Goal: Task Accomplishment & Management: Complete application form

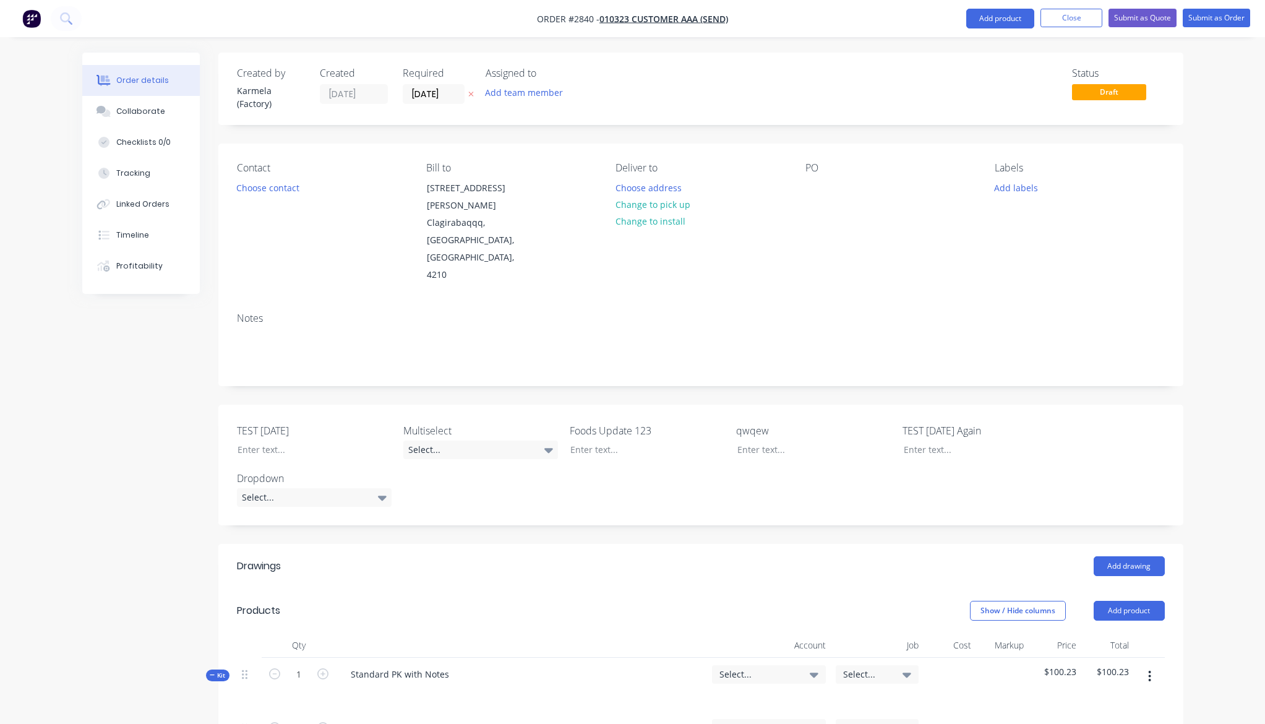
click at [1052, 29] on nav "Order #2840 - 010323 Customer AAA (Send) Add product Close Submit as Quote Subm…" at bounding box center [632, 18] width 1265 height 37
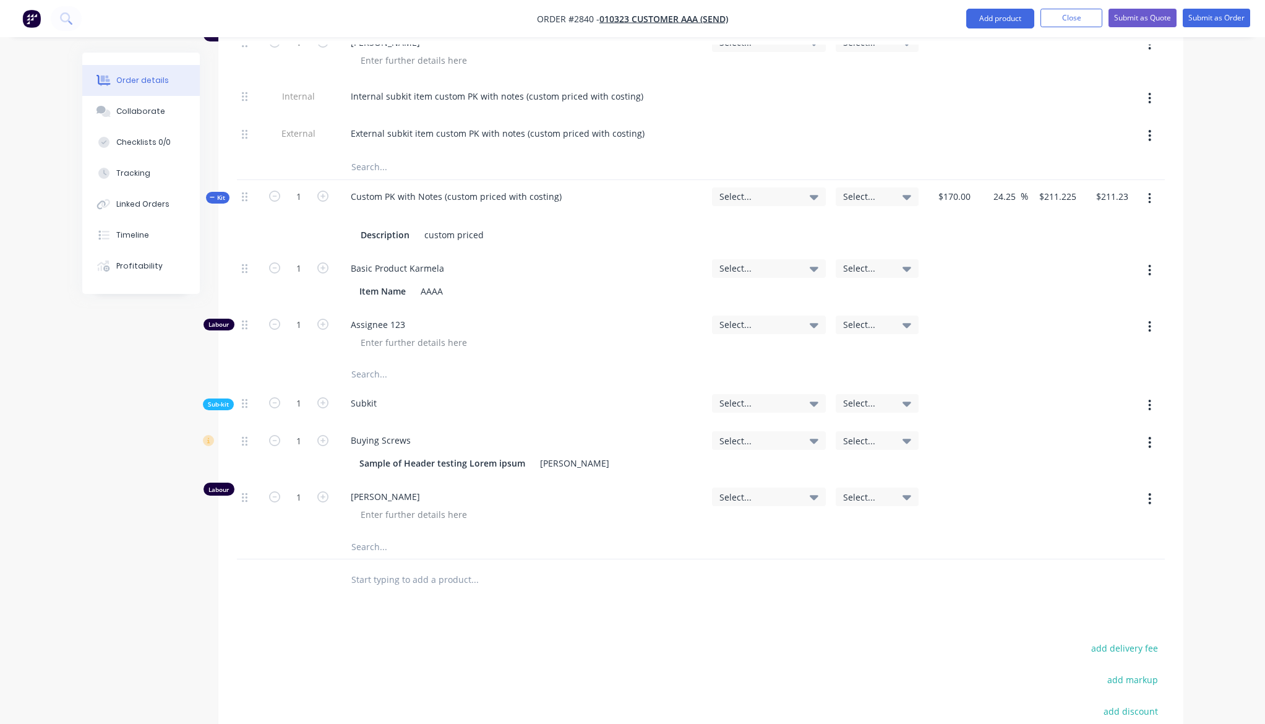
scroll to position [3301, 0]
click at [707, 14] on span "010323 Customer AAA (Send)" at bounding box center [663, 19] width 129 height 12
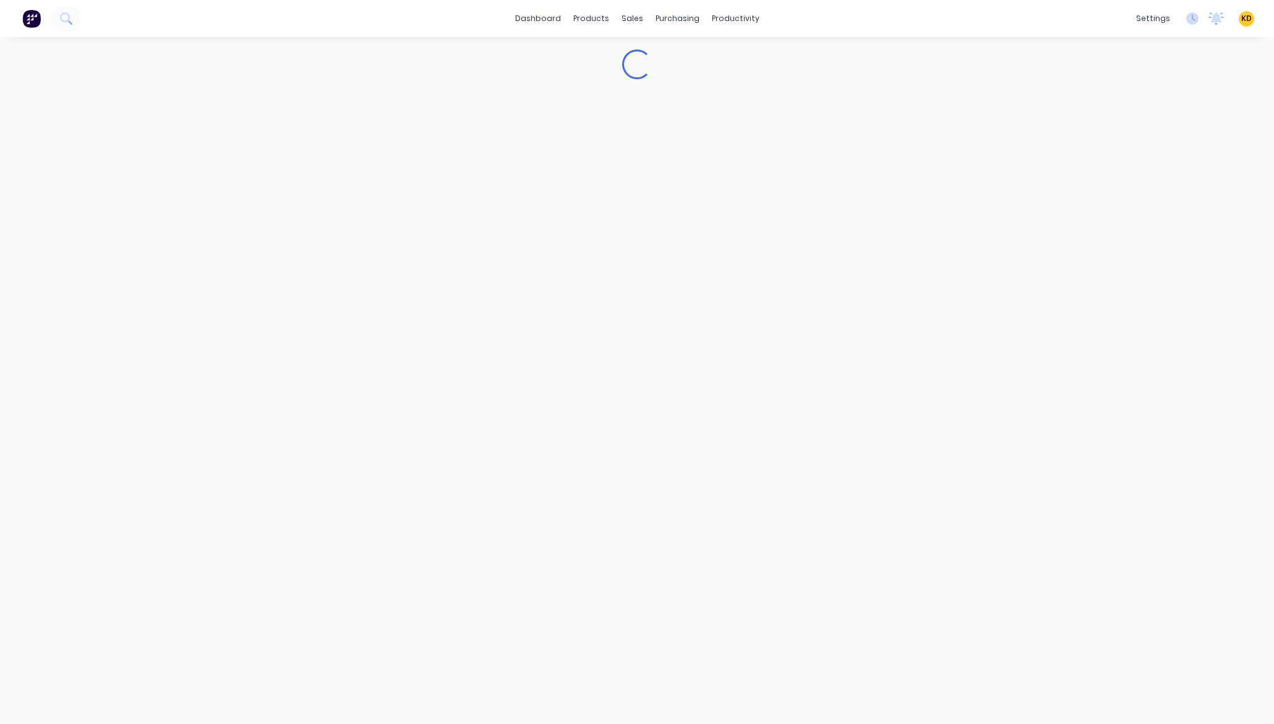
click at [859, 17] on div "dashboard products sales purchasing productivity dashboard products Product Cat…" at bounding box center [637, 18] width 1274 height 37
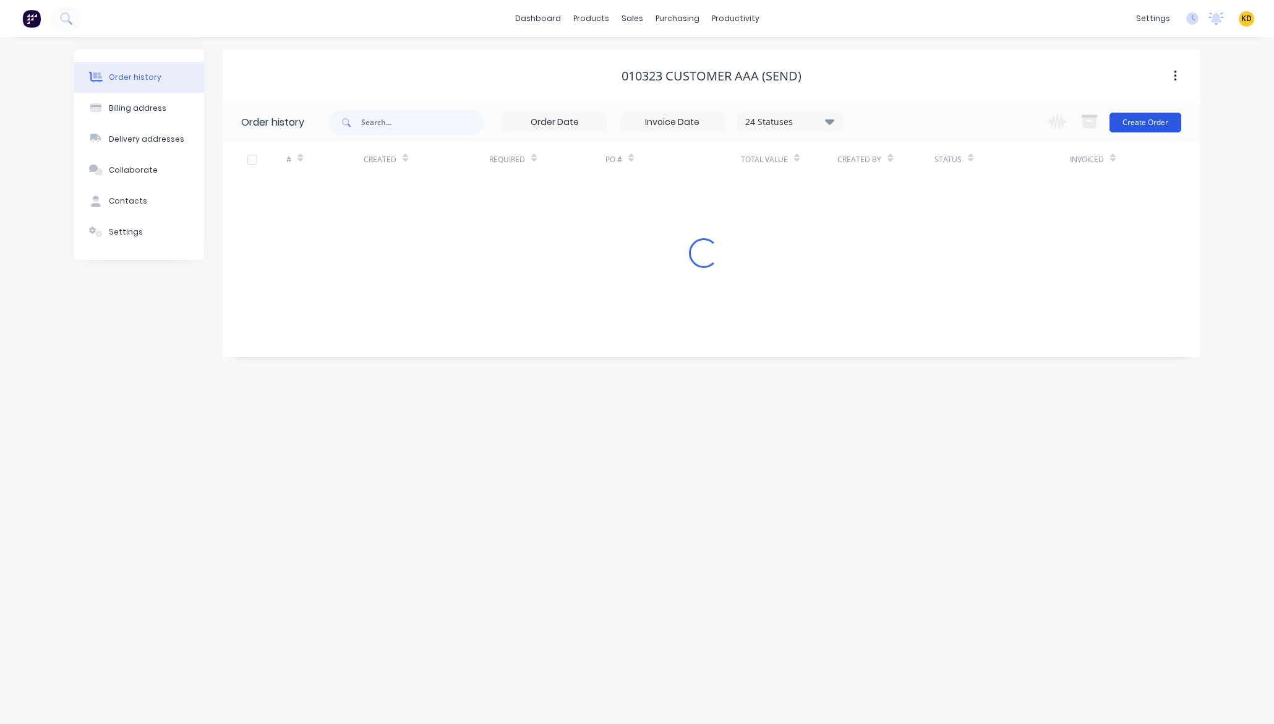
click at [1139, 122] on button "Create Order" at bounding box center [1146, 123] width 72 height 20
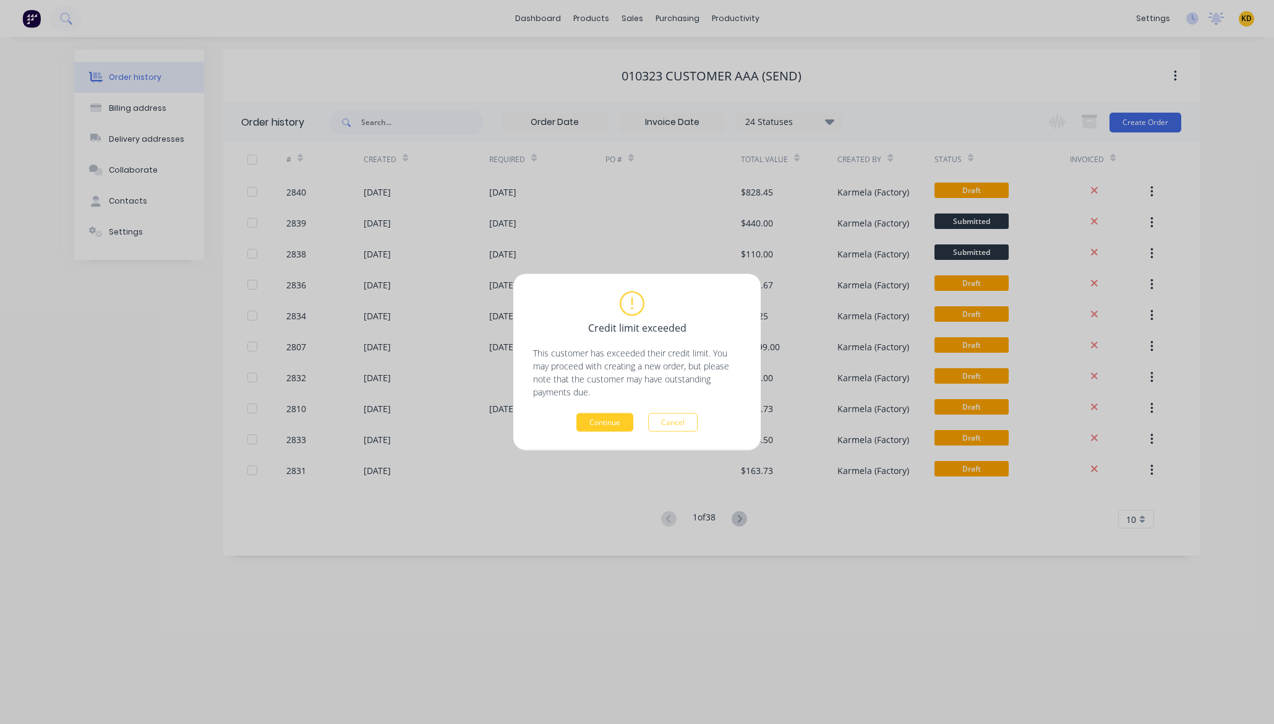
click at [602, 421] on button "Continue" at bounding box center [605, 422] width 57 height 19
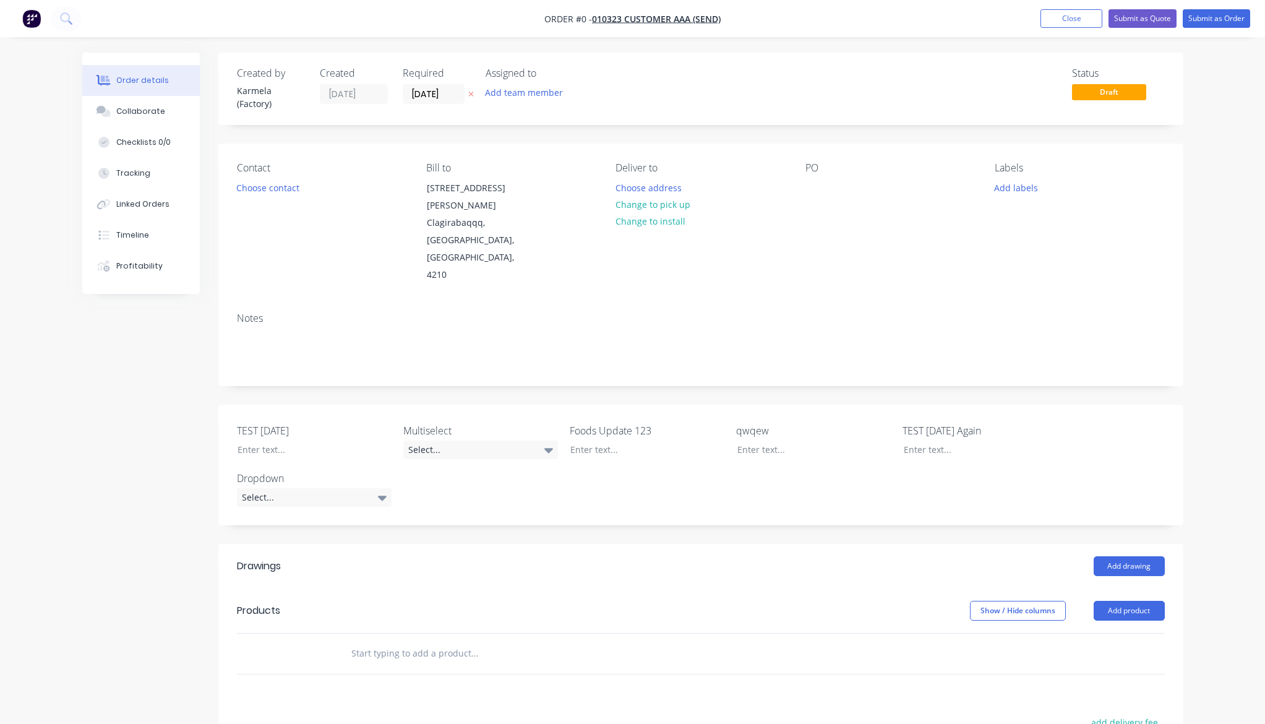
click at [1216, 521] on div "Order details Collaborate Checklists 0/0 Tracking Linked Orders Timeline Profit…" at bounding box center [632, 495] width 1265 height 990
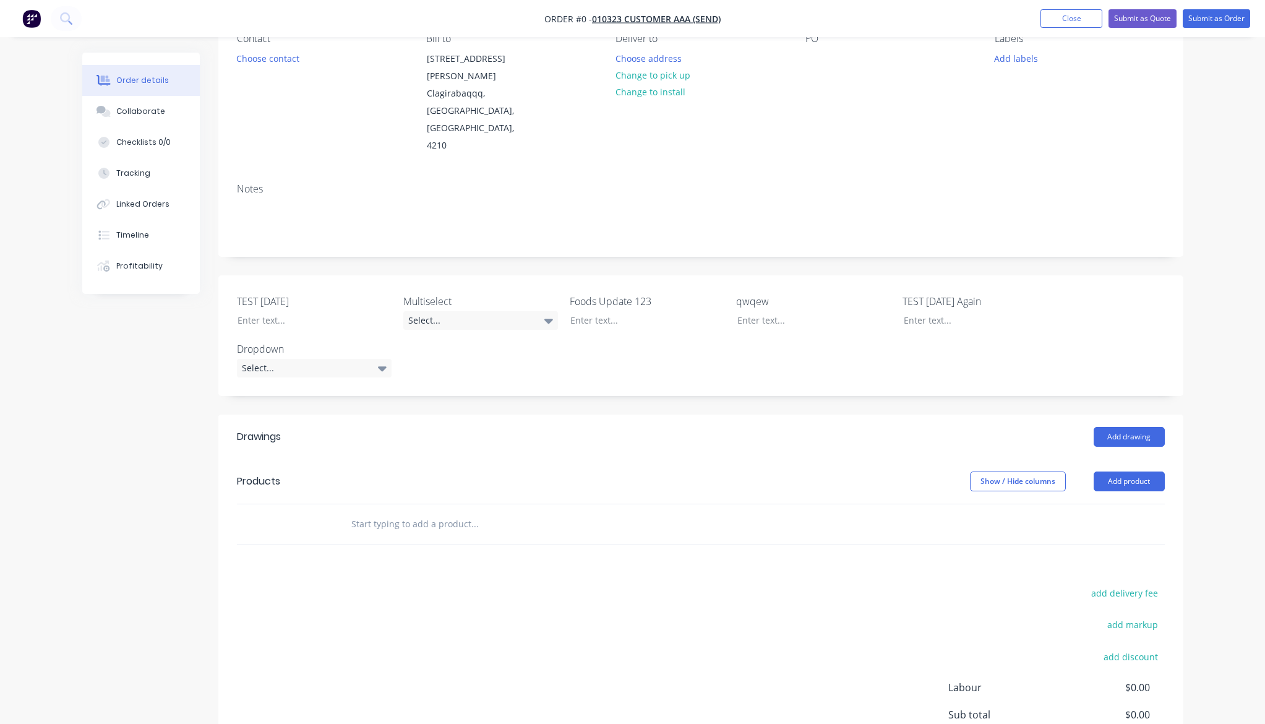
scroll to position [223, 0]
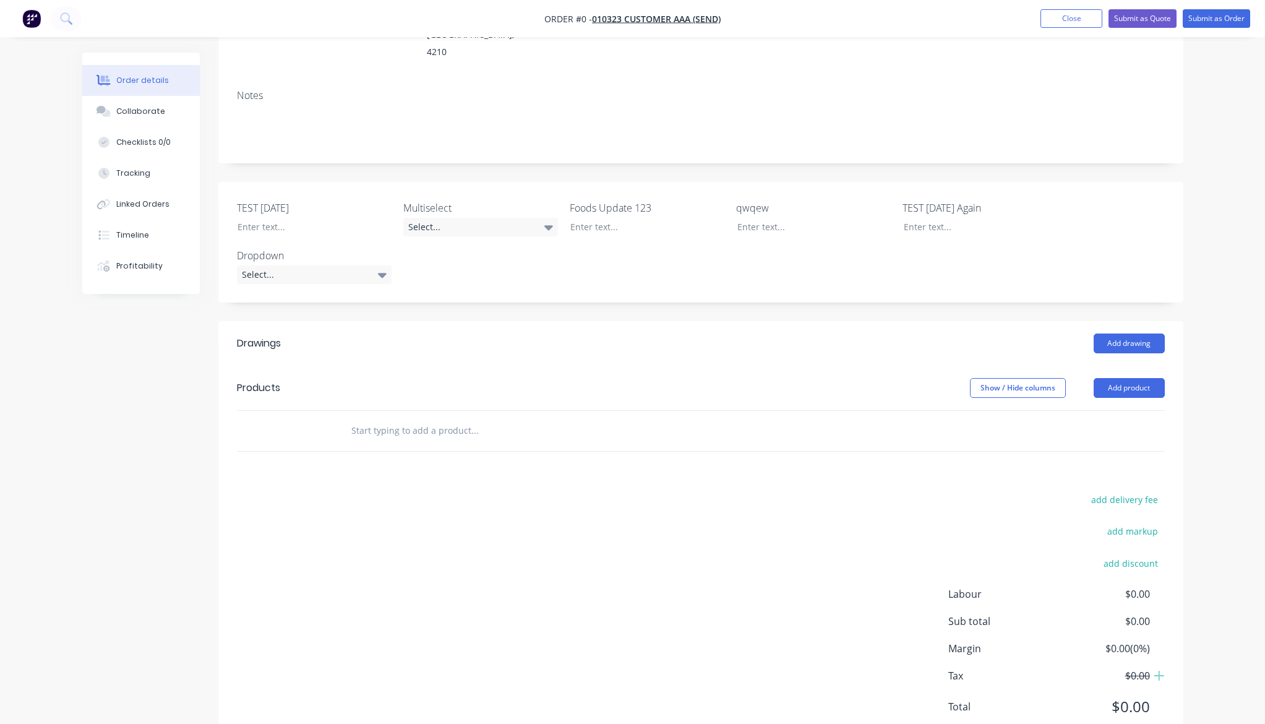
click at [414, 418] on input "text" at bounding box center [474, 430] width 247 height 25
type input "with notes"
click at [1207, 408] on div "Order details Collaborate Checklists 0/0 Tracking Linked Orders Timeline Profit…" at bounding box center [632, 272] width 1265 height 990
click at [95, 479] on div "Created by Karmela (Factory) Created 14/10/25 Required 14/10/25 Assigned to Add…" at bounding box center [632, 298] width 1101 height 937
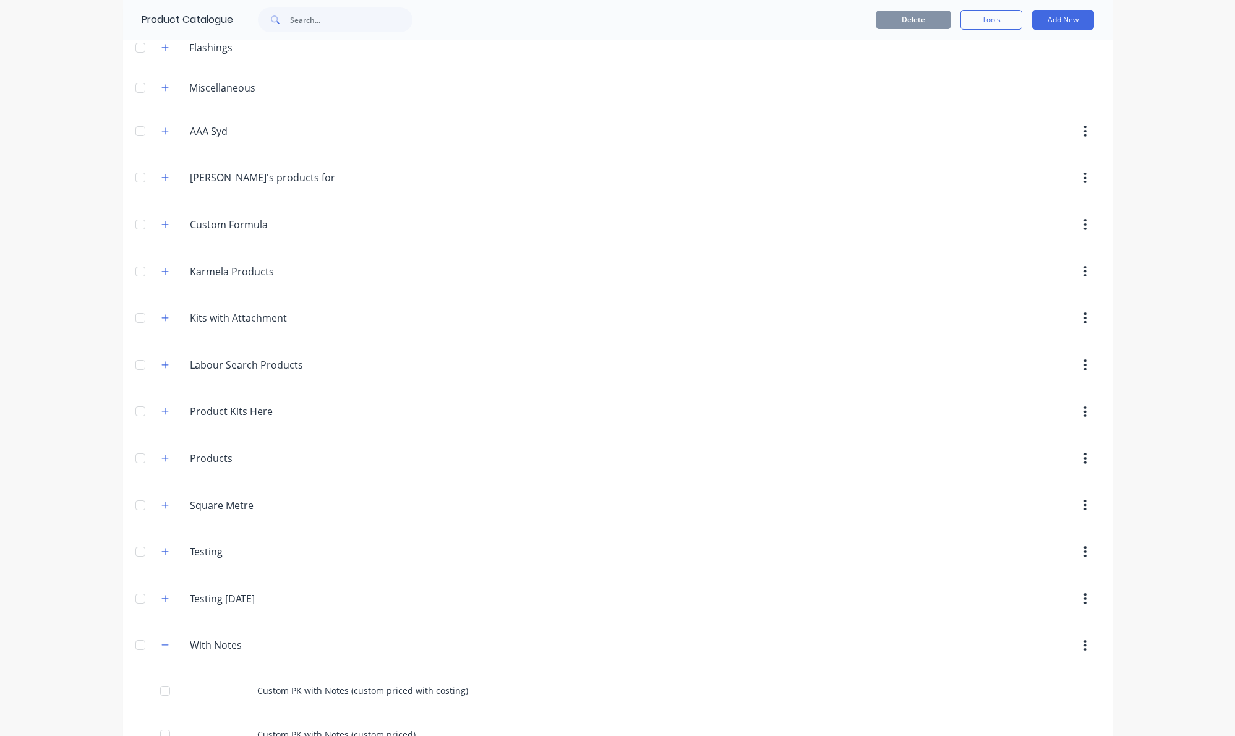
scroll to position [139, 0]
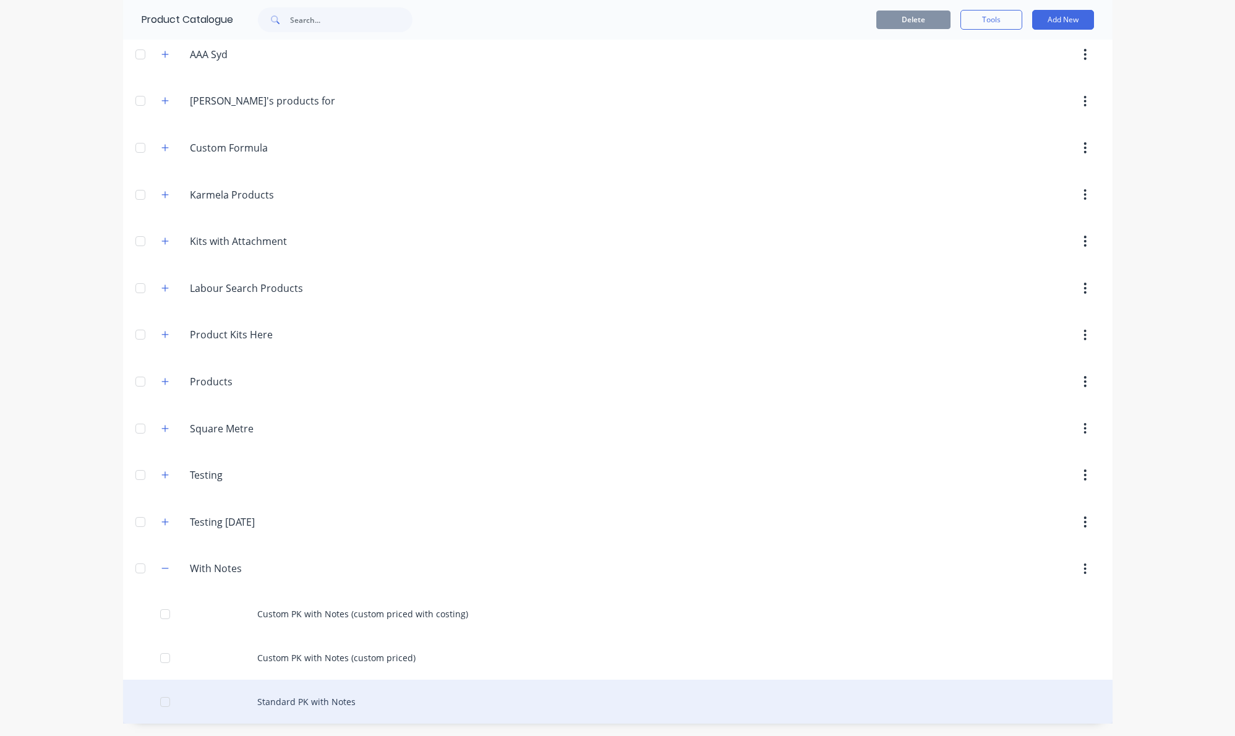
click at [453, 697] on div "Standard PK with Notes" at bounding box center [618, 702] width 990 height 44
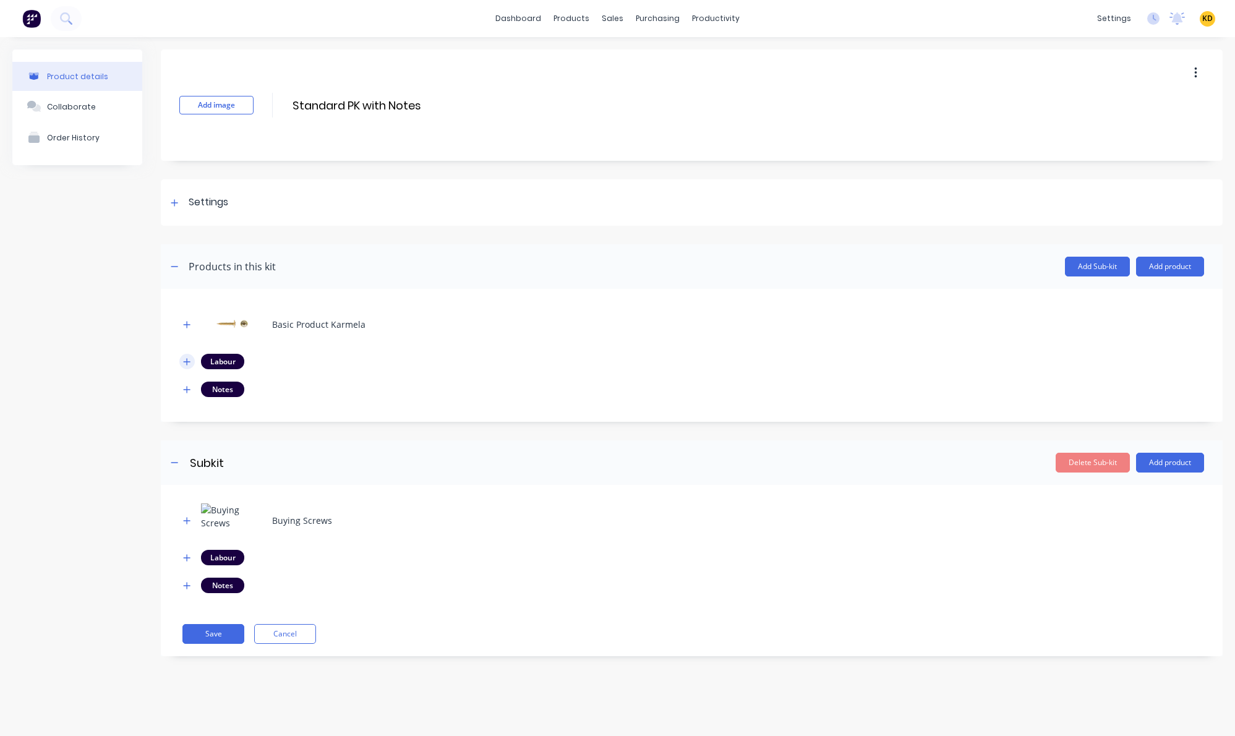
click at [183, 355] on button "button" at bounding box center [186, 361] width 15 height 15
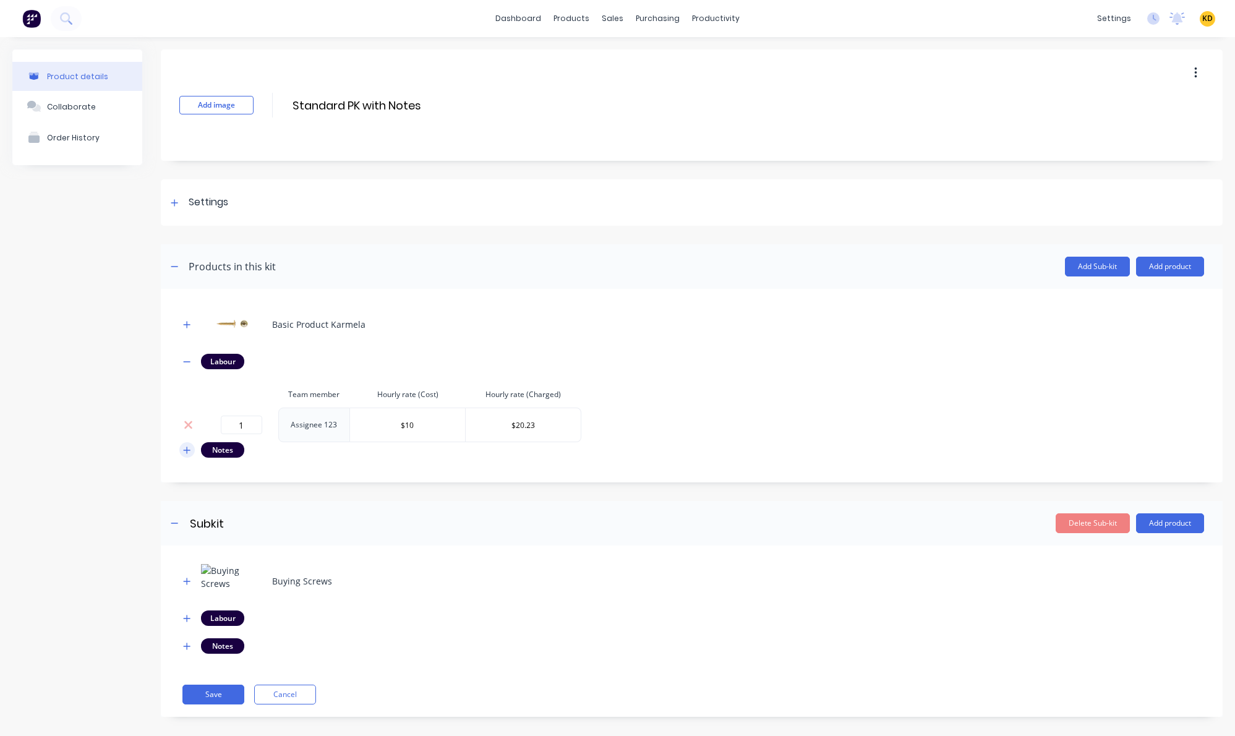
click at [191, 447] on button "button" at bounding box center [186, 449] width 15 height 15
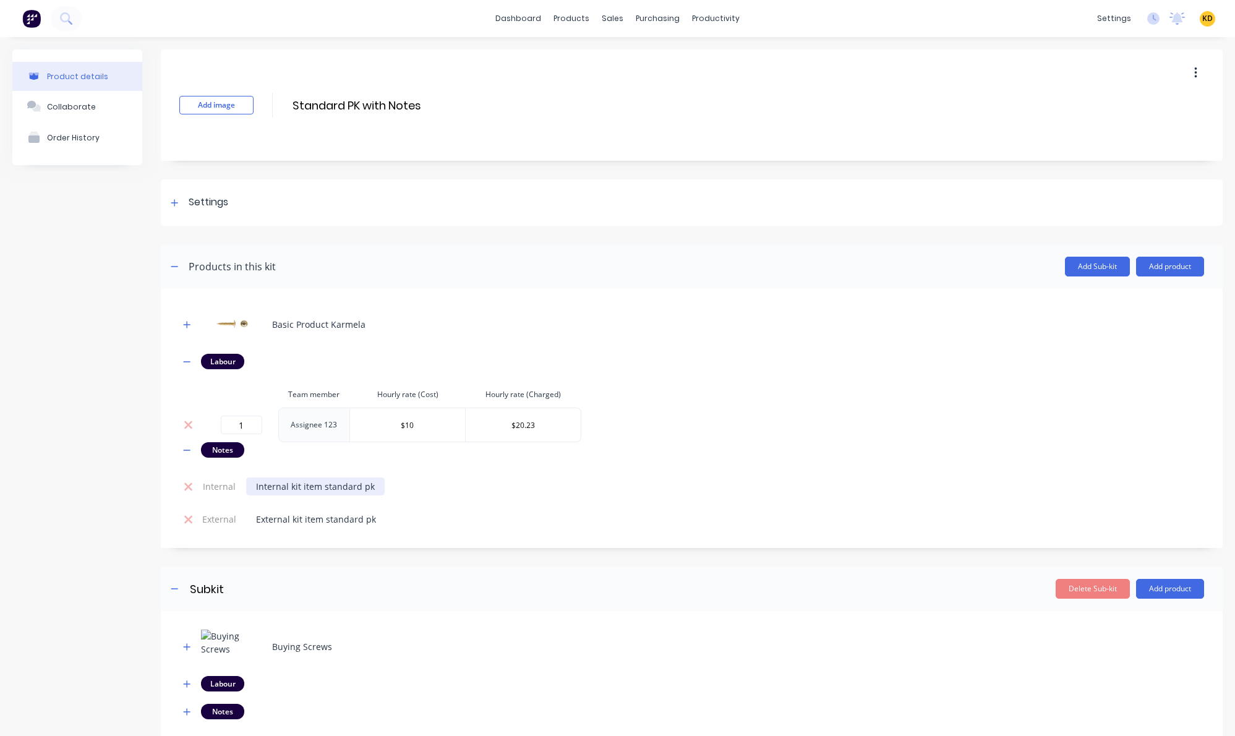
click at [313, 489] on div "Internal kit item standard pk" at bounding box center [315, 487] width 139 height 18
copy div "Internal kit item standard pk"
click at [400, 101] on input "Standard PK with Notes" at bounding box center [400, 105] width 219 height 18
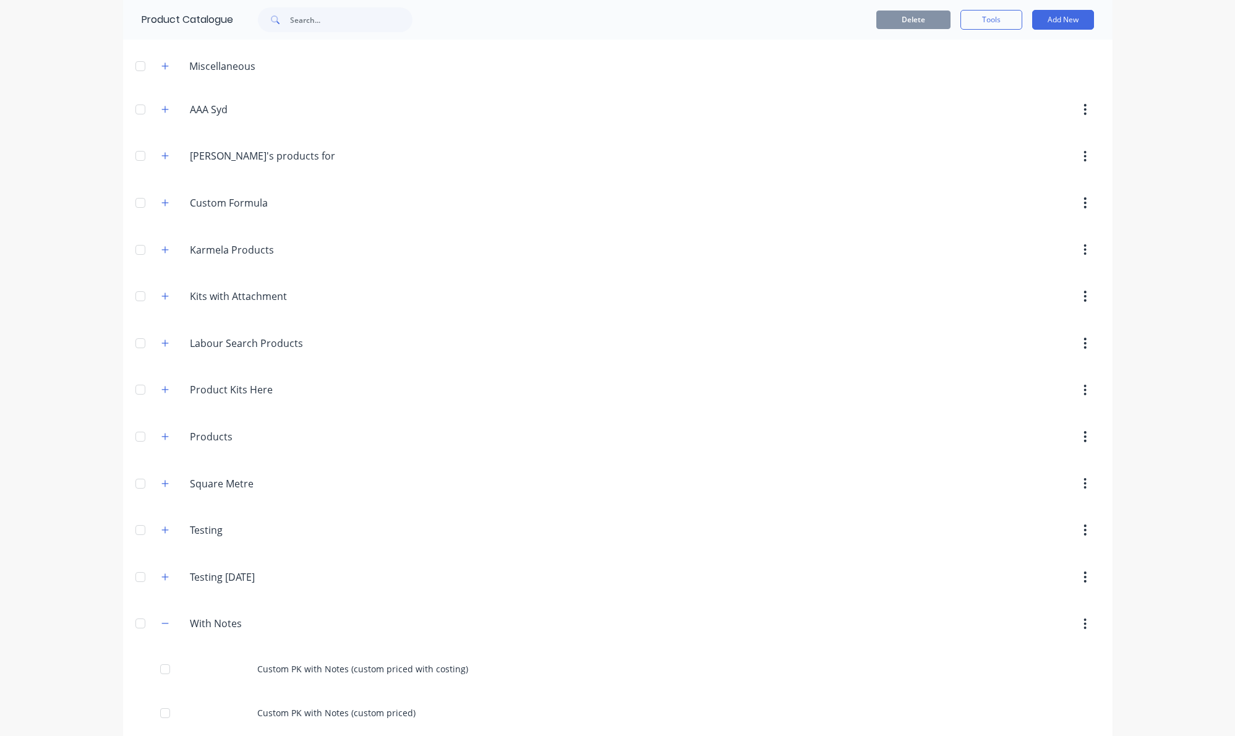
scroll to position [139, 0]
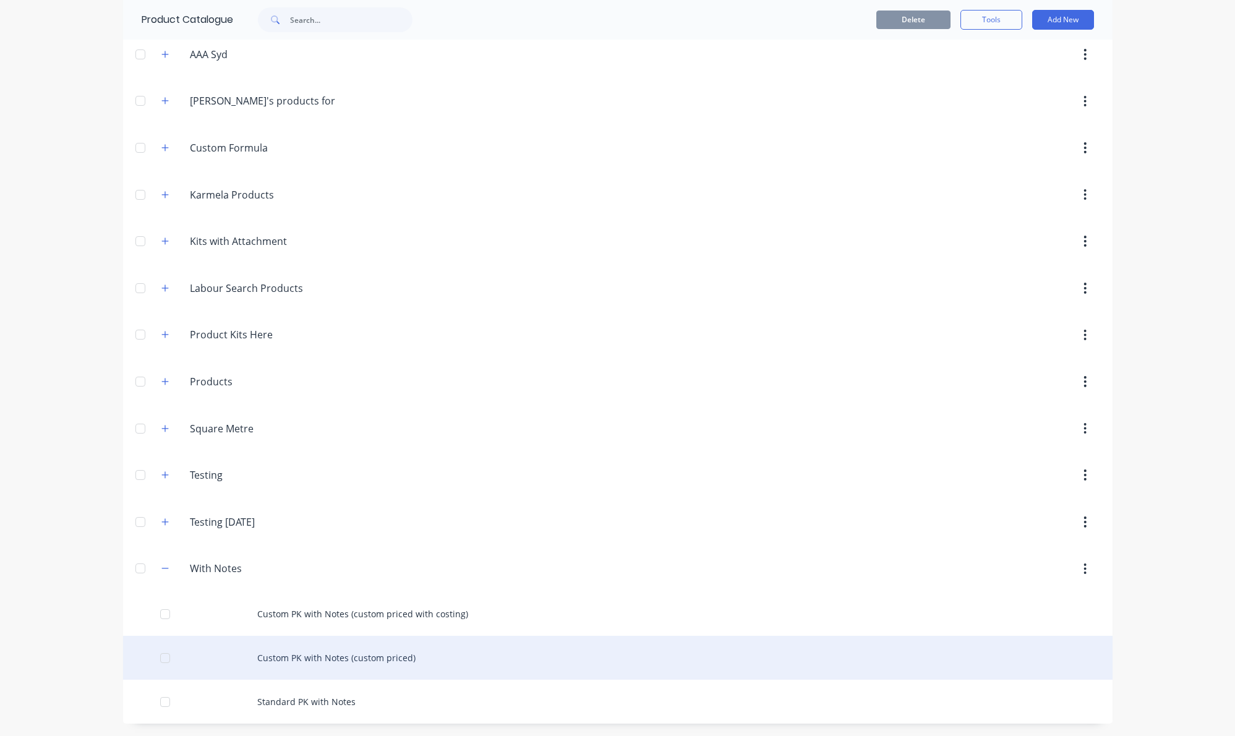
click at [270, 672] on div "Custom PK with Notes (custom priced)" at bounding box center [618, 658] width 990 height 44
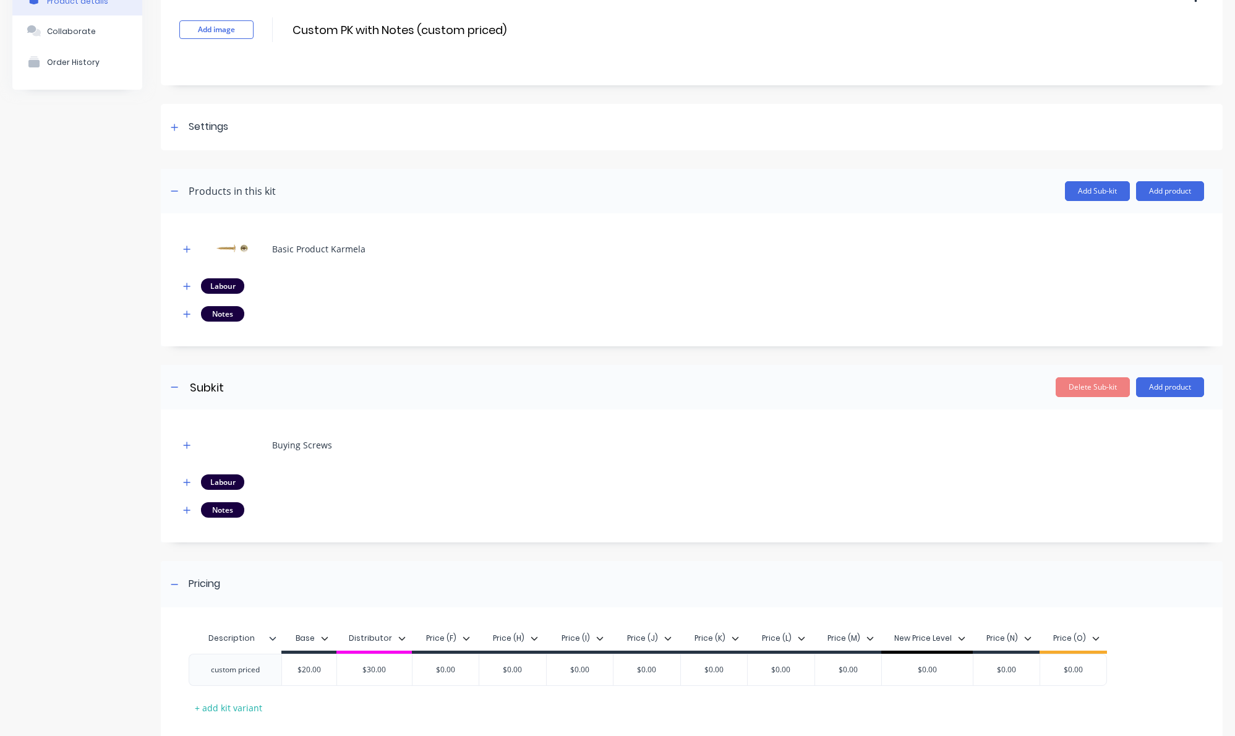
scroll to position [145, 0]
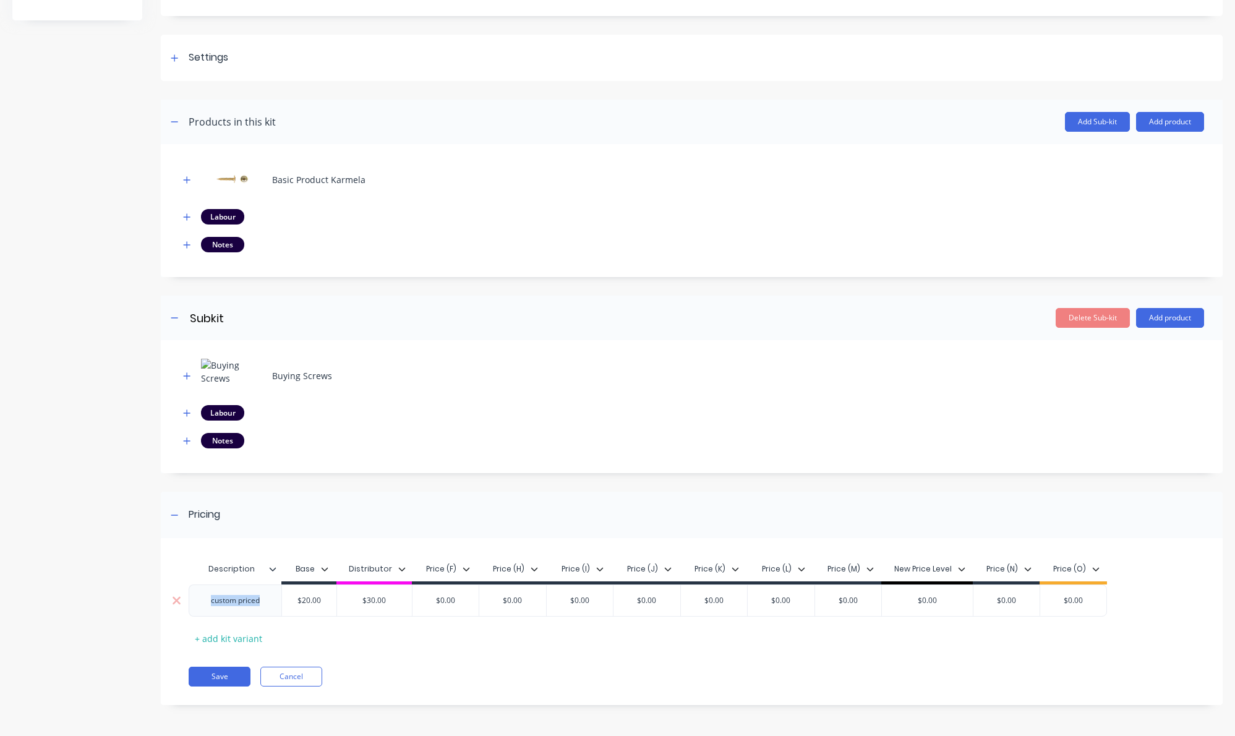
drag, startPoint x: 209, startPoint y: 600, endPoint x: 260, endPoint y: 600, distance: 51.3
click at [260, 600] on div "custom priced" at bounding box center [235, 601] width 69 height 16
copy div "custom priced"
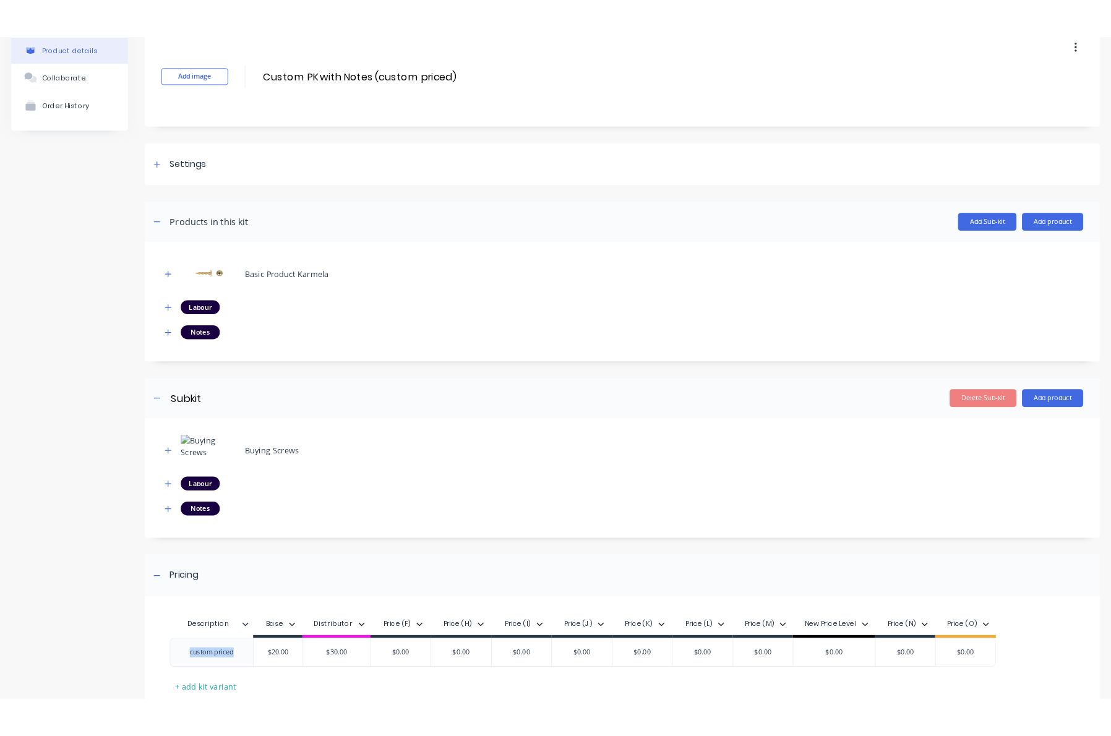
scroll to position [0, 0]
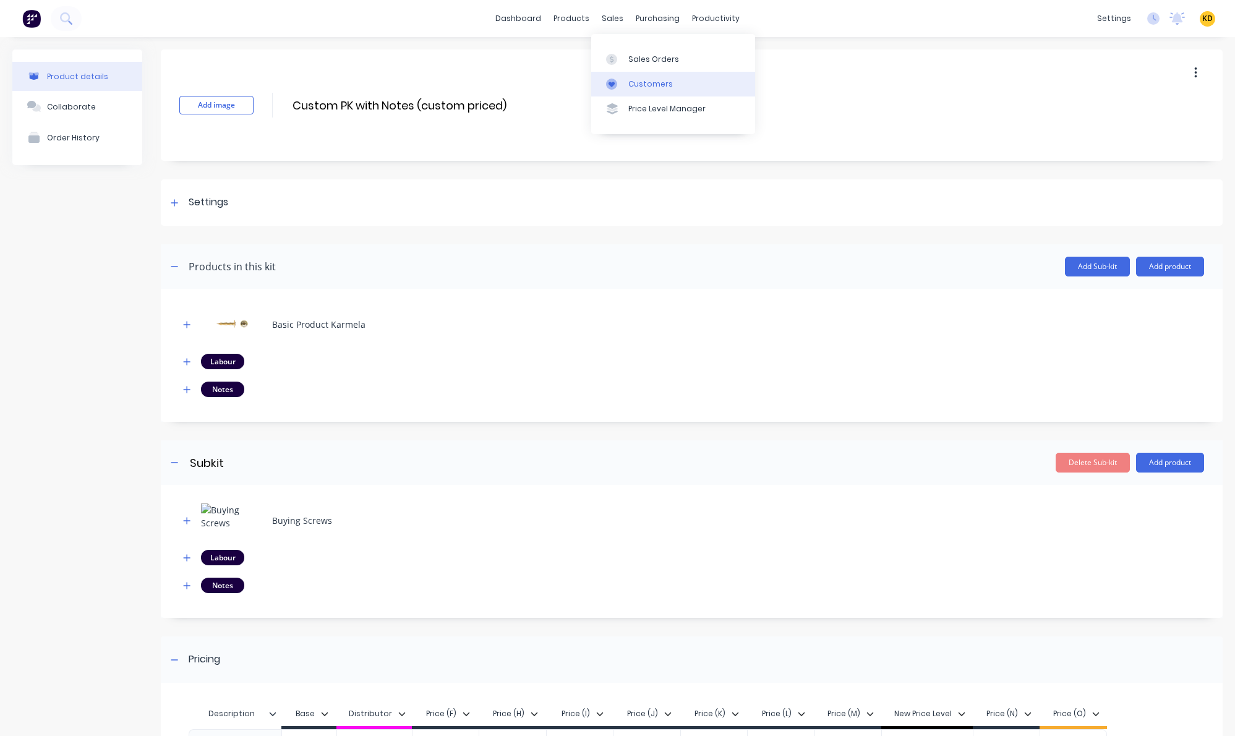
click at [650, 83] on div "Customers" at bounding box center [650, 84] width 45 height 11
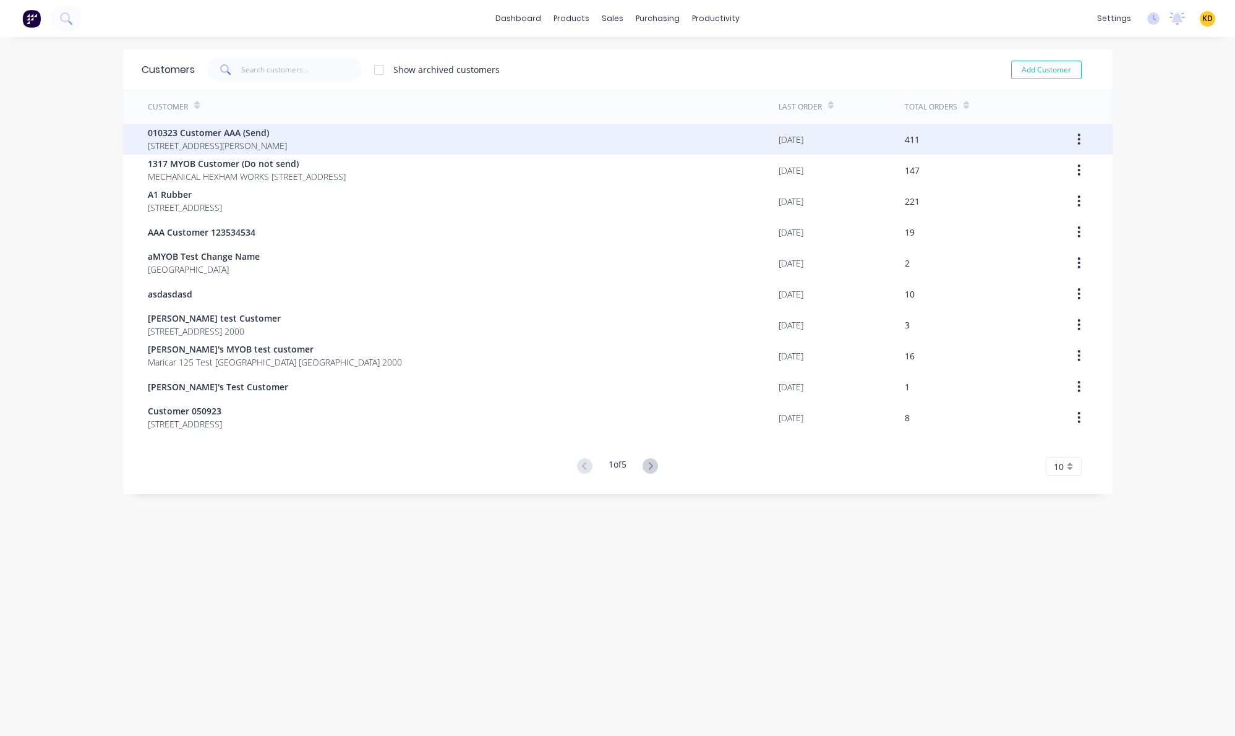
click at [359, 132] on div "010323 Customer AAA (Send) [STREET_ADDRESS][PERSON_NAME]" at bounding box center [463, 139] width 631 height 31
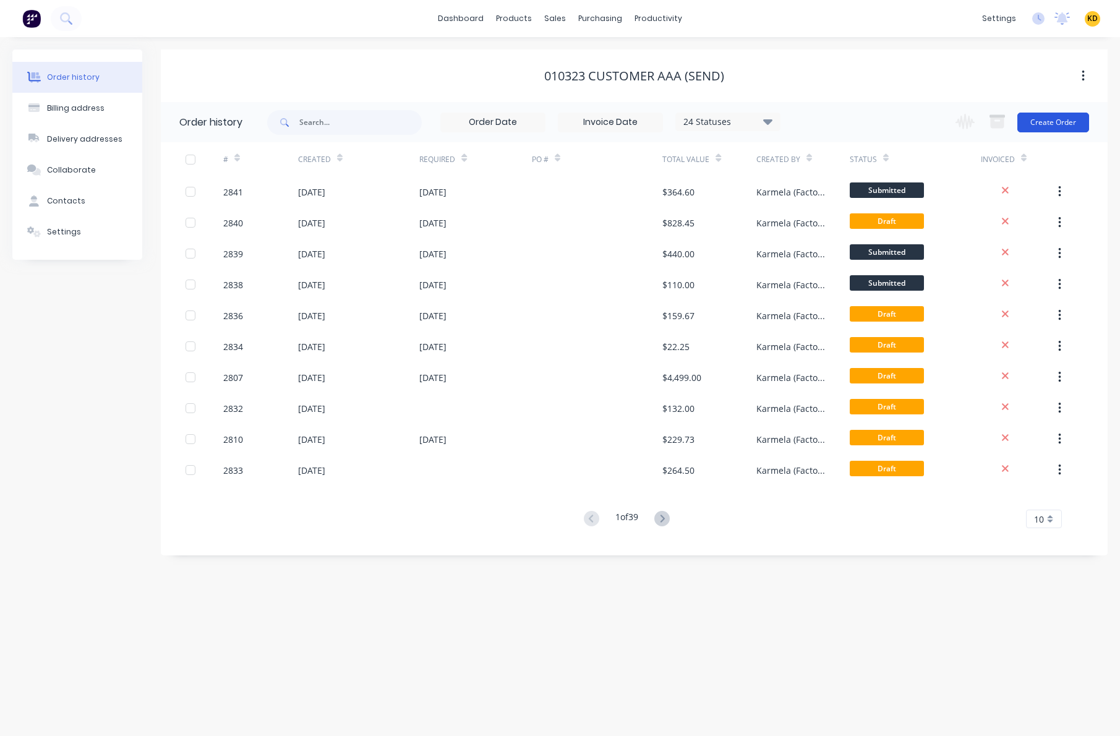
click at [1053, 119] on button "Create Order" at bounding box center [1054, 123] width 72 height 20
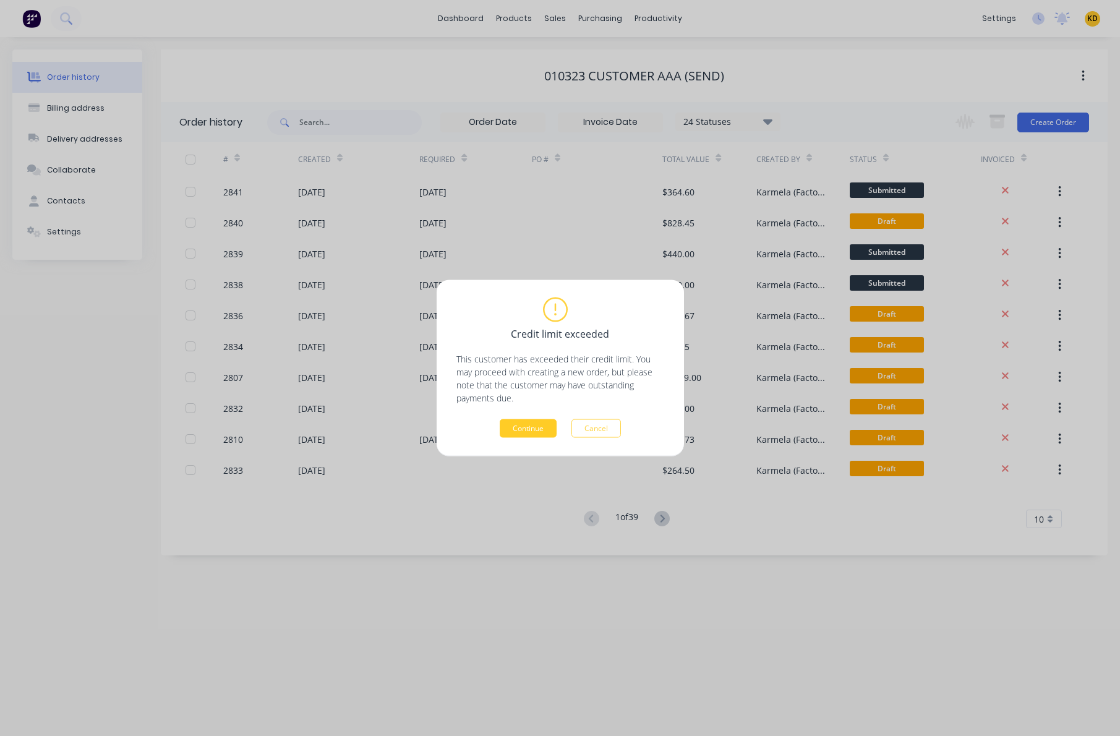
click at [534, 424] on button "Continue" at bounding box center [528, 428] width 57 height 19
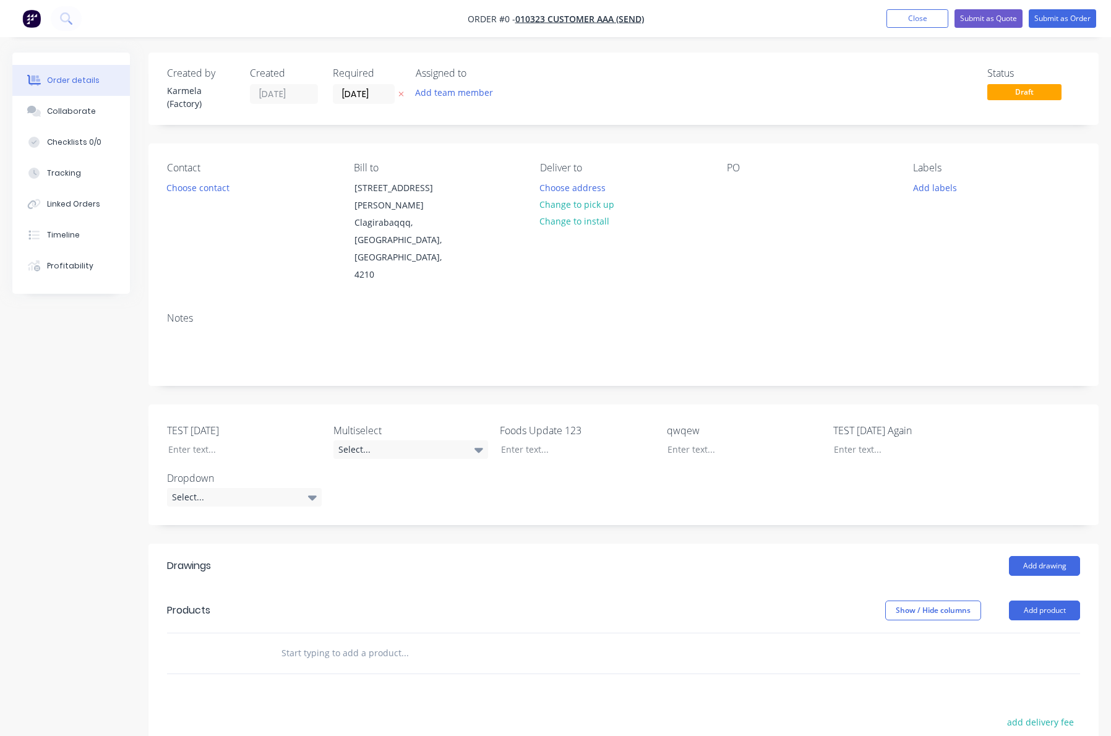
click at [65, 447] on div "Created by Karmela (Factory) Created [DATE] Required [DATE] Assigned to Add tea…" at bounding box center [555, 521] width 1086 height 937
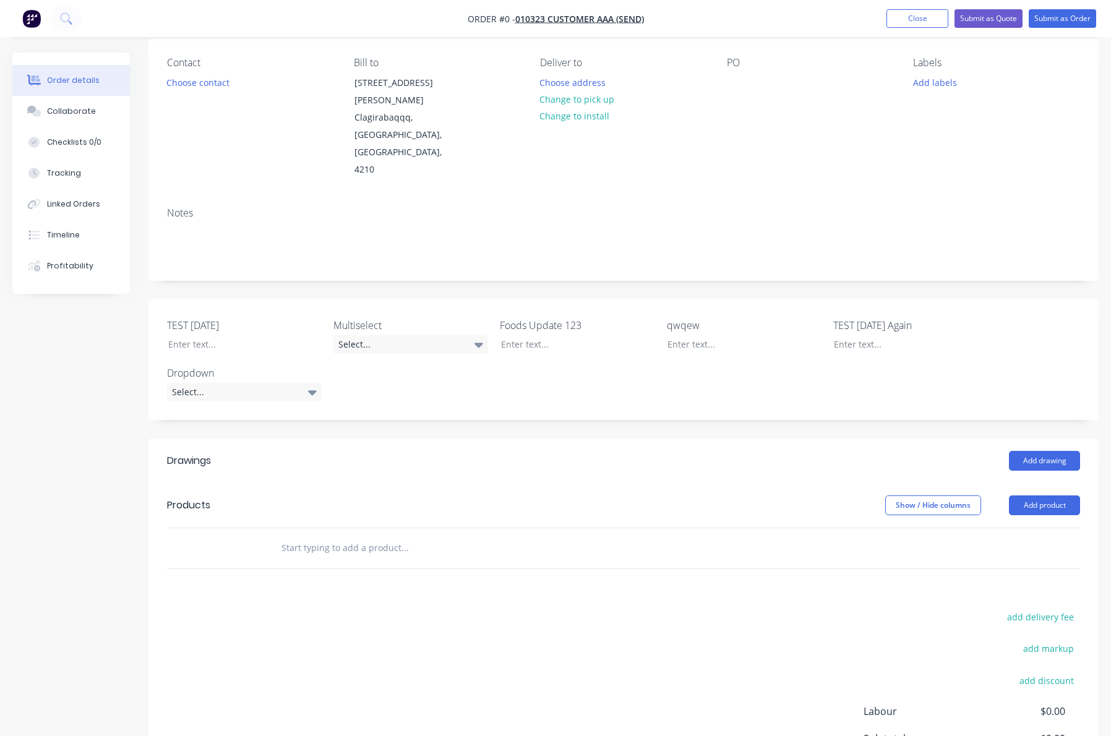
scroll to position [219, 0]
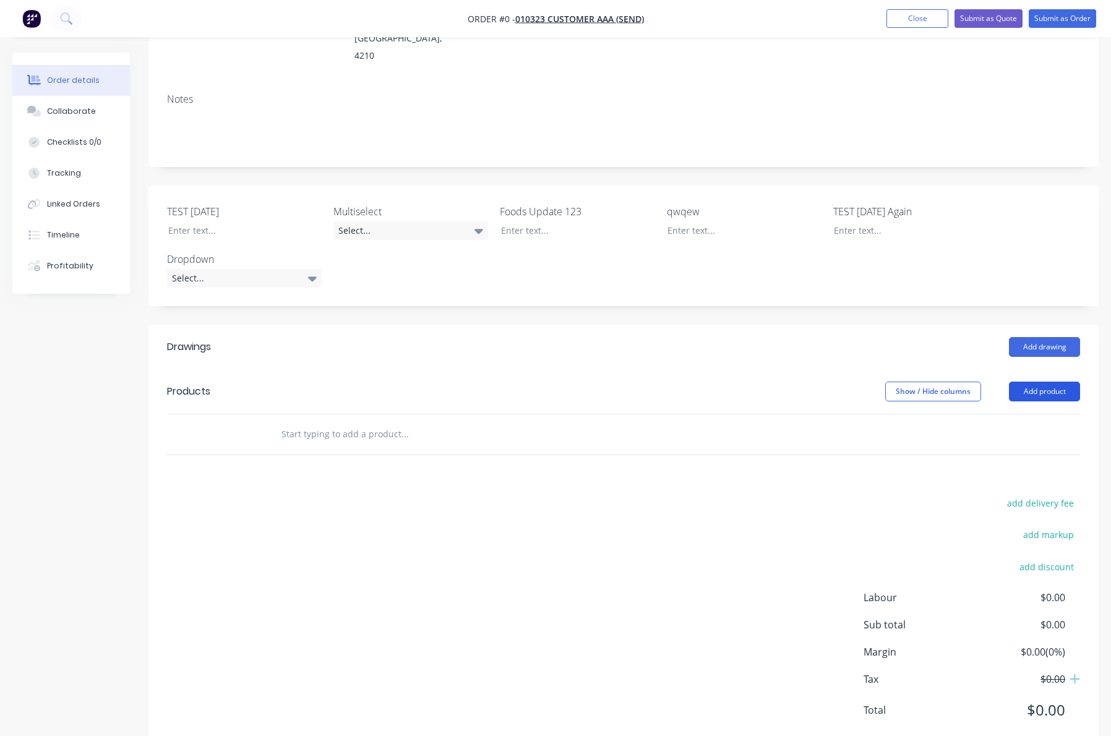
click at [1048, 382] on button "Add product" at bounding box center [1044, 392] width 71 height 20
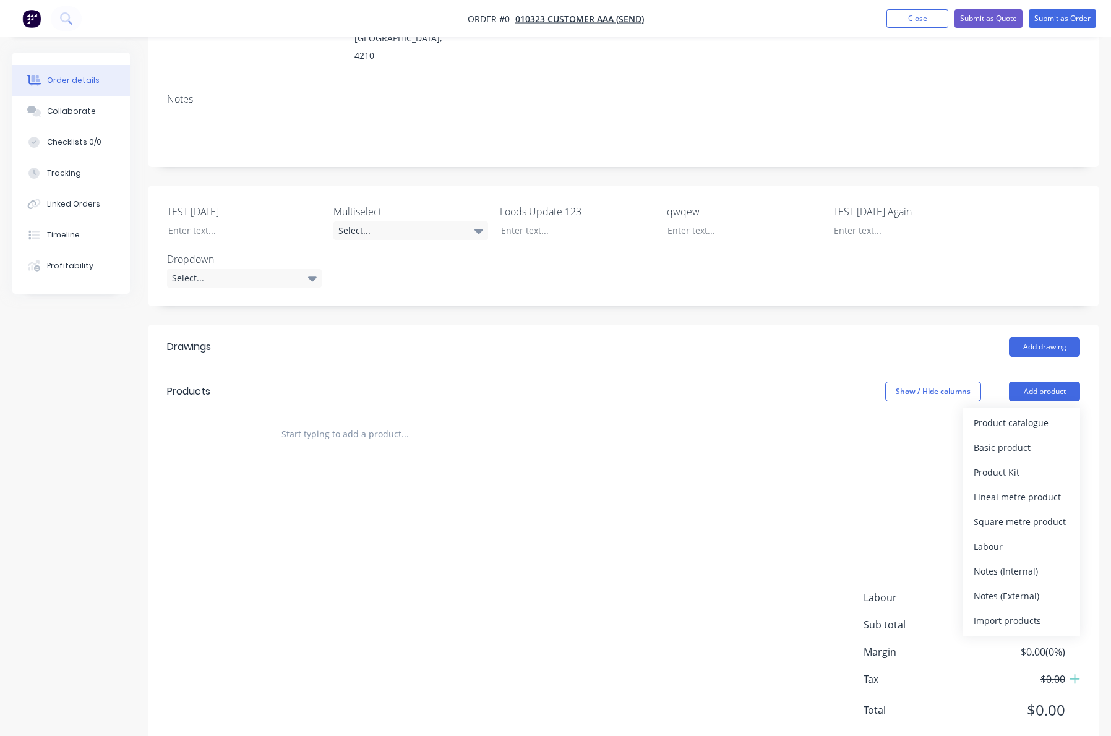
click at [1023, 414] on div "Product catalogue" at bounding box center [1021, 423] width 95 height 18
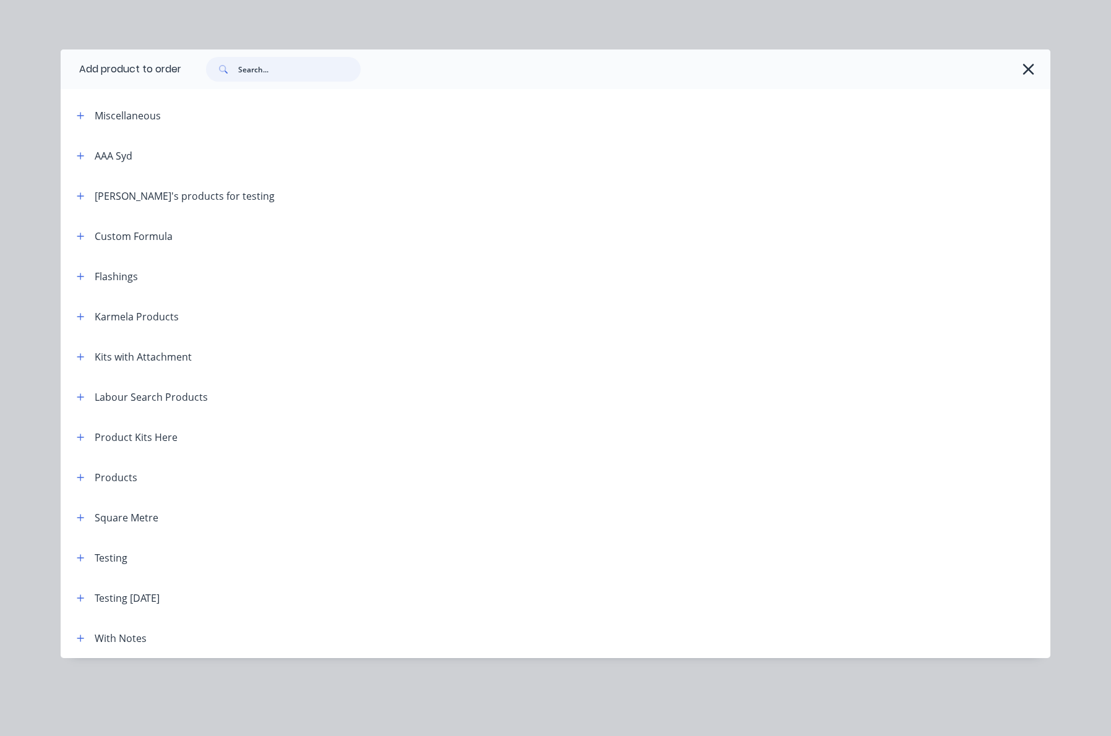
click at [311, 72] on input "text" at bounding box center [299, 69] width 122 height 25
paste input "Standard PK with Notes"
type input "Standard PK with Notes"
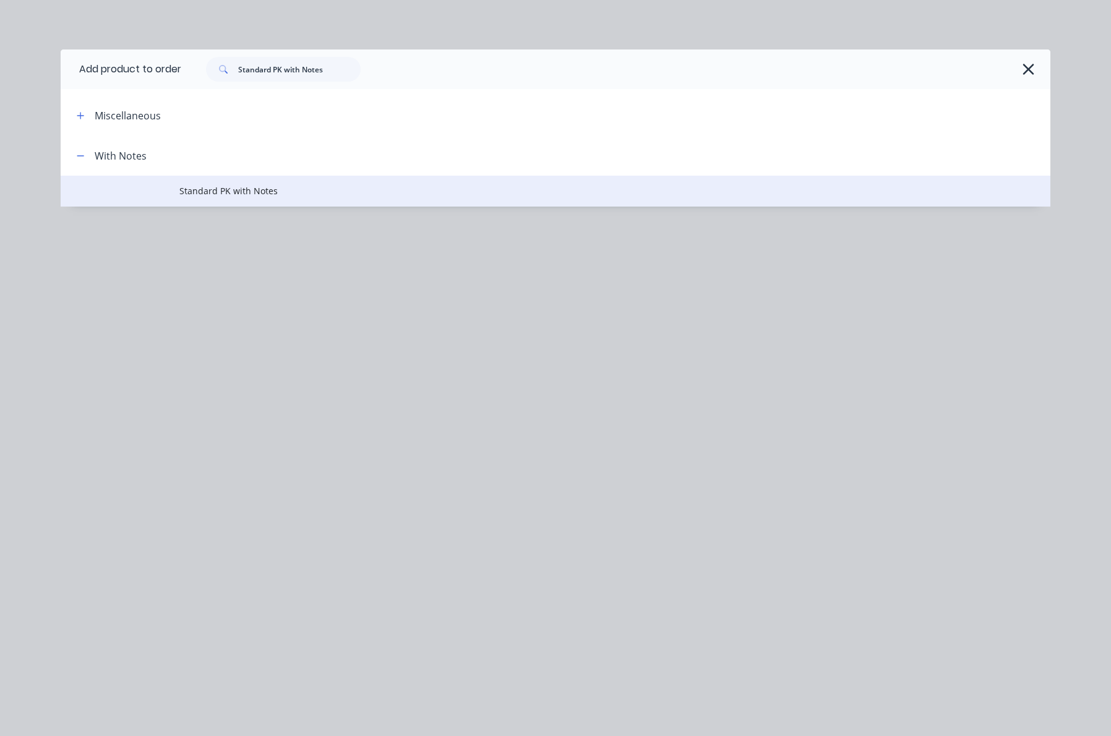
click at [253, 187] on span "Standard PK with Notes" at bounding box center [527, 190] width 697 height 13
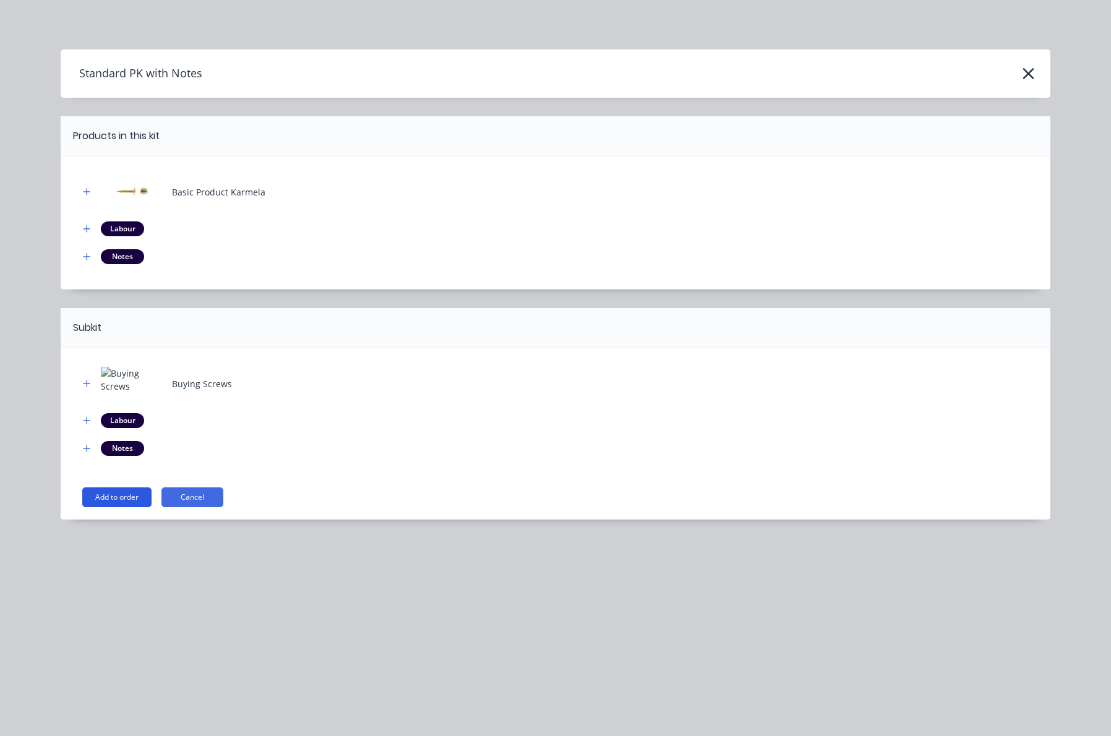
click at [123, 495] on button "Add to order" at bounding box center [116, 497] width 69 height 20
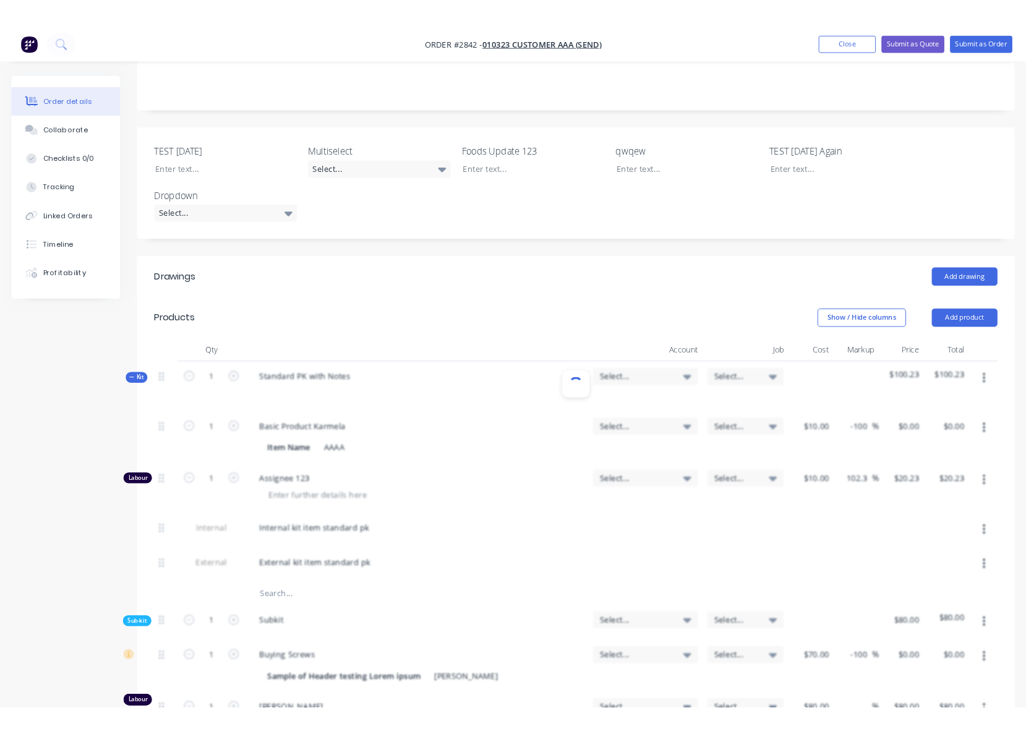
scroll to position [516, 0]
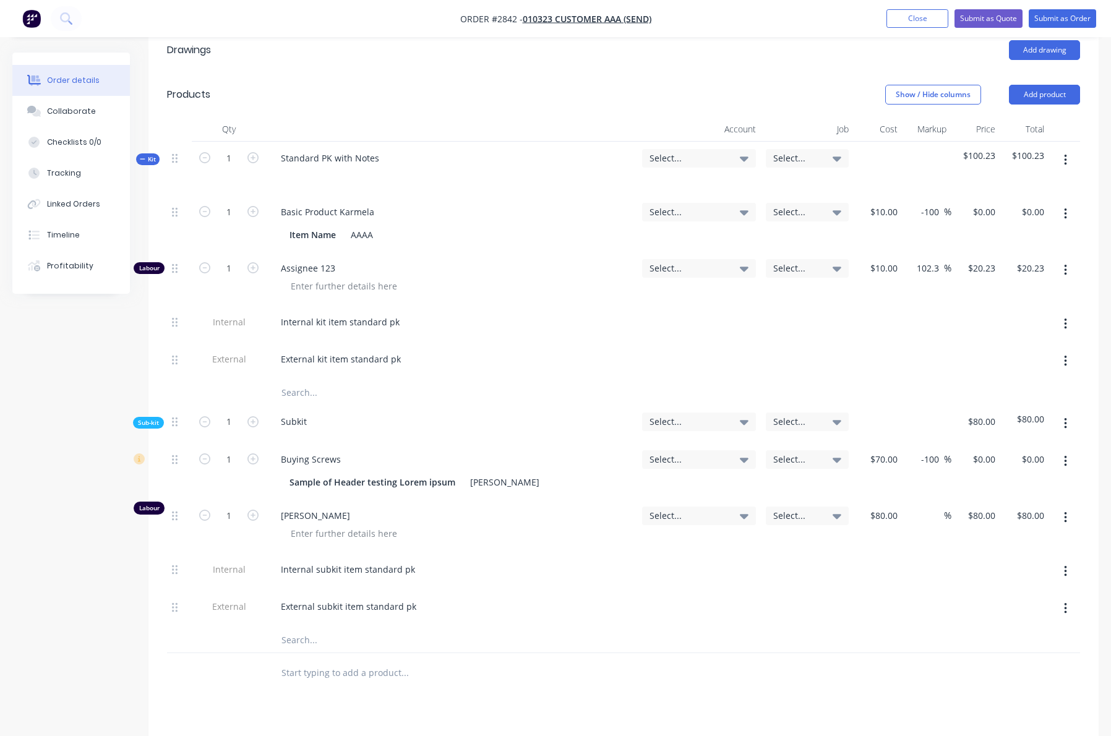
click at [90, 481] on div "Created by Karmela (Factory) Created [DATE] Required [DATE] Assigned to Add tea…" at bounding box center [555, 273] width 1086 height 1472
drag, startPoint x: 67, startPoint y: 486, endPoint x: 637, endPoint y: 358, distance: 583.8
click at [67, 485] on div "Created by Karmela (Factory) Created [DATE] Required [DATE] Assigned to Add tea…" at bounding box center [555, 273] width 1086 height 1472
click at [82, 437] on div "Created by Karmela (Factory) Created [DATE] Required [DATE] Assigned to Add tea…" at bounding box center [555, 273] width 1086 height 1472
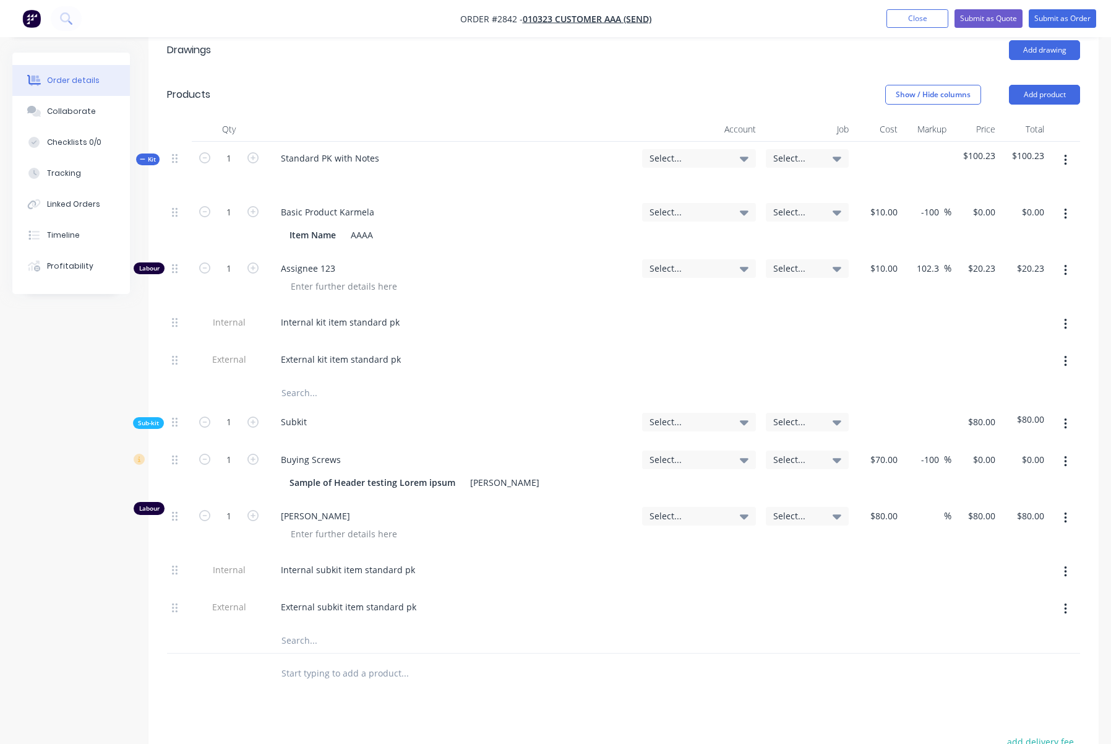
click at [128, 591] on div "Created by Karmela (Factory) Created [DATE] Required [DATE] Assigned to Add tea…" at bounding box center [555, 273] width 1086 height 1472
click at [836, 653] on div at bounding box center [623, 673] width 913 height 40
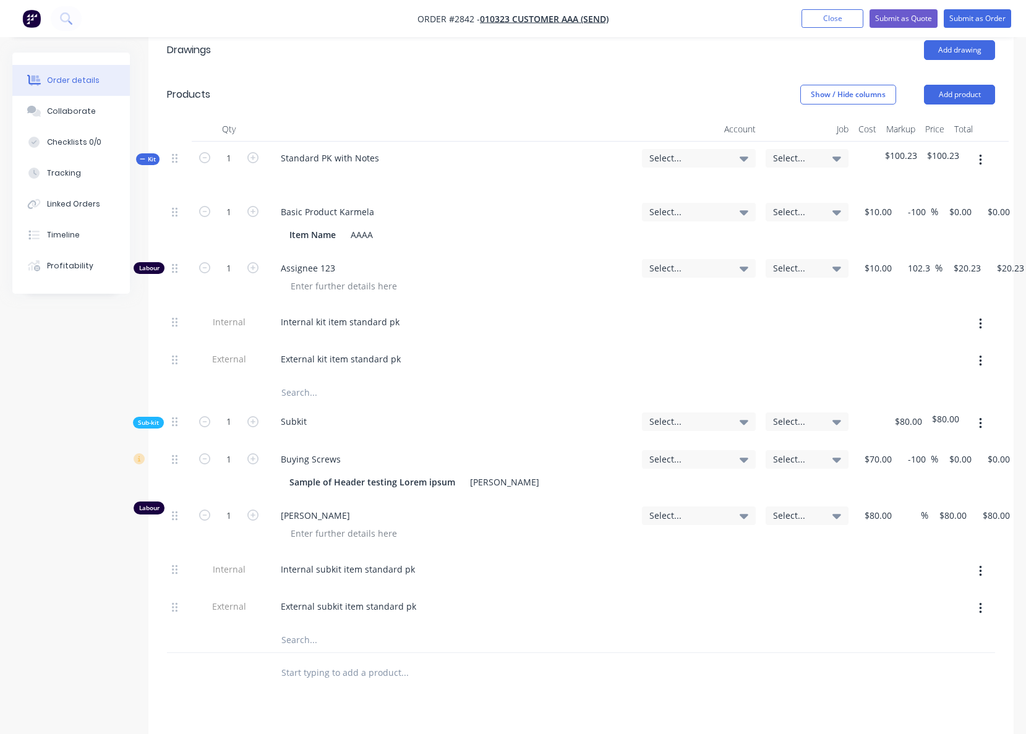
click at [872, 653] on div at bounding box center [581, 673] width 828 height 40
click at [152, 155] on span "Kit" at bounding box center [148, 159] width 16 height 9
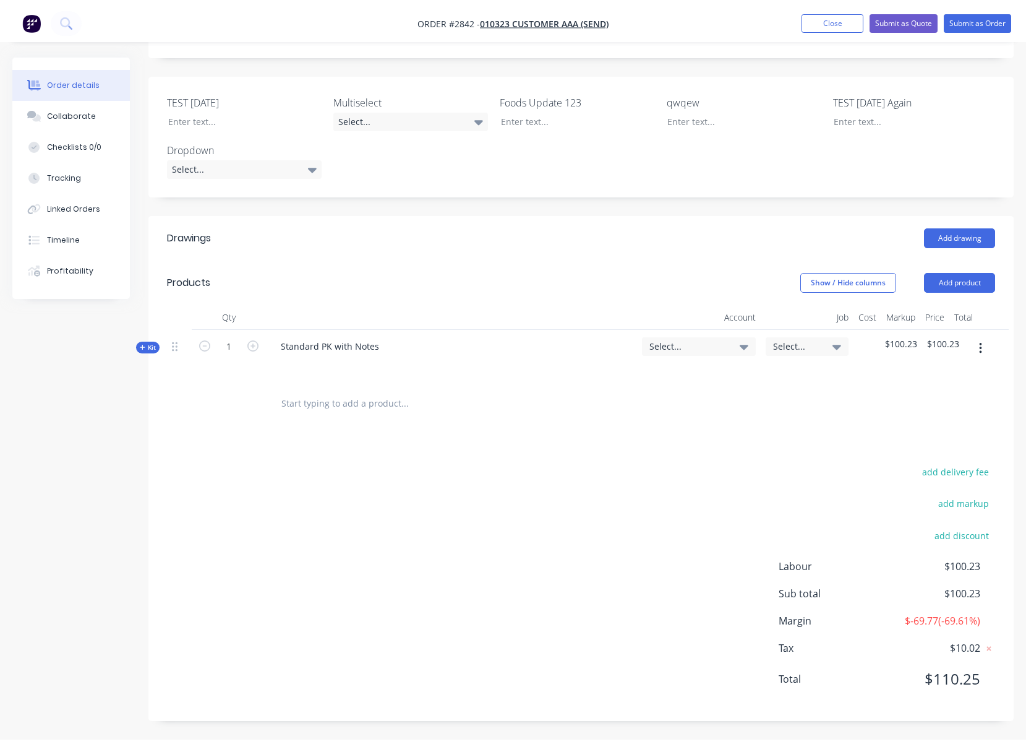
scroll to position [289, 0]
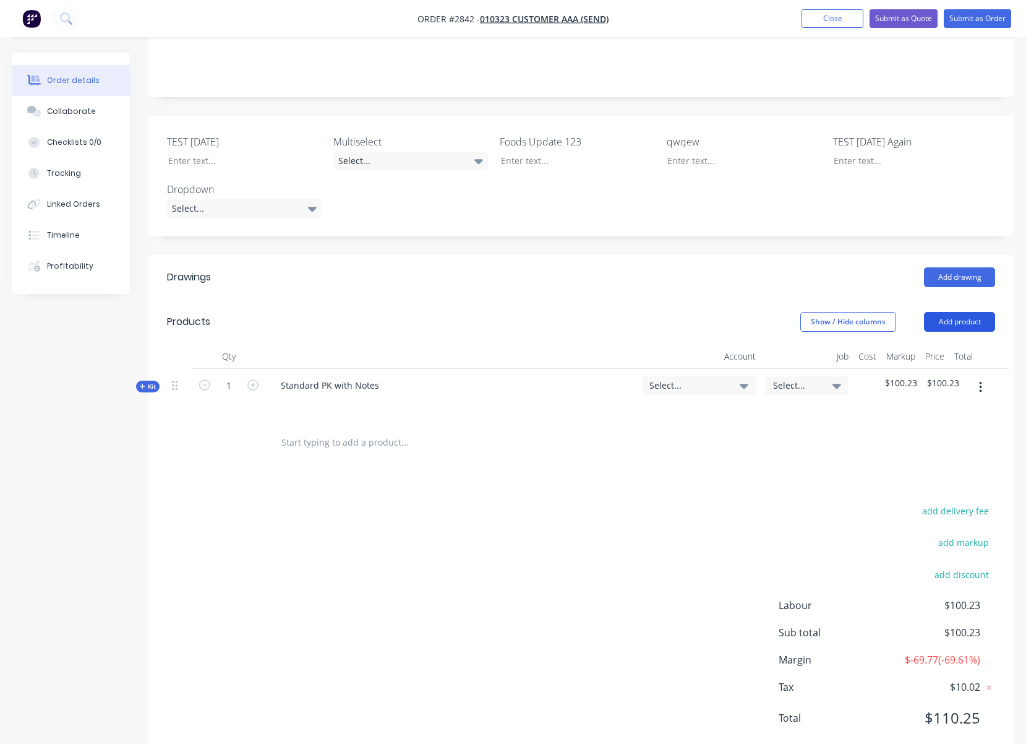
click at [953, 312] on button "Add product" at bounding box center [959, 322] width 71 height 20
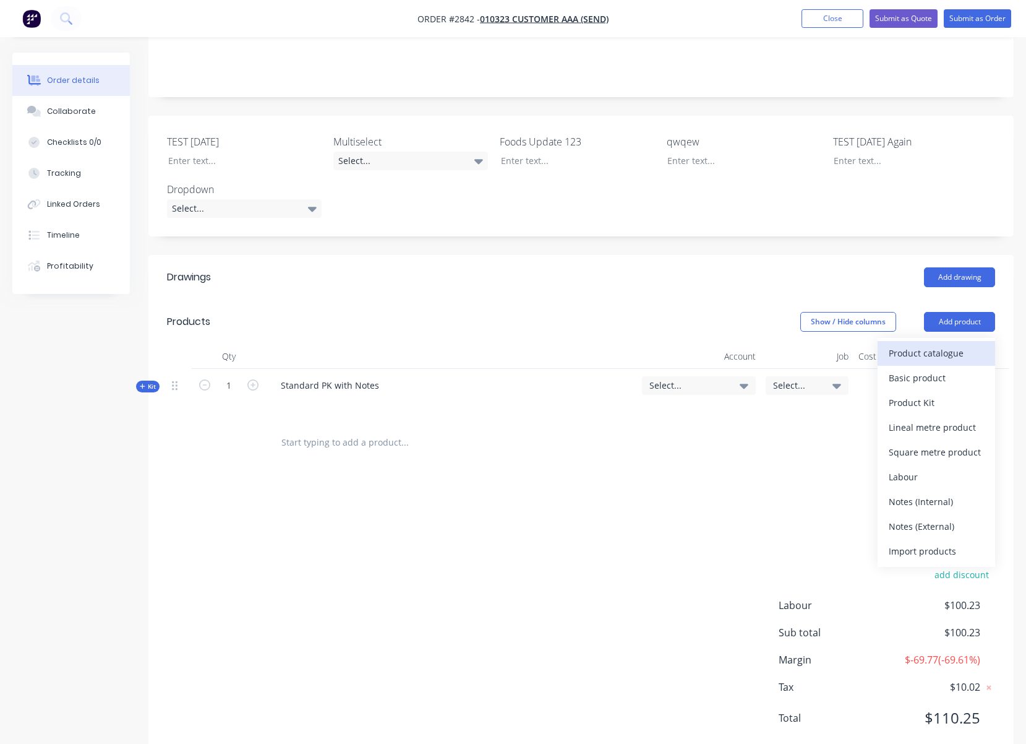
click at [955, 344] on div "Product catalogue" at bounding box center [936, 353] width 95 height 18
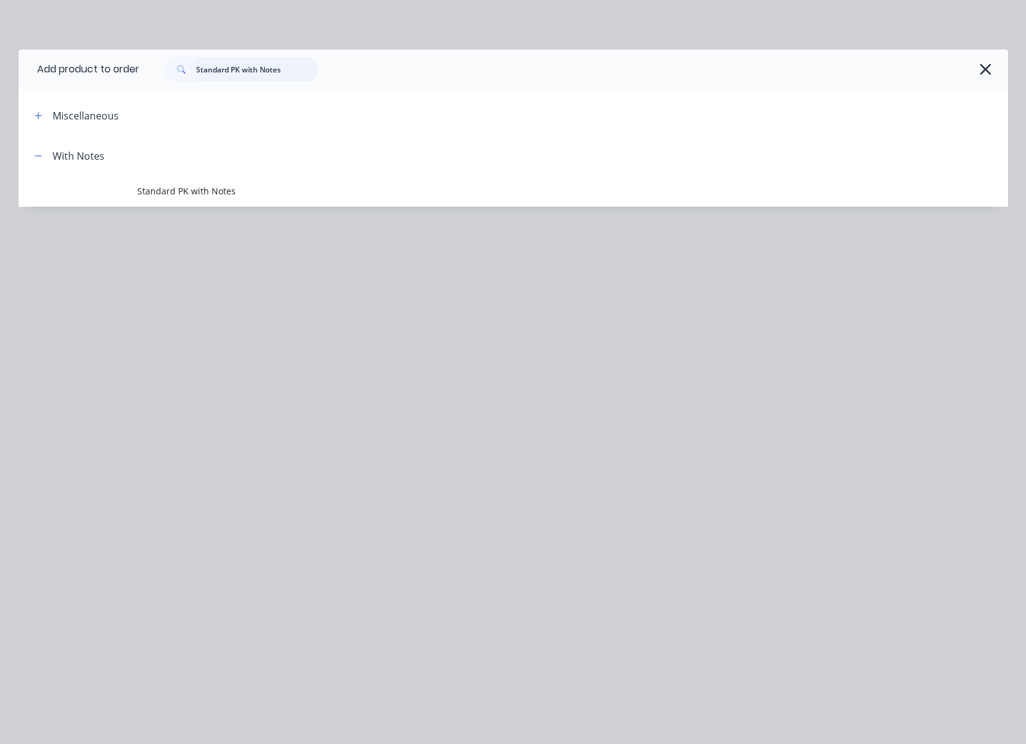
click at [249, 67] on input "Standard PK with Notes" at bounding box center [257, 69] width 122 height 25
paste input "Custom PK with Notes (custom priced)"
type input "Custom PK with Notes (custom priced)"
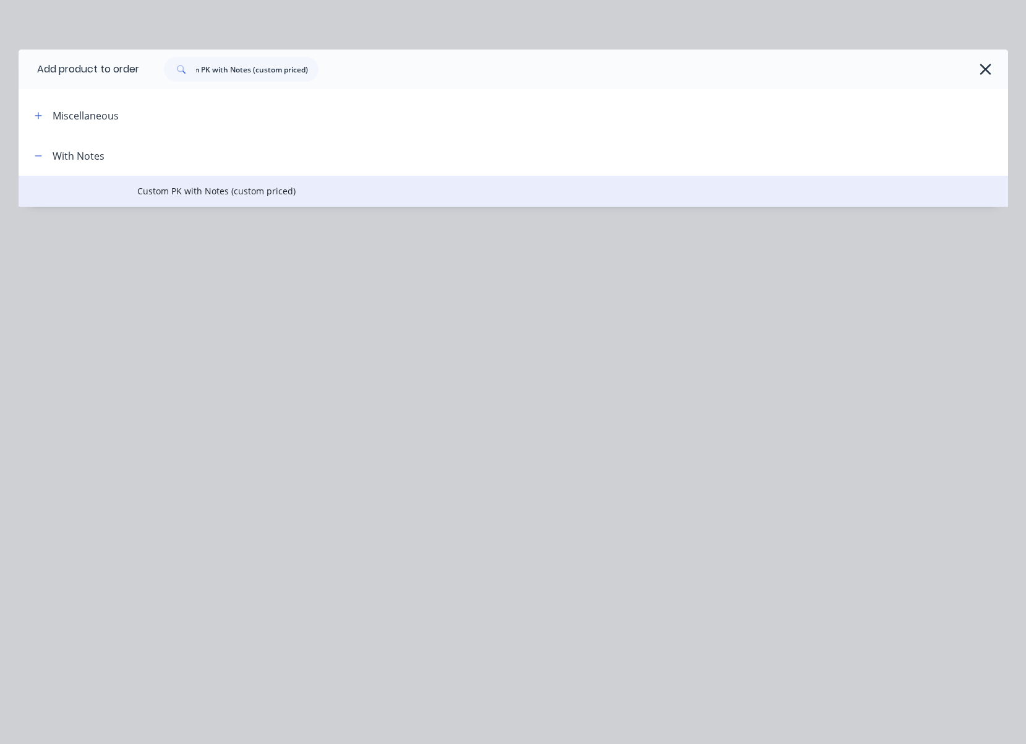
click at [232, 194] on span "Custom PK with Notes (custom priced)" at bounding box center [485, 190] width 697 height 13
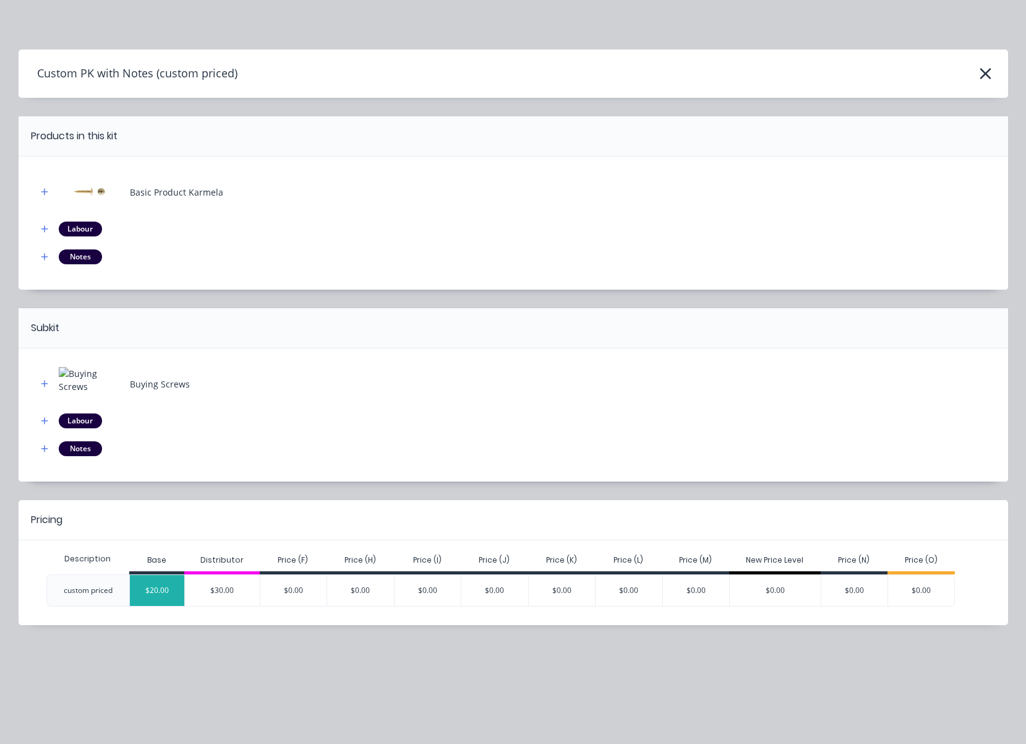
click at [173, 583] on div "$20.00" at bounding box center [157, 590] width 54 height 31
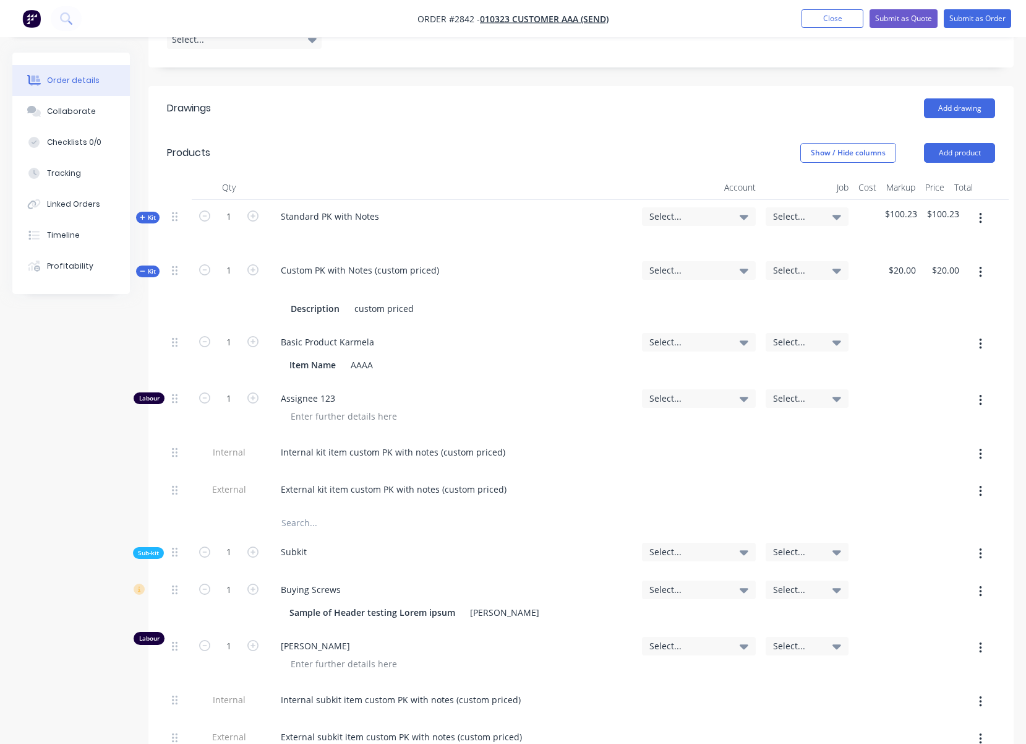
scroll to position [437, 0]
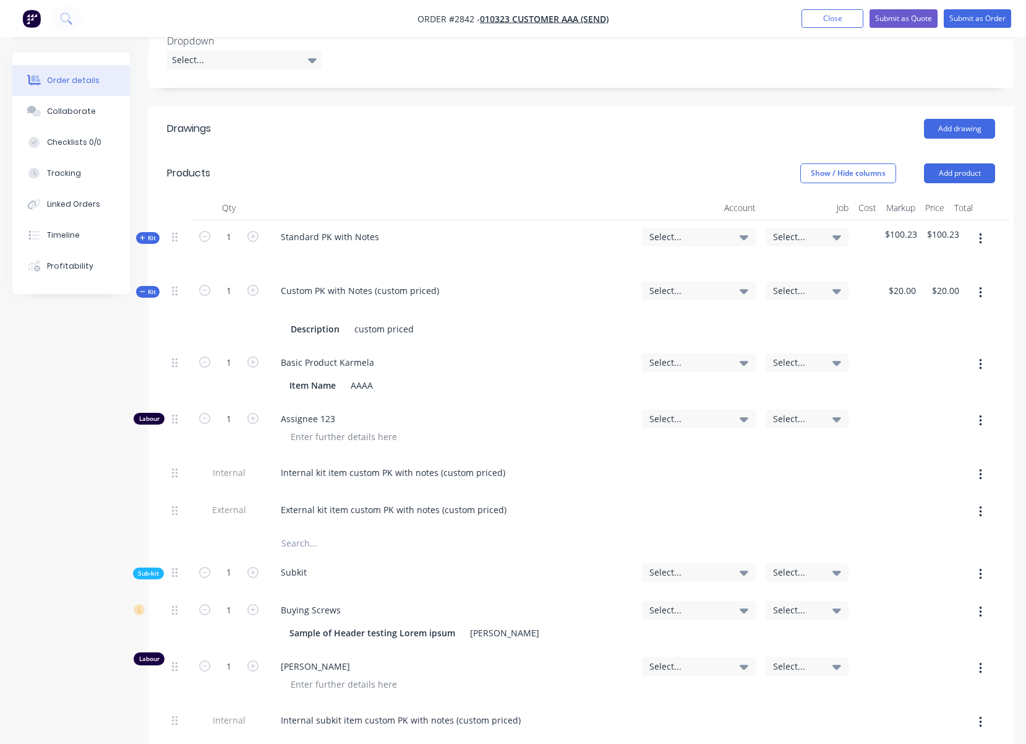
click at [150, 287] on span "Kit" at bounding box center [148, 291] width 16 height 9
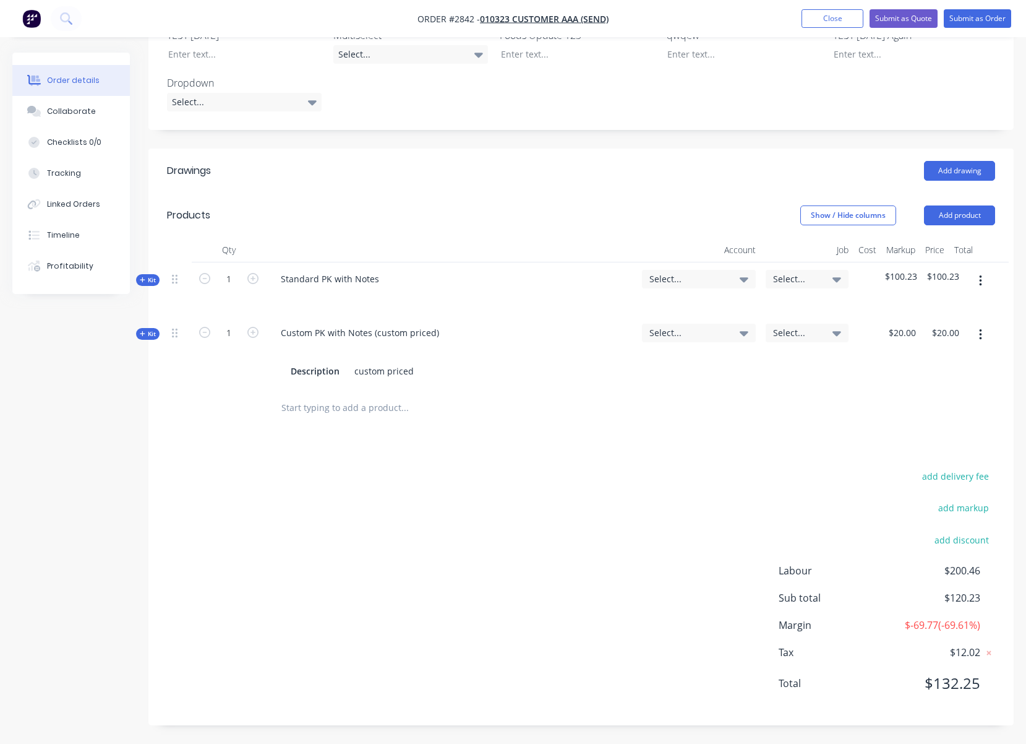
scroll to position [361, 0]
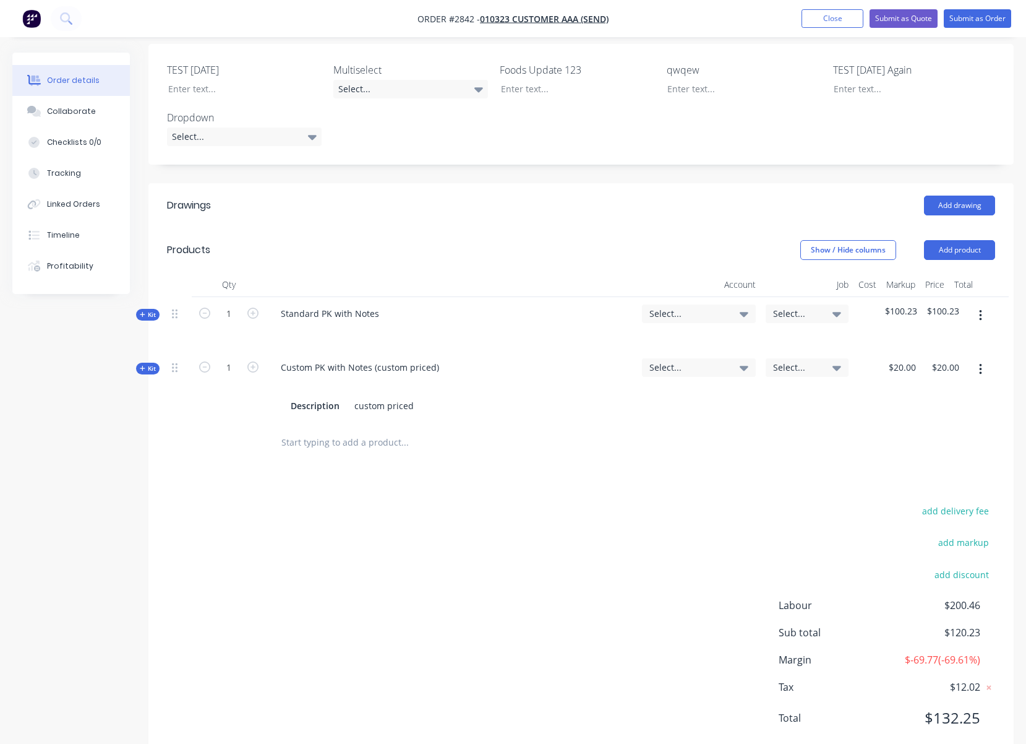
click at [695, 502] on div "add delivery fee add markup add discount Labour $200.46 Sub total $120.23 Margi…" at bounding box center [581, 621] width 828 height 239
click at [983, 240] on button "Add product" at bounding box center [959, 250] width 71 height 20
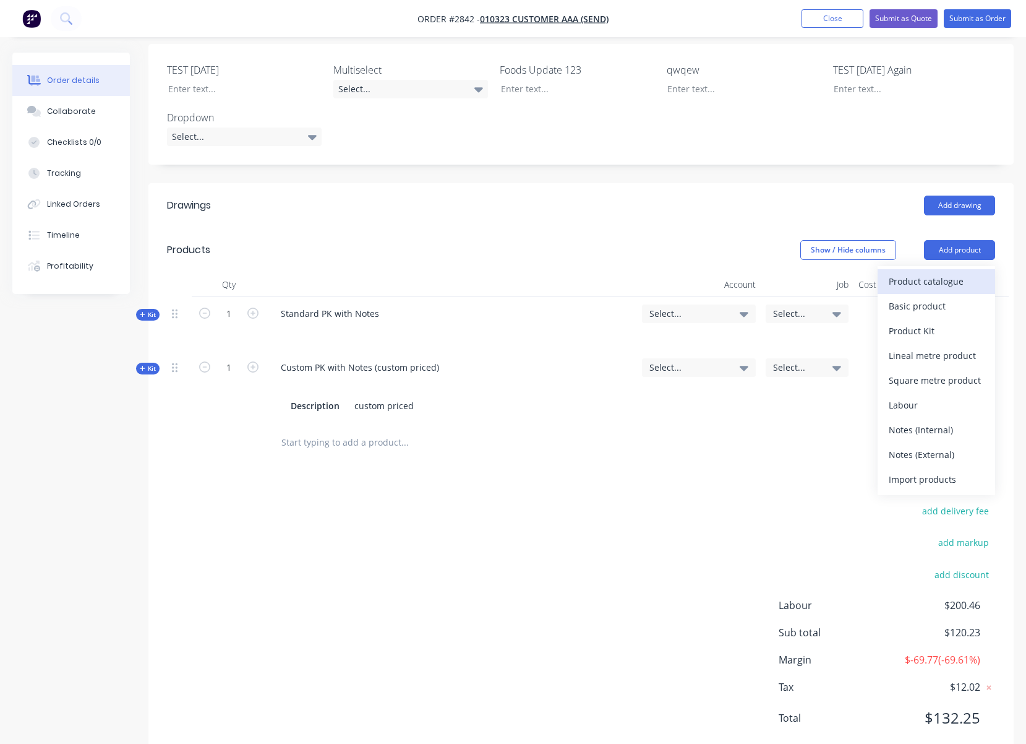
click at [967, 272] on div "Product catalogue" at bounding box center [936, 281] width 95 height 18
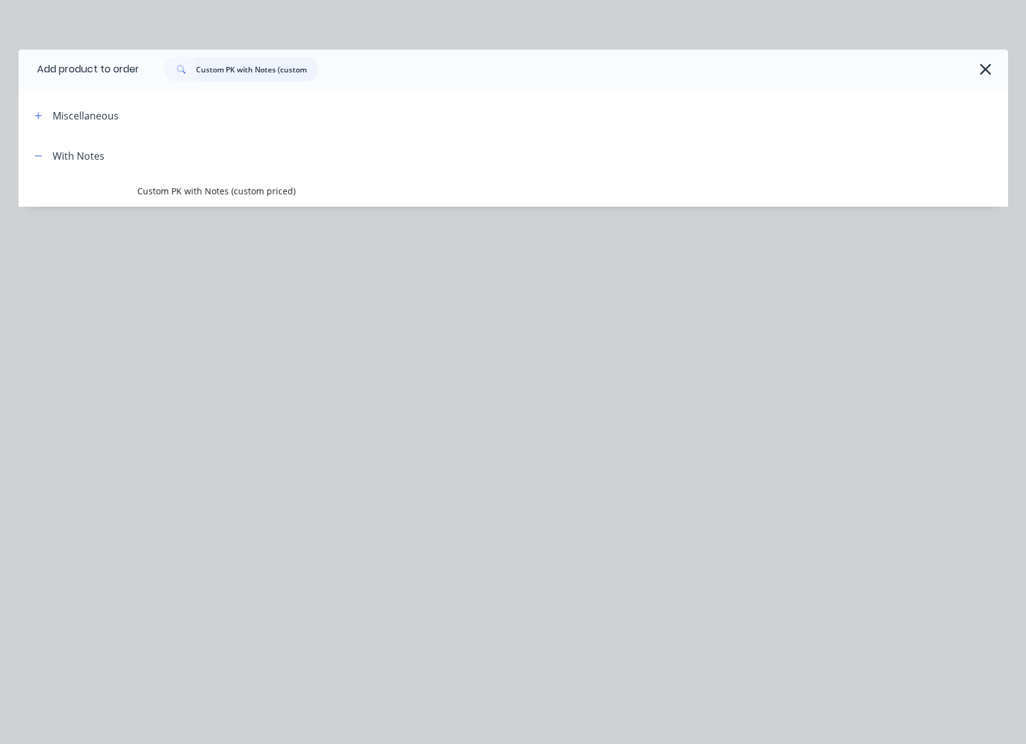
click at [270, 67] on input "Custom PK with Notes (custom priced)" at bounding box center [257, 69] width 122 height 25
paste input "with costing"
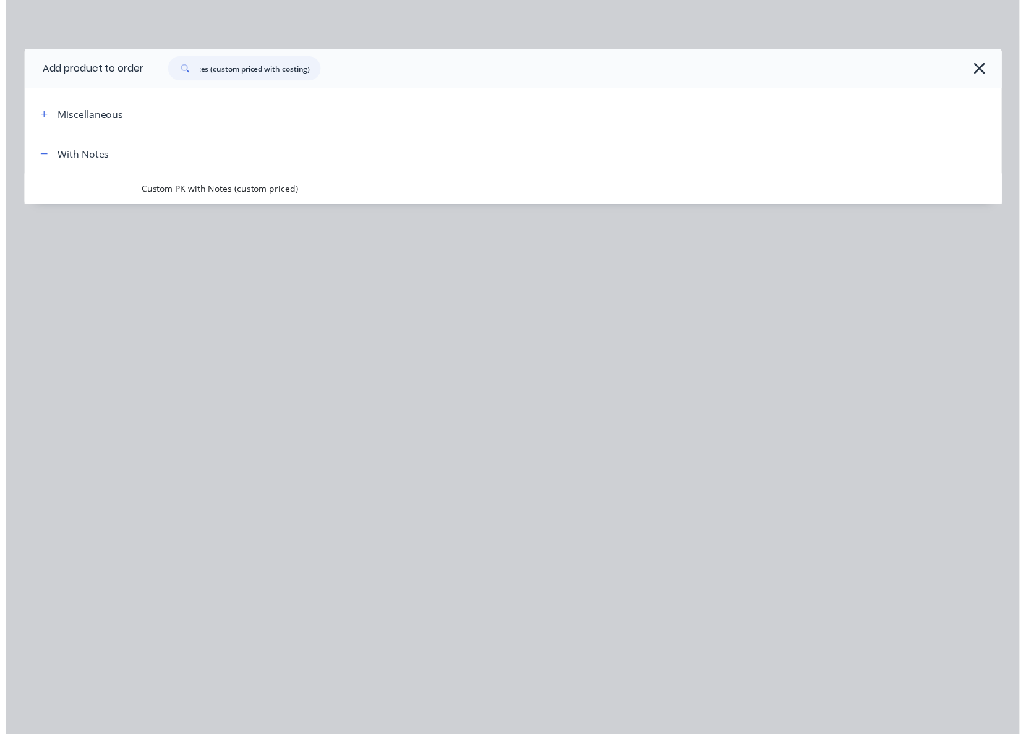
scroll to position [0, 0]
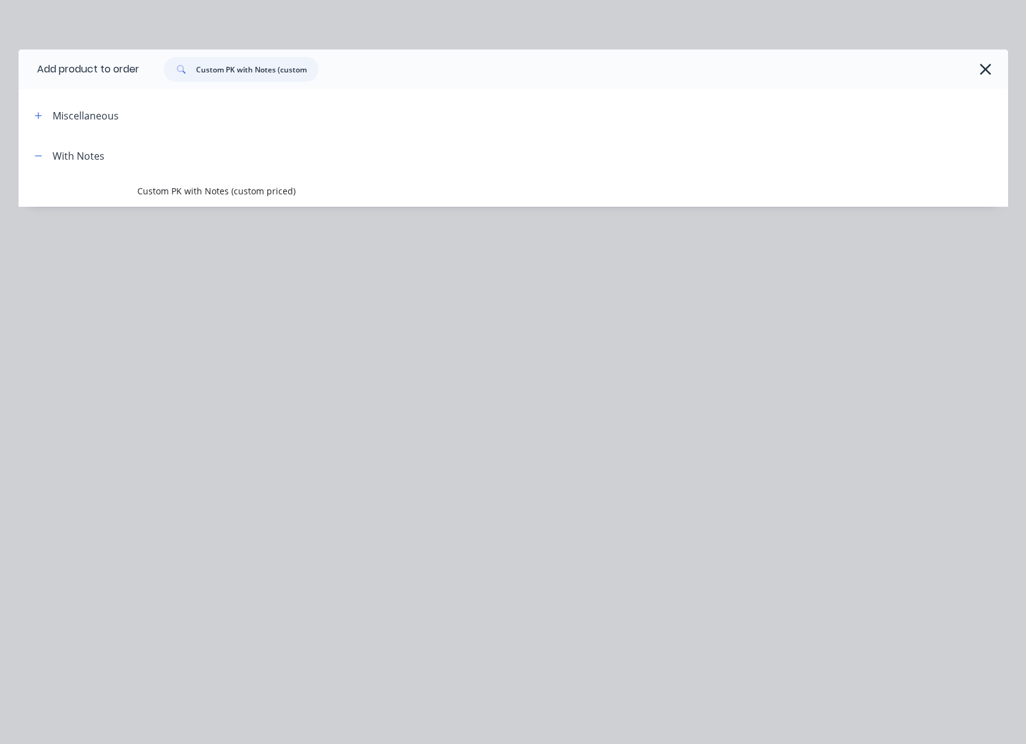
type input "Custom PK with Notes (custom priced with costing)"
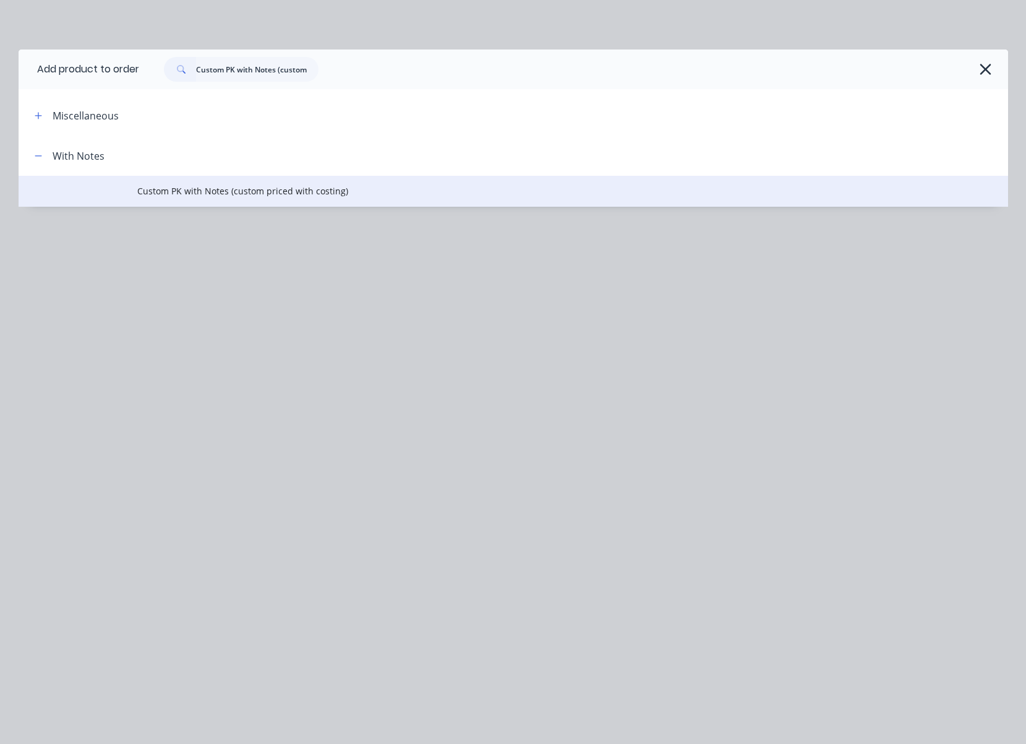
click at [302, 184] on span "Custom PK with Notes (custom priced with costing)" at bounding box center [485, 190] width 697 height 13
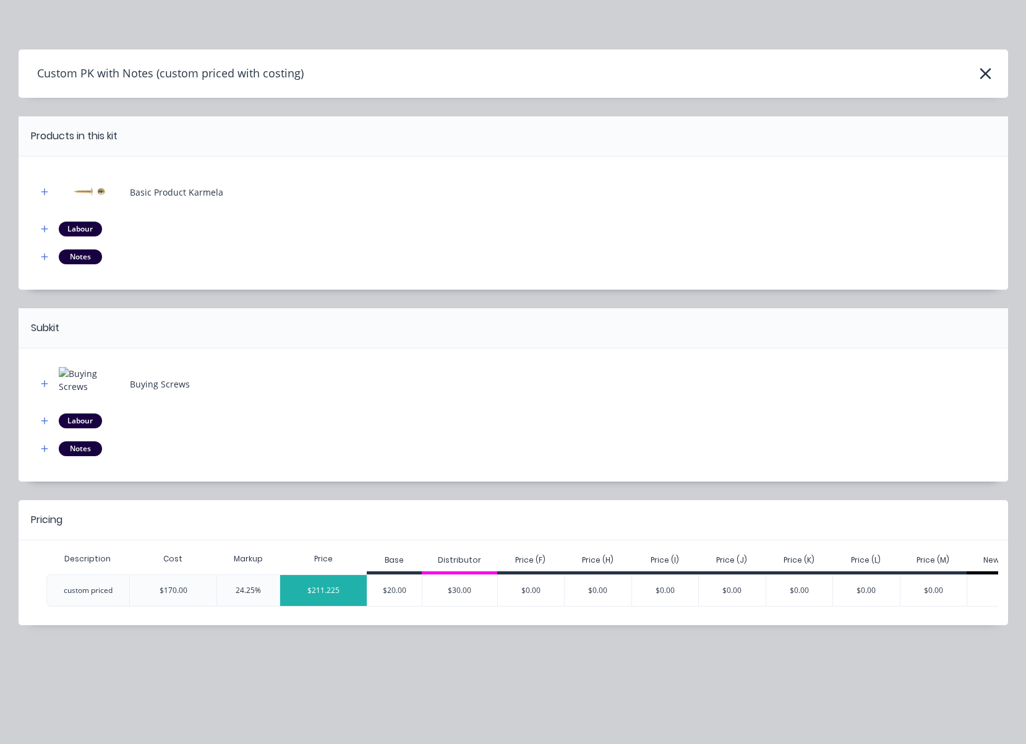
click at [336, 591] on div "$211.225" at bounding box center [323, 590] width 87 height 31
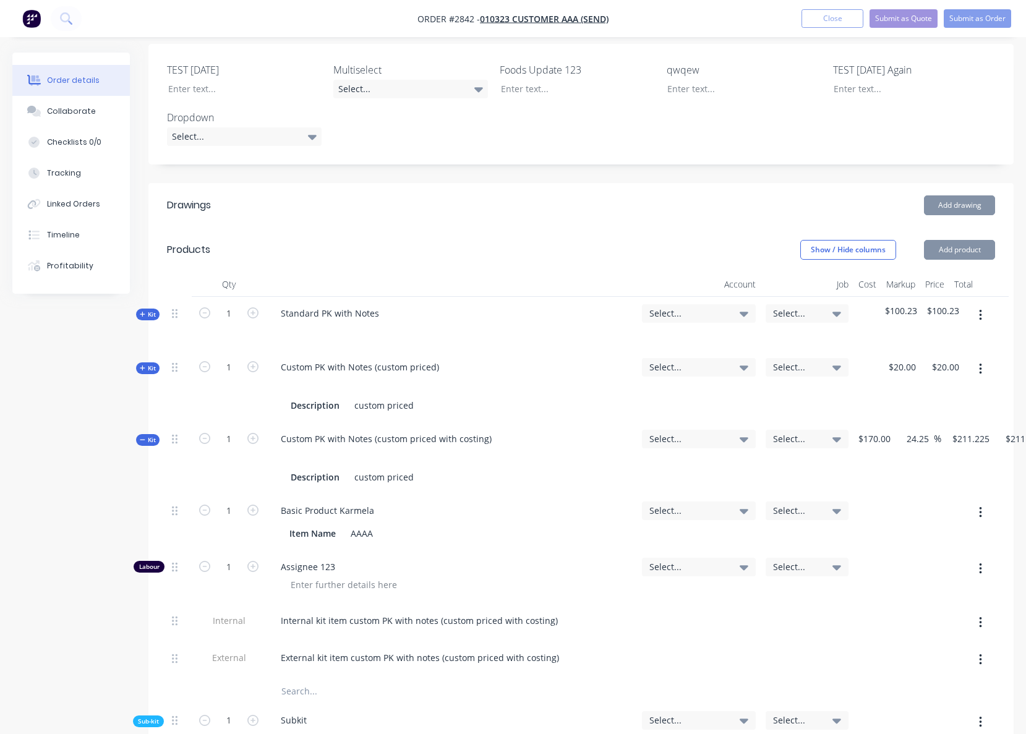
click at [148, 435] on span "Kit" at bounding box center [148, 439] width 16 height 9
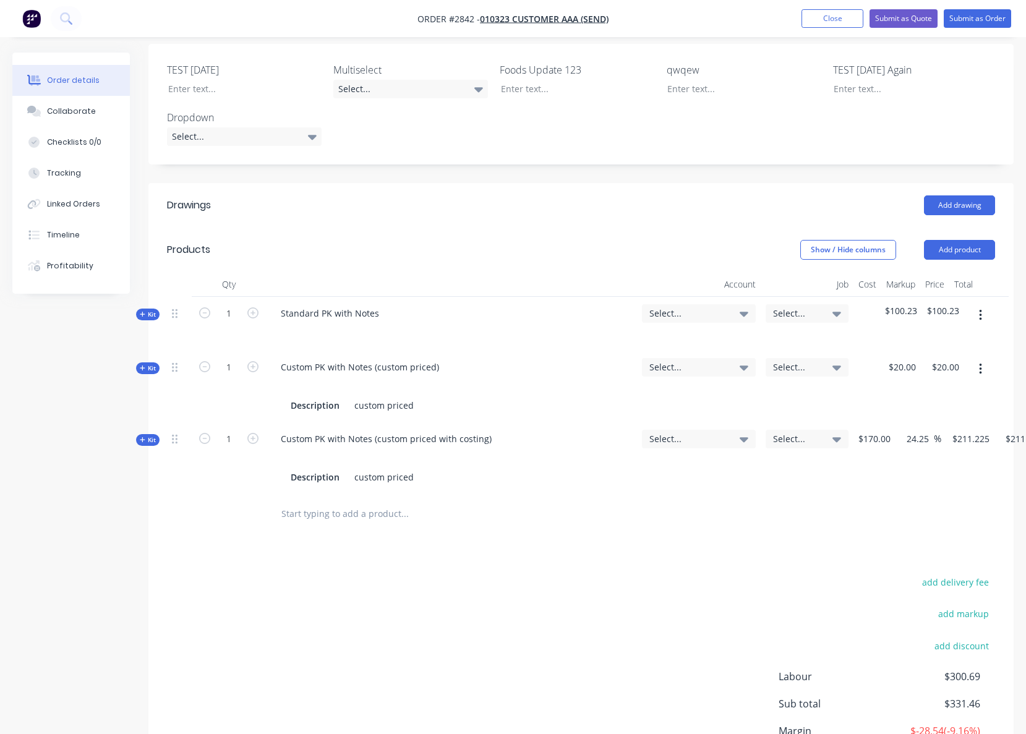
click at [697, 527] on div "Drawings Add drawing Products Show / Hide columns Add product Qty Account Job C…" at bounding box center [580, 507] width 865 height 648
click at [964, 240] on button "Add product" at bounding box center [959, 250] width 71 height 20
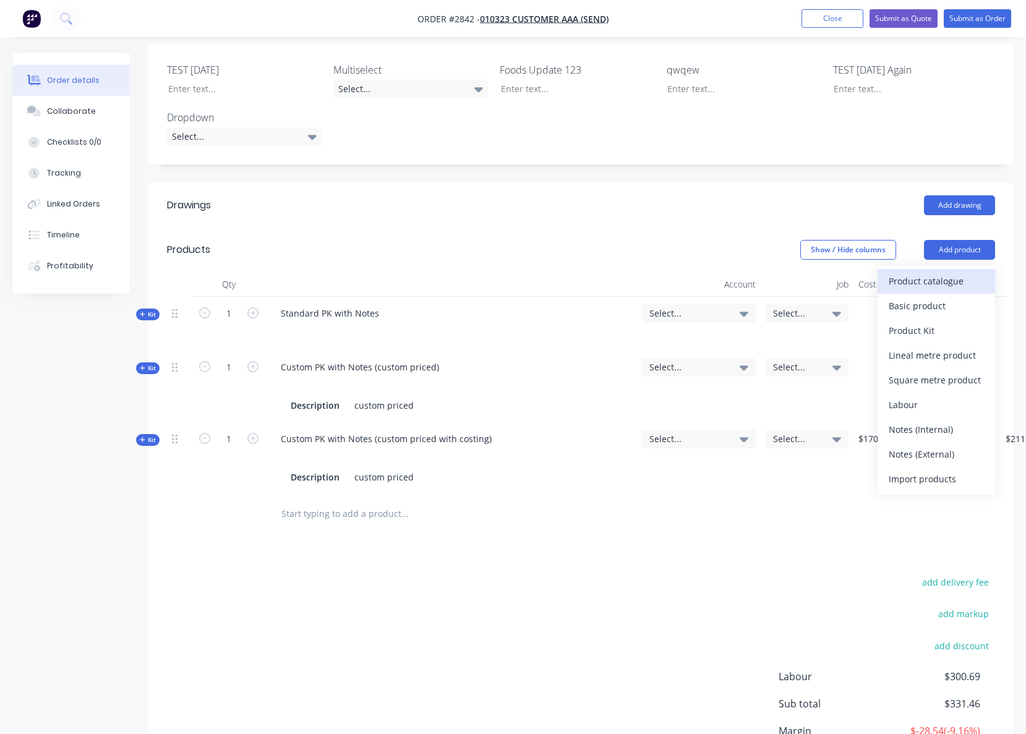
click at [961, 272] on div "Product catalogue" at bounding box center [936, 281] width 95 height 18
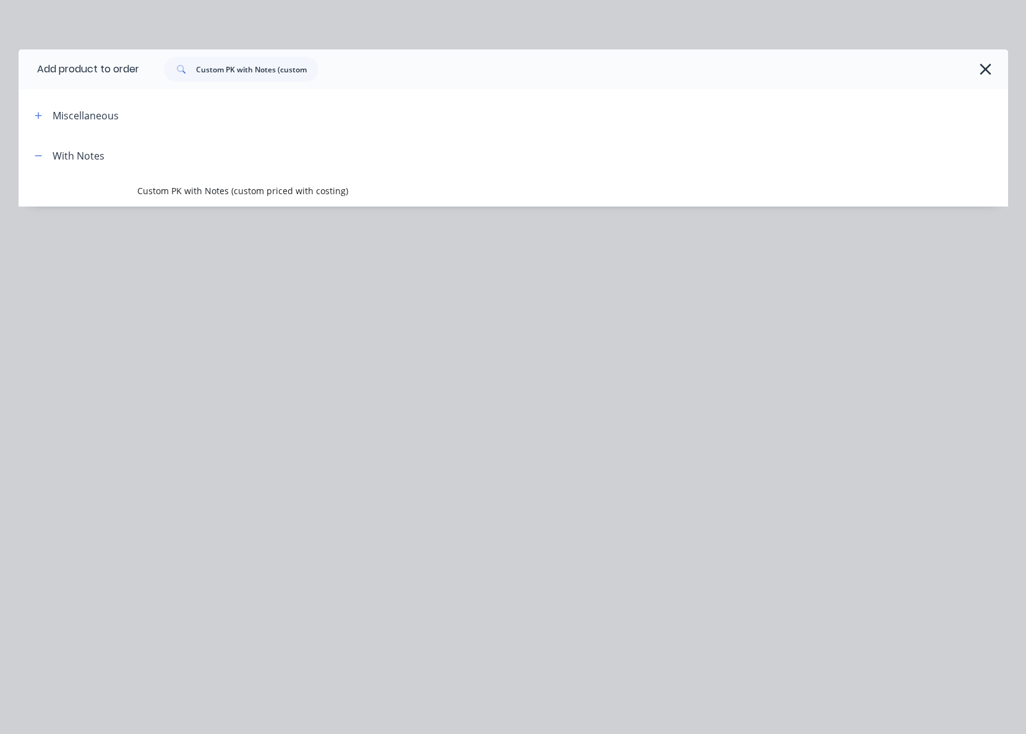
click at [262, 48] on div "Add product to order Custom PK with Notes (custom priced with costing) Miscella…" at bounding box center [513, 367] width 1026 height 734
click at [264, 62] on input "Custom PK with Notes (custom priced with costing)" at bounding box center [257, 69] width 122 height 25
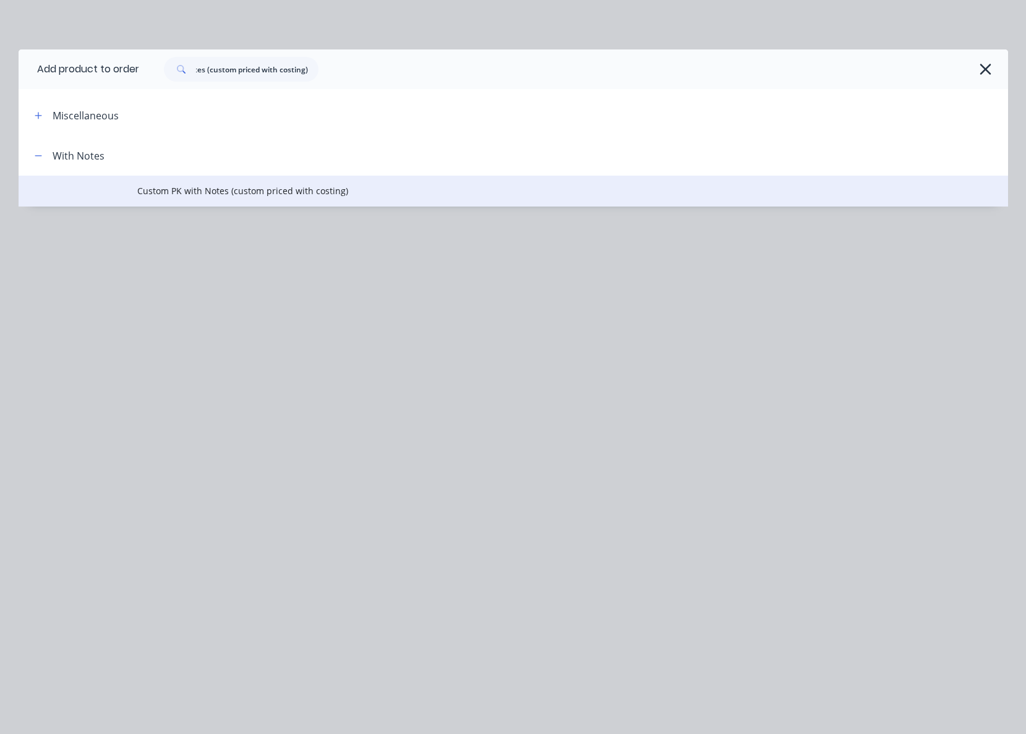
click at [291, 191] on span "Custom PK with Notes (custom priced with costing)" at bounding box center [485, 190] width 697 height 13
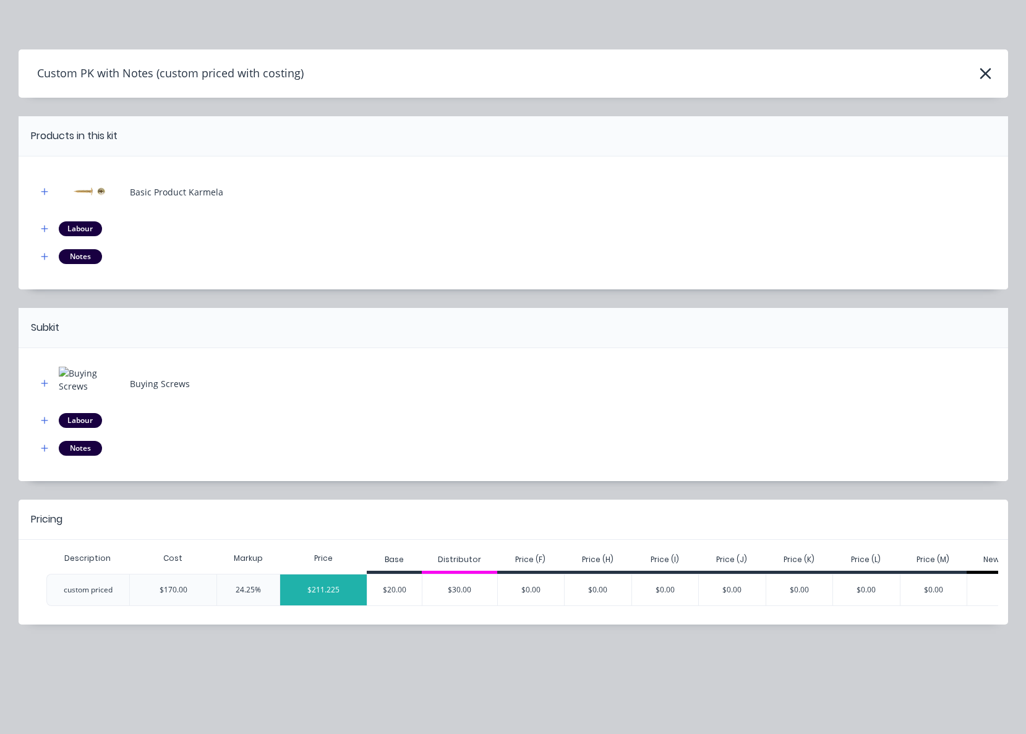
click at [327, 589] on div "$211.225" at bounding box center [323, 590] width 87 height 31
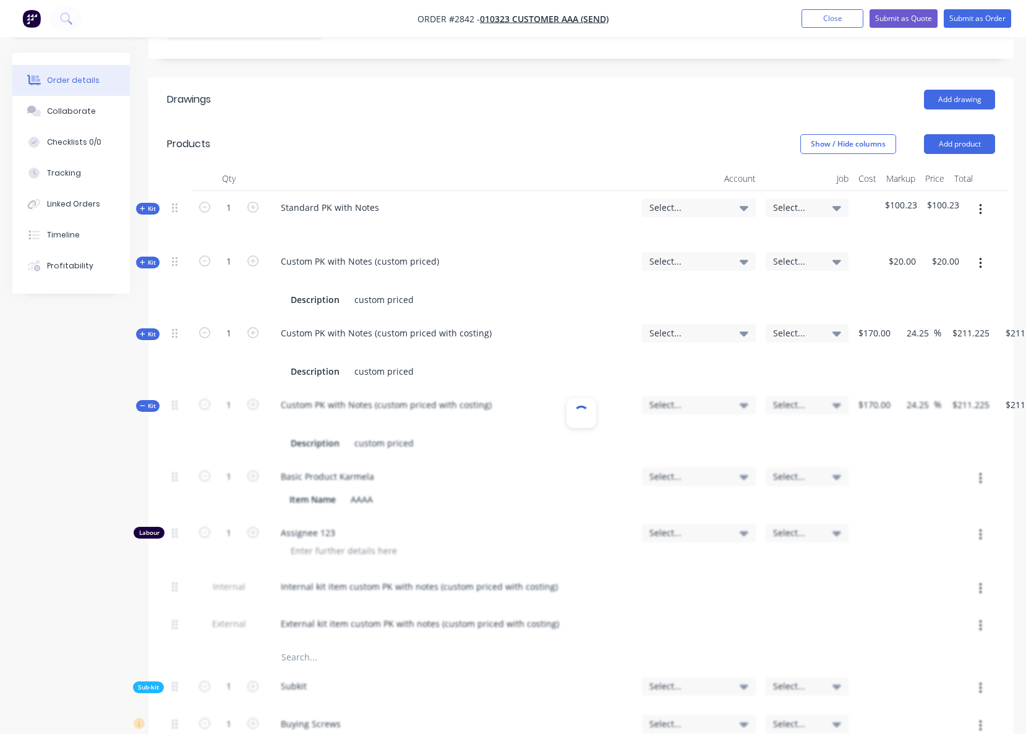
scroll to position [509, 0]
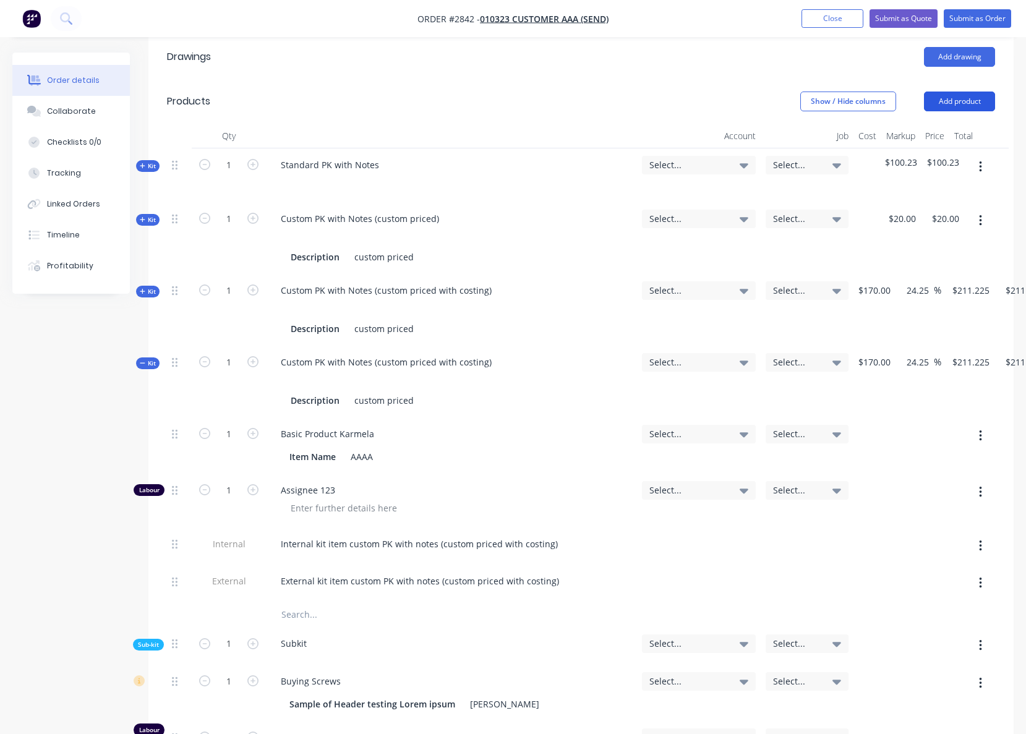
click at [948, 92] on button "Add product" at bounding box center [959, 102] width 71 height 20
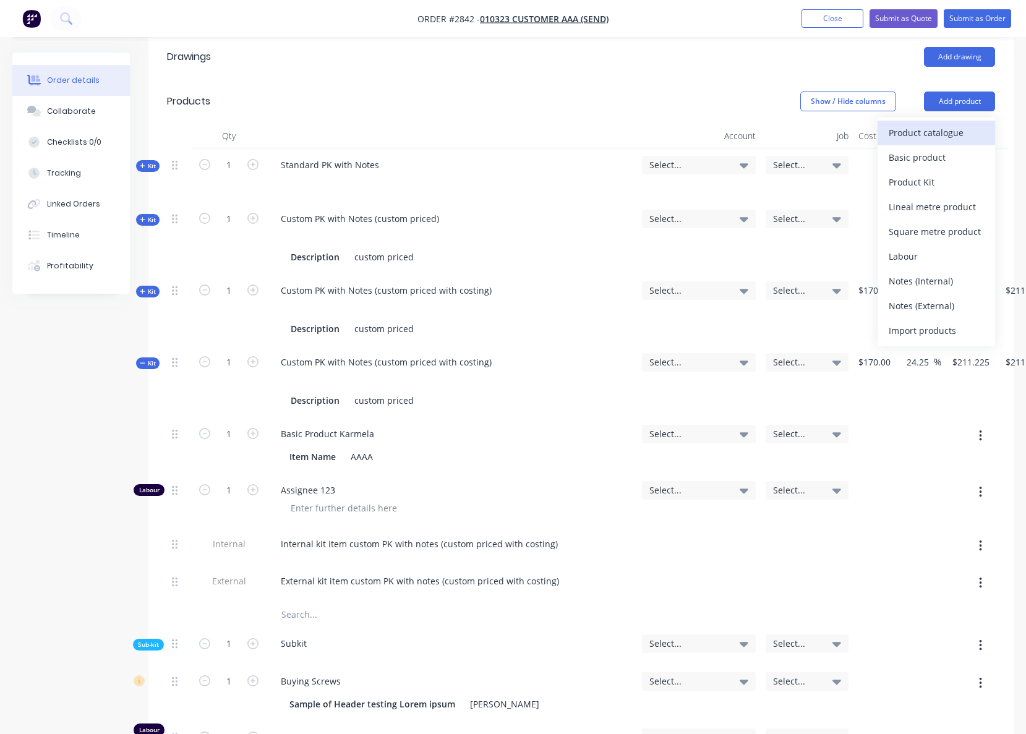
click at [928, 124] on div "Product catalogue" at bounding box center [936, 133] width 95 height 18
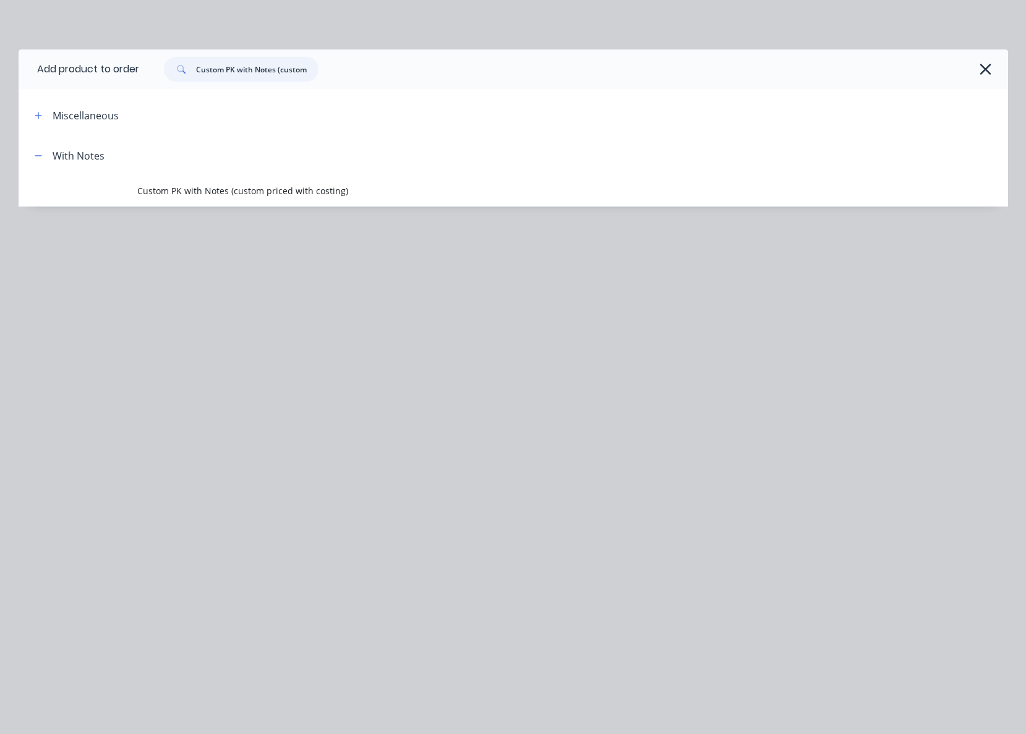
click at [291, 72] on input "Custom PK with Notes (custom priced with costing)" at bounding box center [257, 69] width 122 height 25
paste input "text"
type input "Custom PK with Notes (custom priced)"
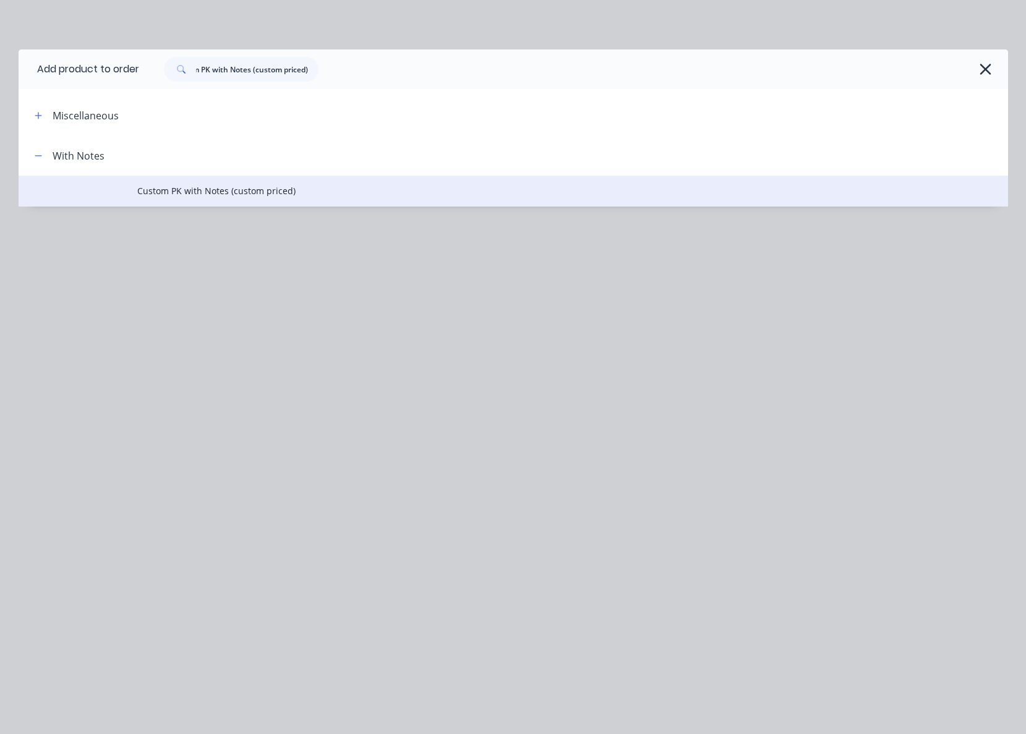
click at [268, 188] on span "Custom PK with Notes (custom priced)" at bounding box center [485, 190] width 697 height 13
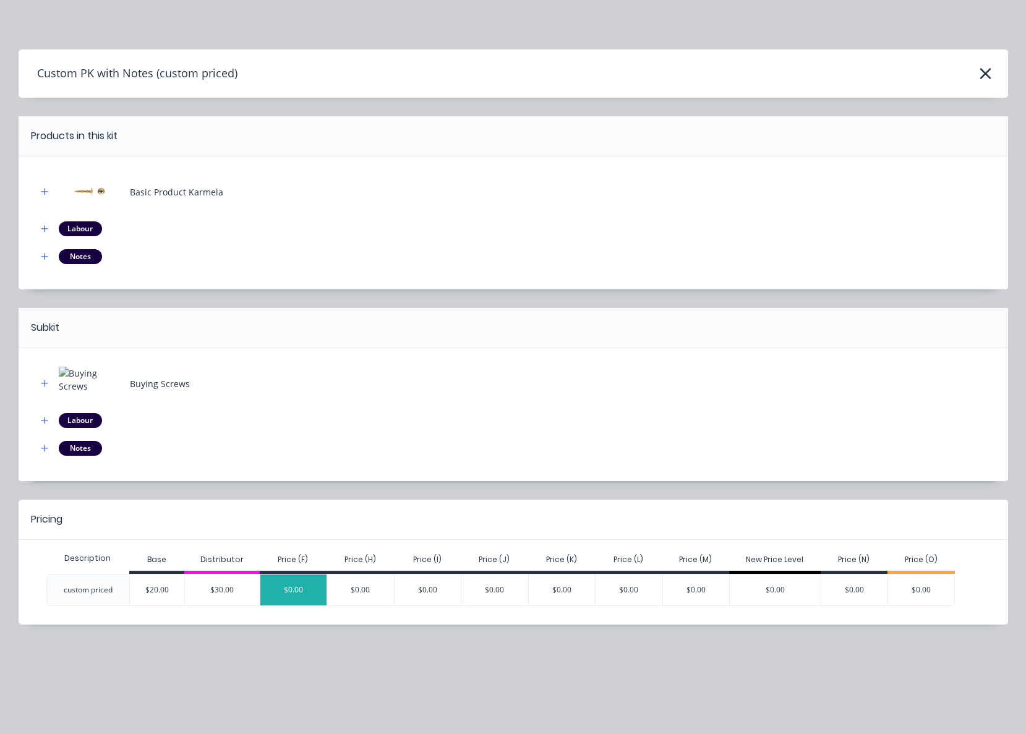
click at [270, 592] on div "$0.00" at bounding box center [293, 590] width 67 height 31
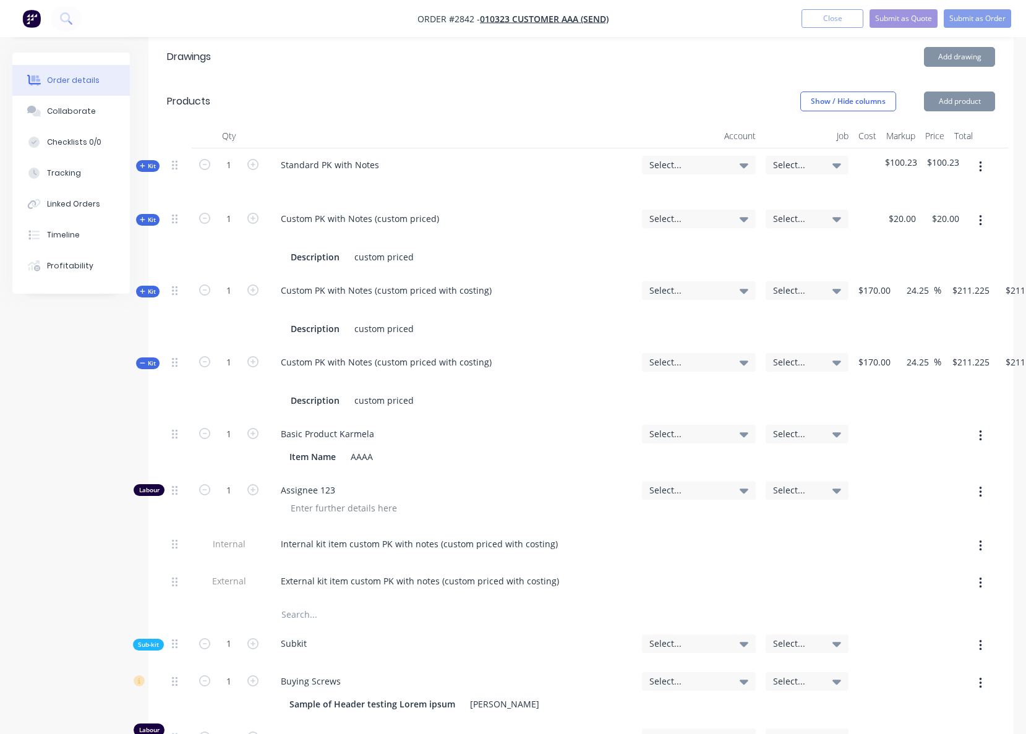
click at [147, 359] on span "Kit" at bounding box center [148, 363] width 16 height 9
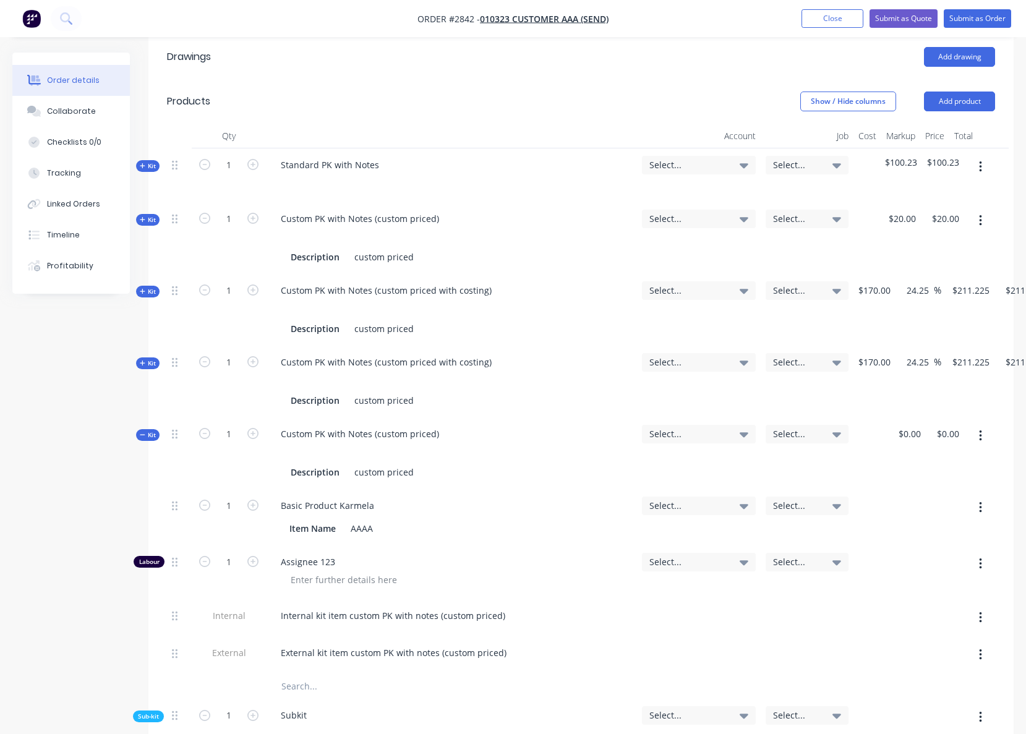
click at [147, 431] on span "Kit" at bounding box center [148, 435] width 16 height 9
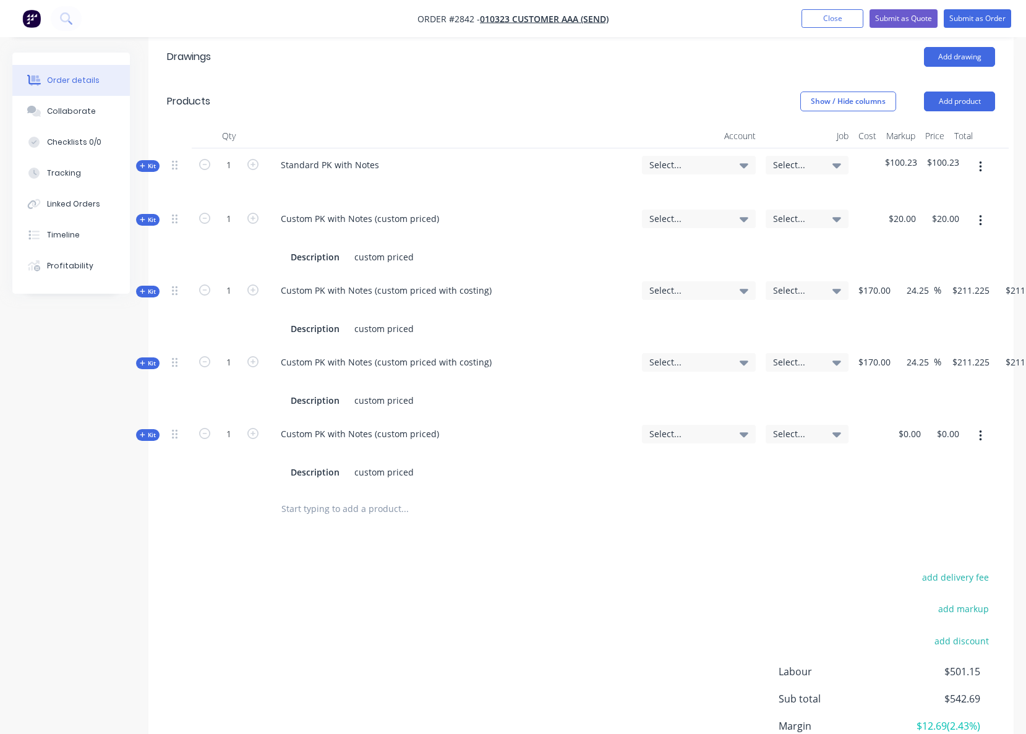
click at [666, 575] on div "add delivery fee add markup add discount Labour $501.15 Sub total $542.69 Margi…" at bounding box center [581, 688] width 828 height 239
click at [544, 514] on div "Drawings Add drawing Products Show / Hide columns Add product Qty Account Job C…" at bounding box center [580, 431] width 865 height 792
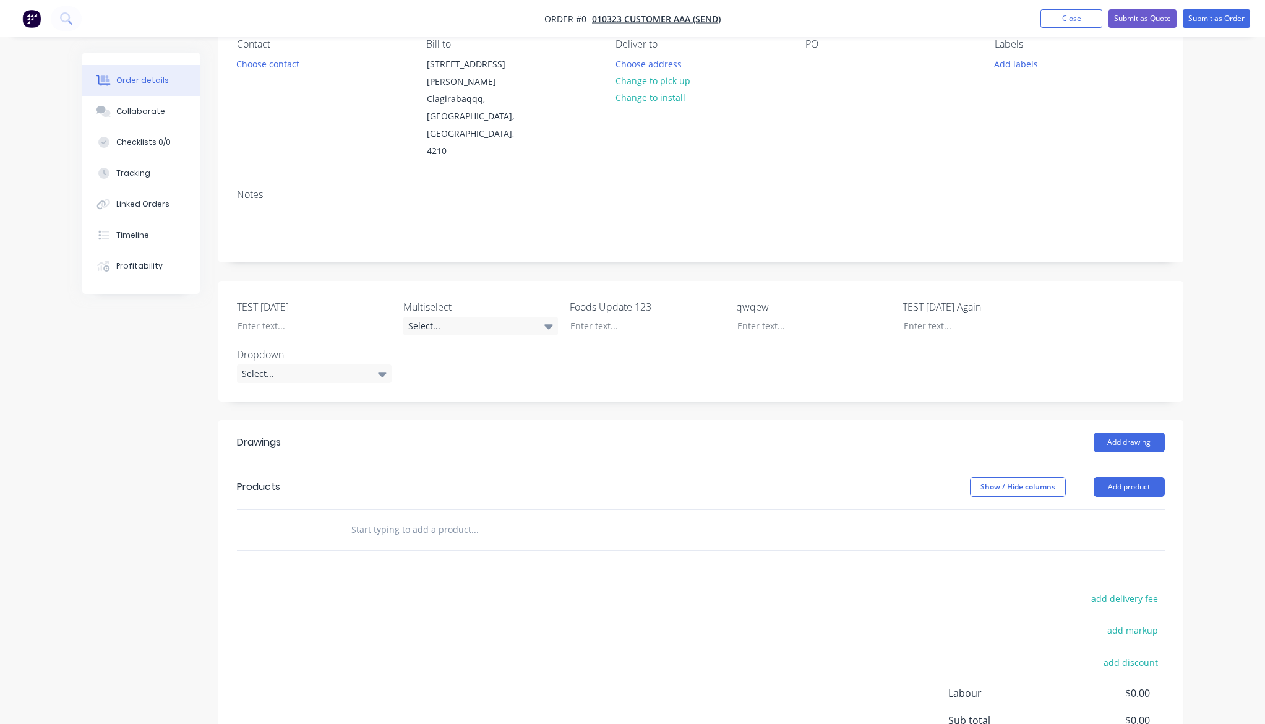
scroll to position [231, 0]
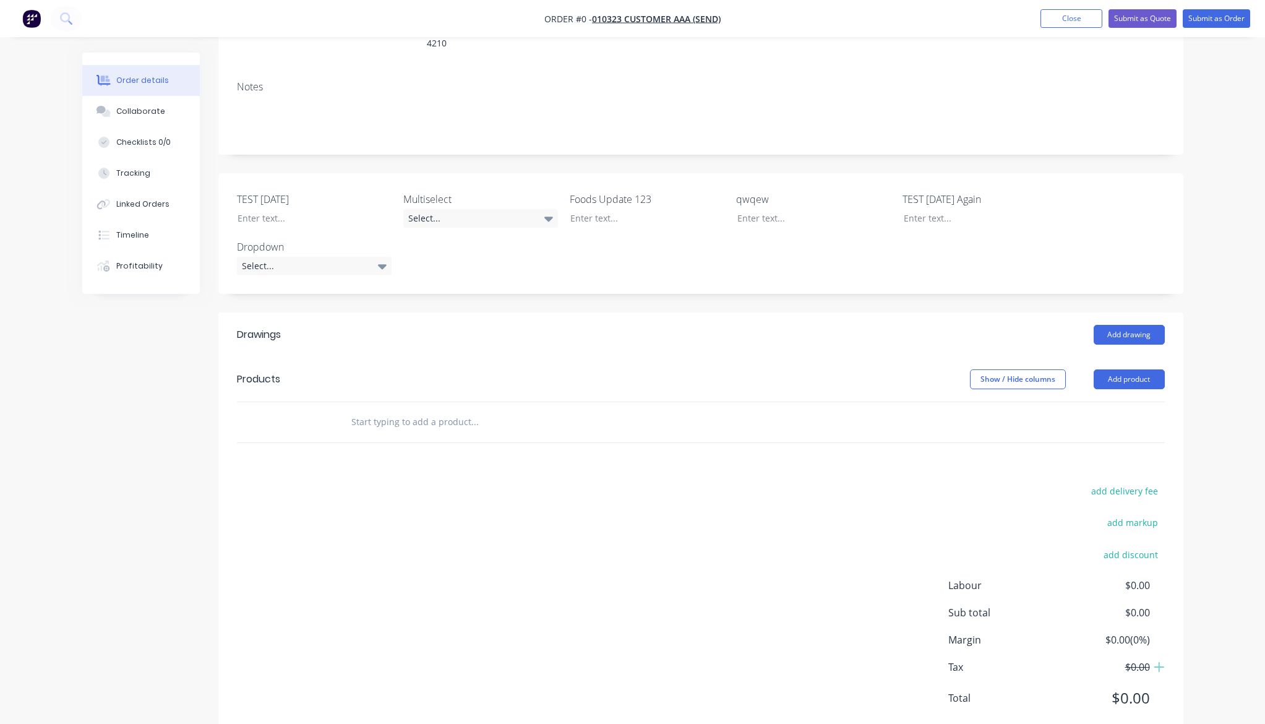
click at [421, 410] on input "text" at bounding box center [474, 422] width 247 height 25
click at [600, 658] on div "add delivery fee add markup add discount Labour $0.00 Sub total $0.00 Margin $0…" at bounding box center [701, 601] width 928 height 239
click at [400, 410] on input "text" at bounding box center [474, 422] width 247 height 25
paste input "Internal kit item standard pk"
type input "Internal kit item standard pk"
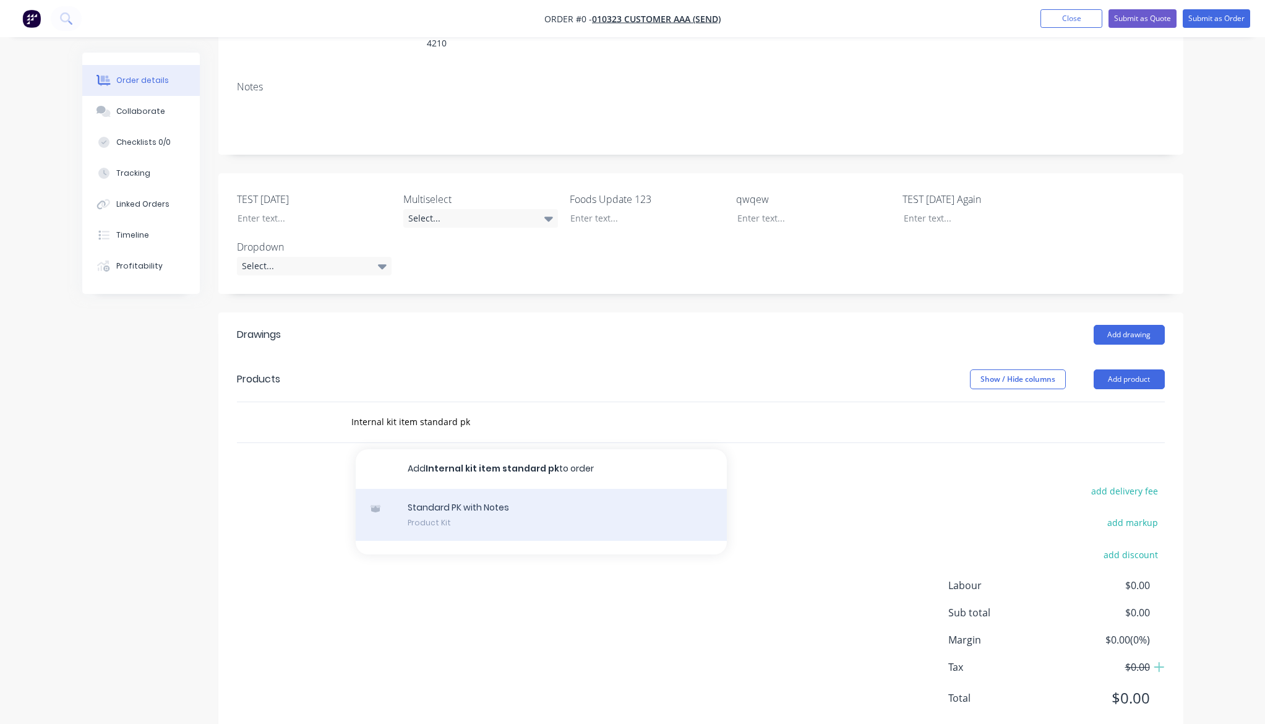
click at [497, 489] on div "Standard PK with Notes Product Kit" at bounding box center [541, 515] width 371 height 52
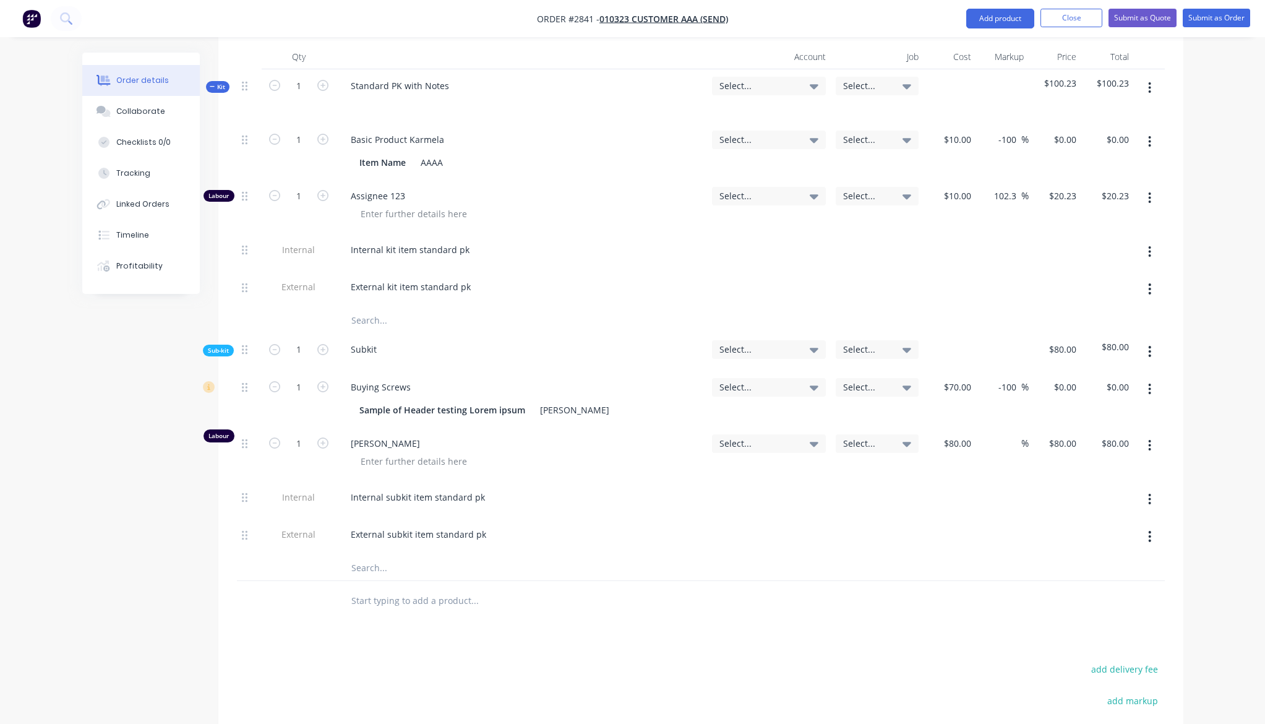
scroll to position [766, 0]
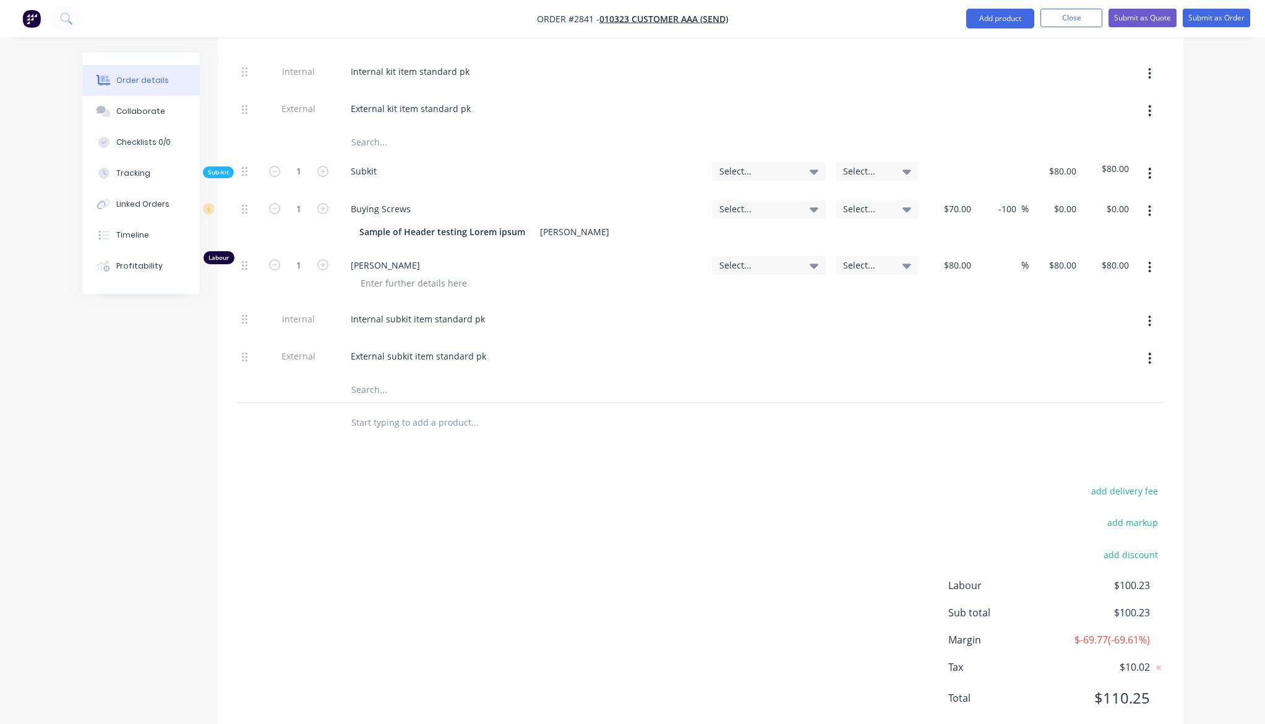
click at [572, 504] on div "add delivery fee add markup add discount Labour $100.23 Sub total $100.23 Margi…" at bounding box center [701, 601] width 928 height 239
click at [384, 410] on input "text" at bounding box center [474, 422] width 247 height 25
paste input "custom priced"
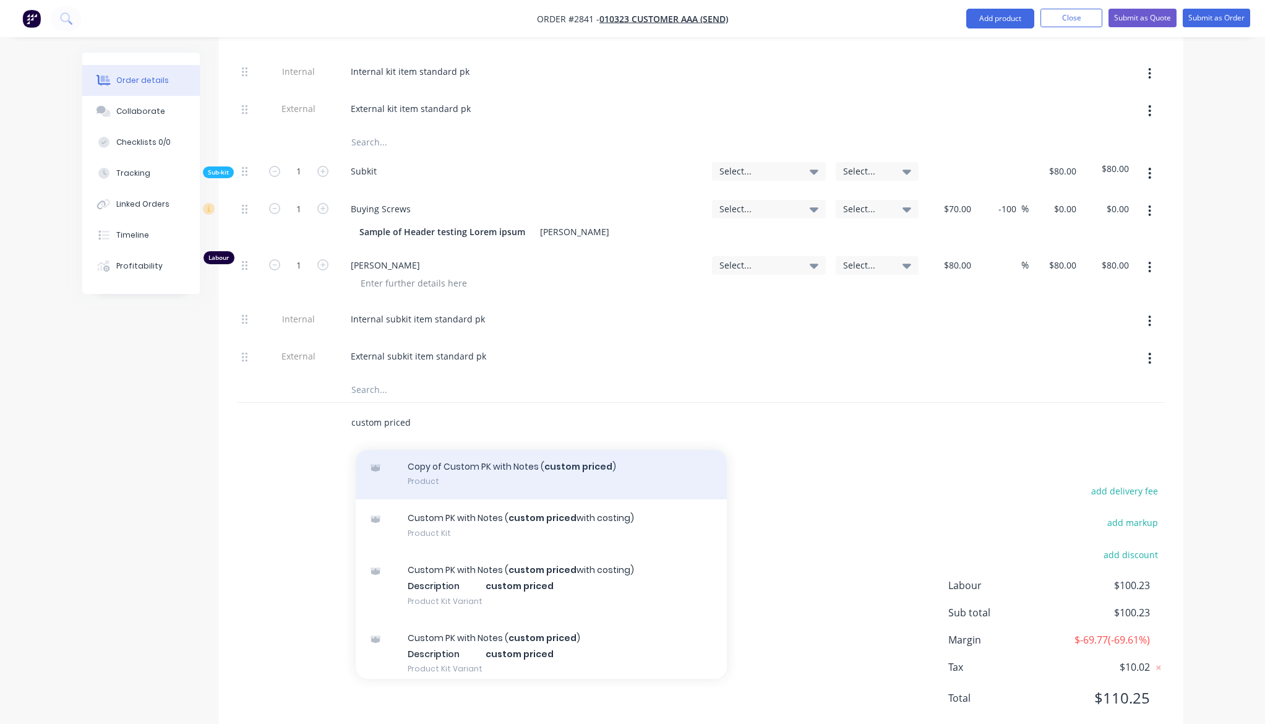
scroll to position [101, 0]
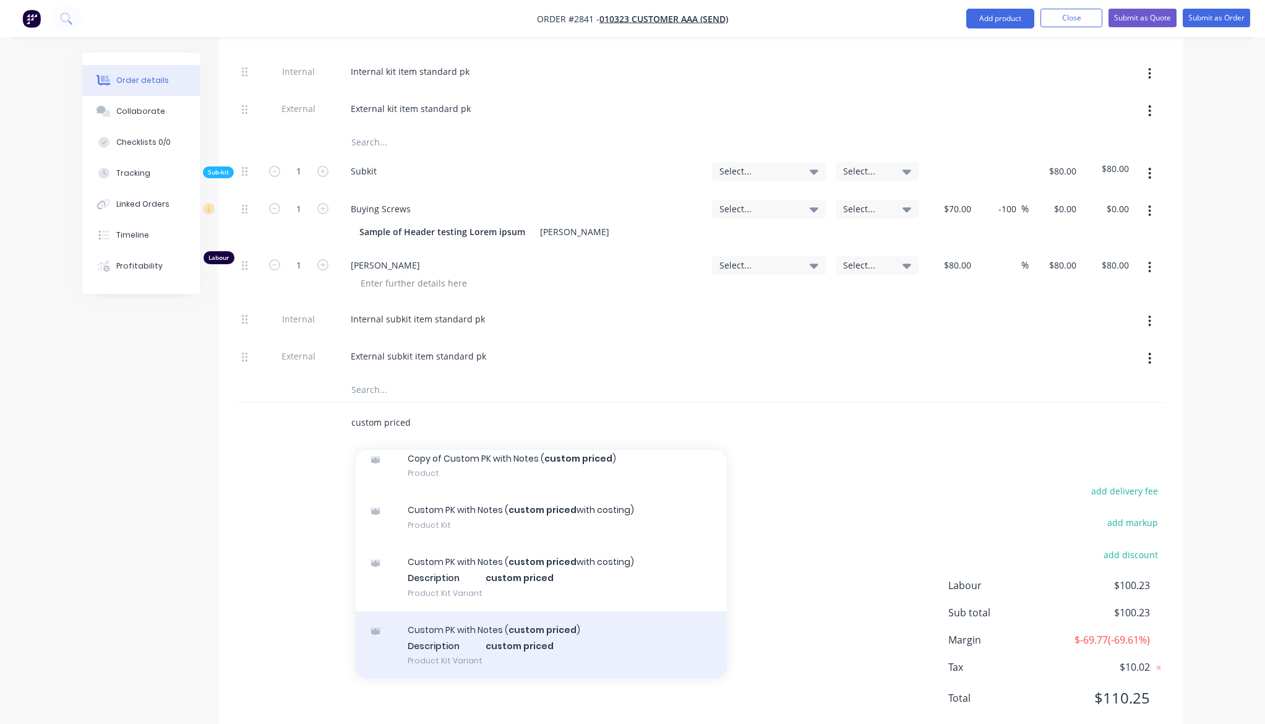
type input "custom priced"
click at [535, 622] on div "Custom PK with Notes ( custom priced ) Description custom priced Product Kit Va…" at bounding box center [541, 645] width 371 height 68
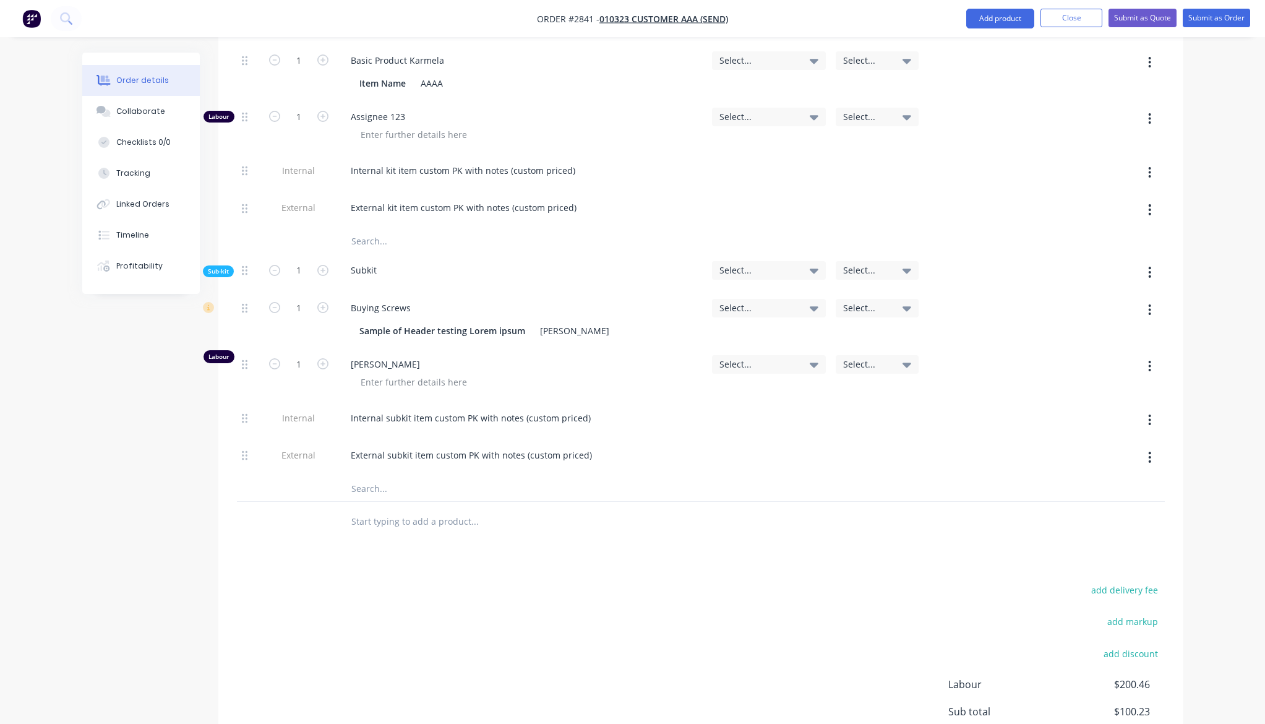
scroll to position [1212, 0]
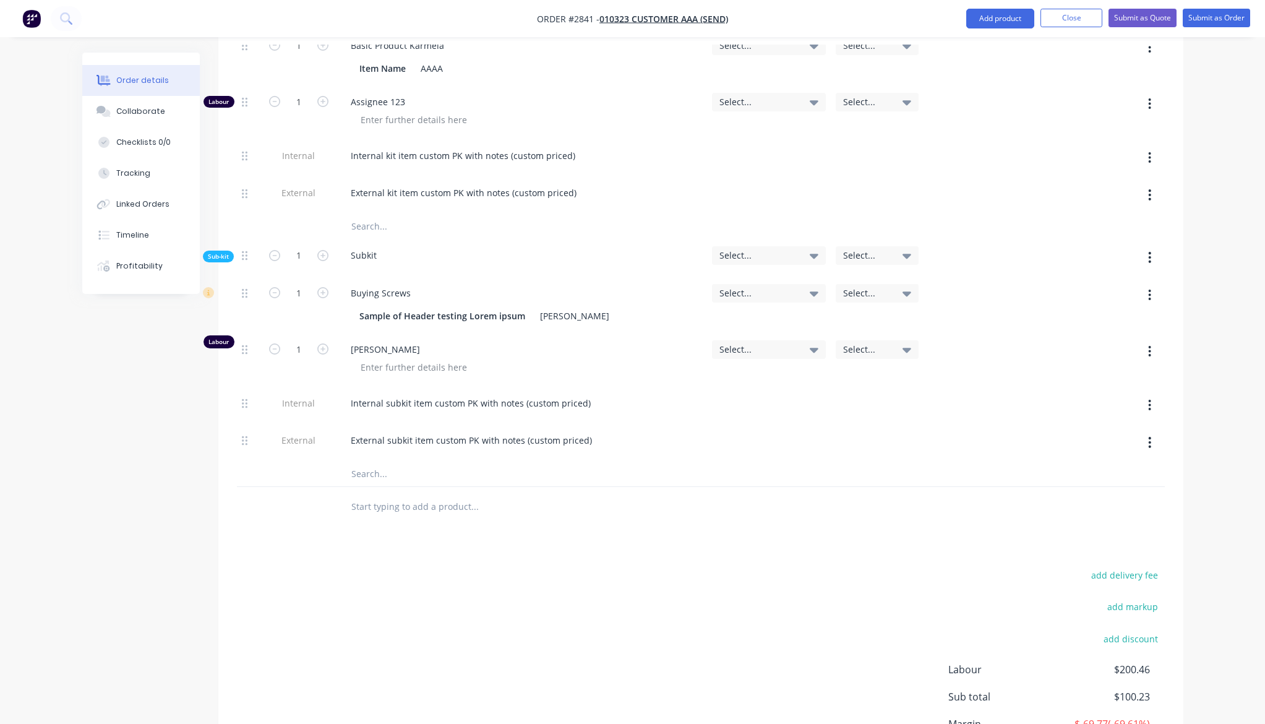
click at [442, 494] on input "text" at bounding box center [474, 506] width 247 height 25
paste input "custom priced"
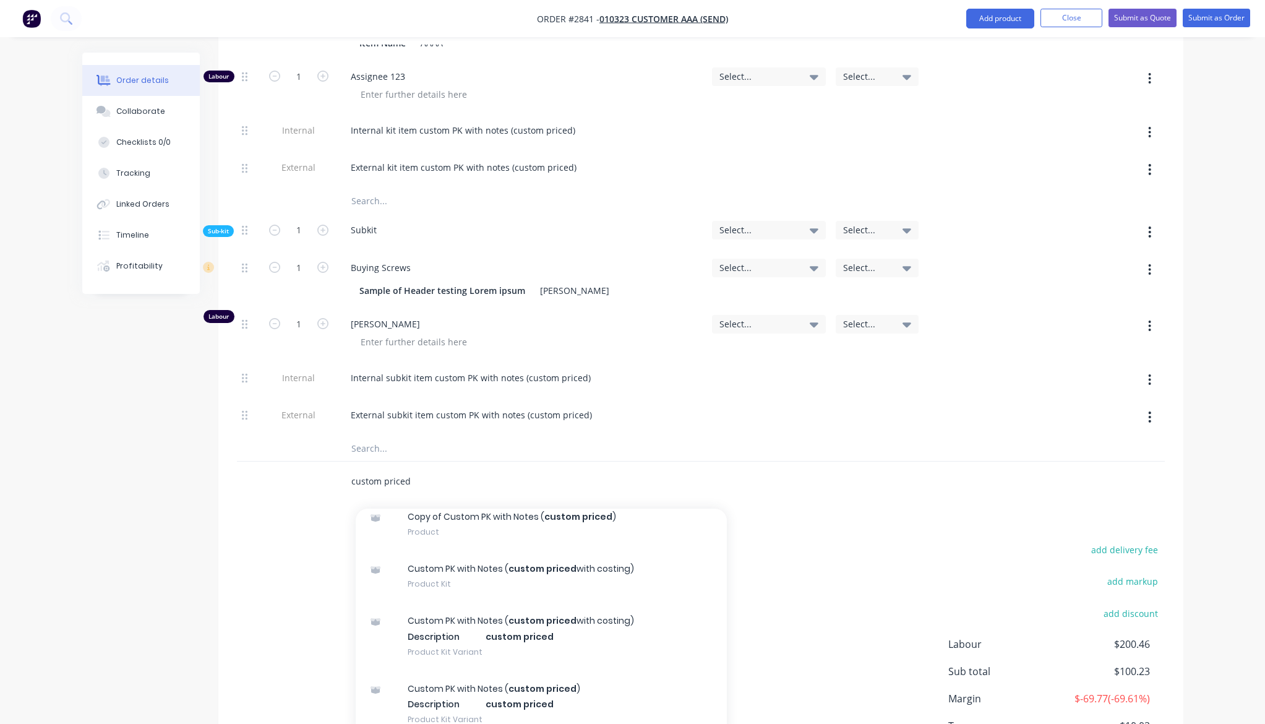
scroll to position [1296, 0]
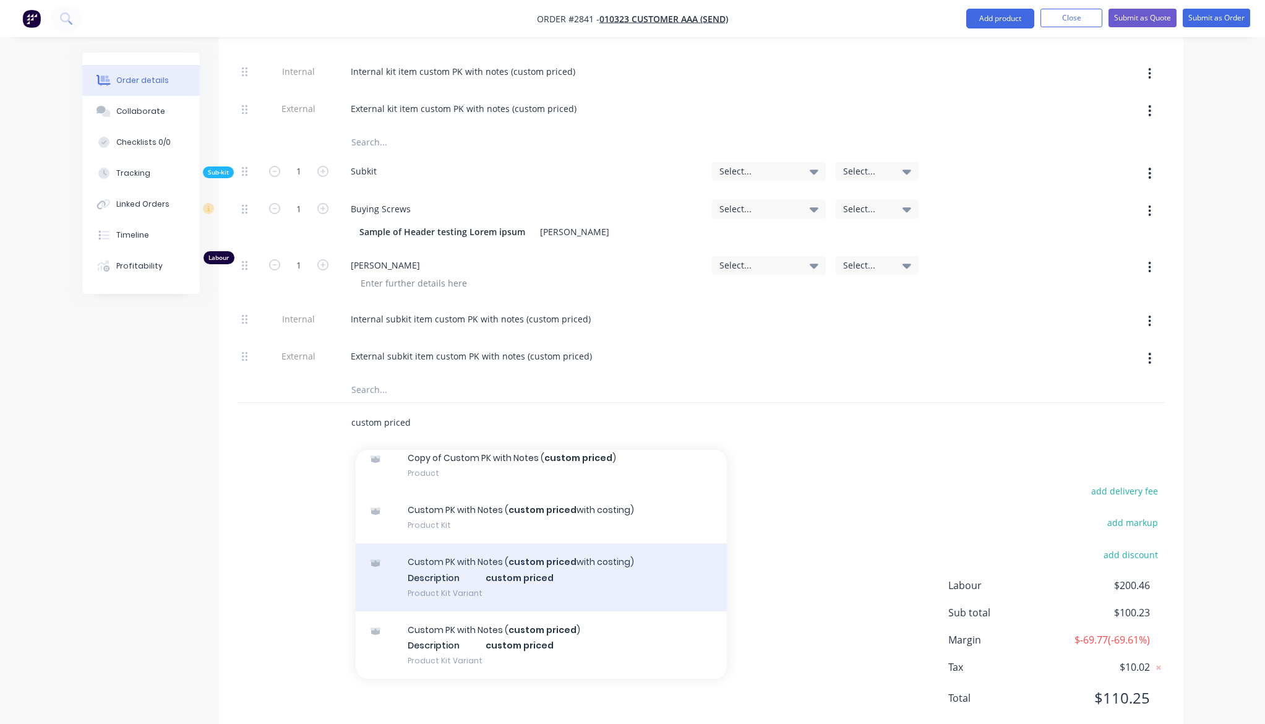
type input "custom priced"
click at [586, 543] on div "Custom PK with Notes ( custom priced with costing) Description custom priced Pr…" at bounding box center [541, 577] width 371 height 68
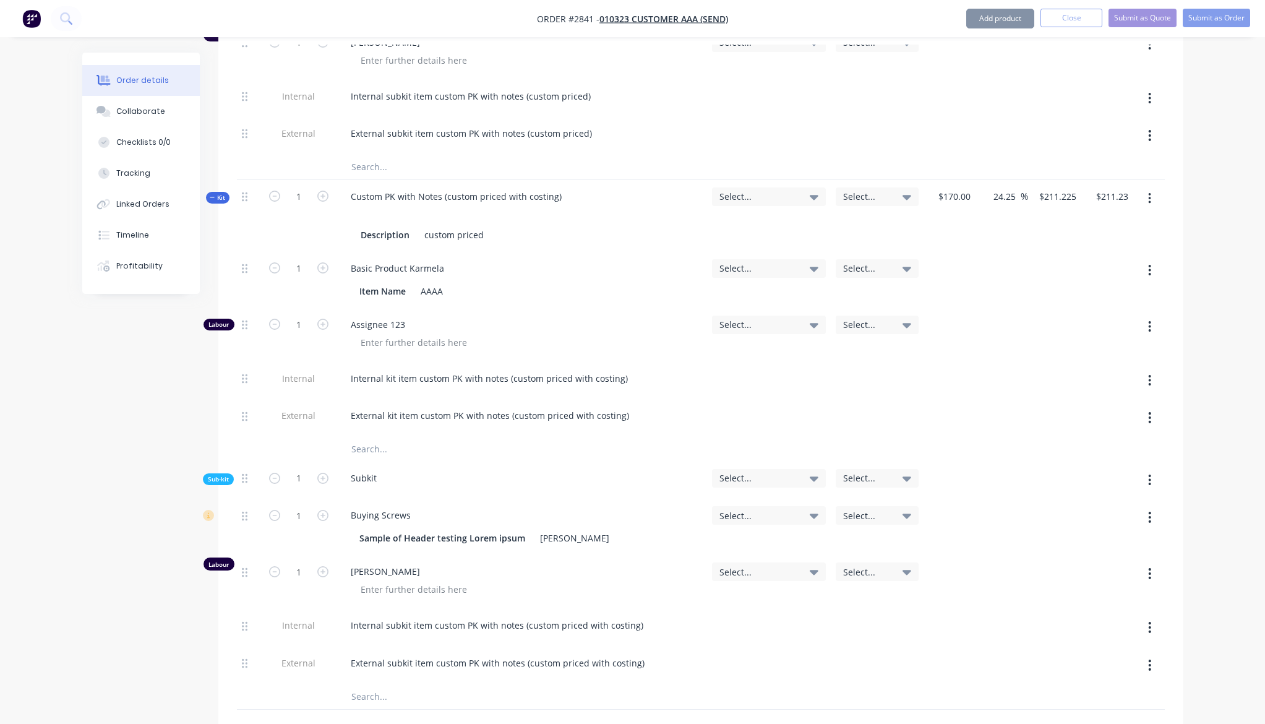
scroll to position [1667, 0]
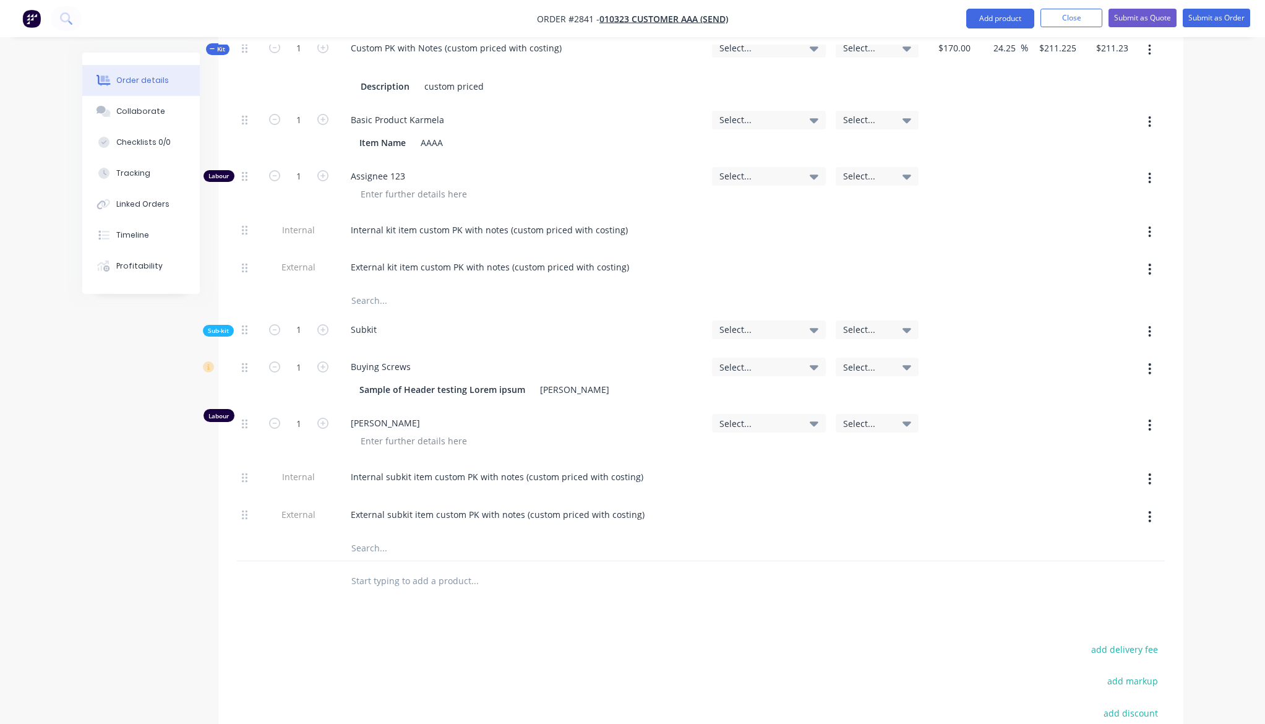
click at [452, 568] on input "text" at bounding box center [474, 580] width 247 height 25
paste input "custom priced"
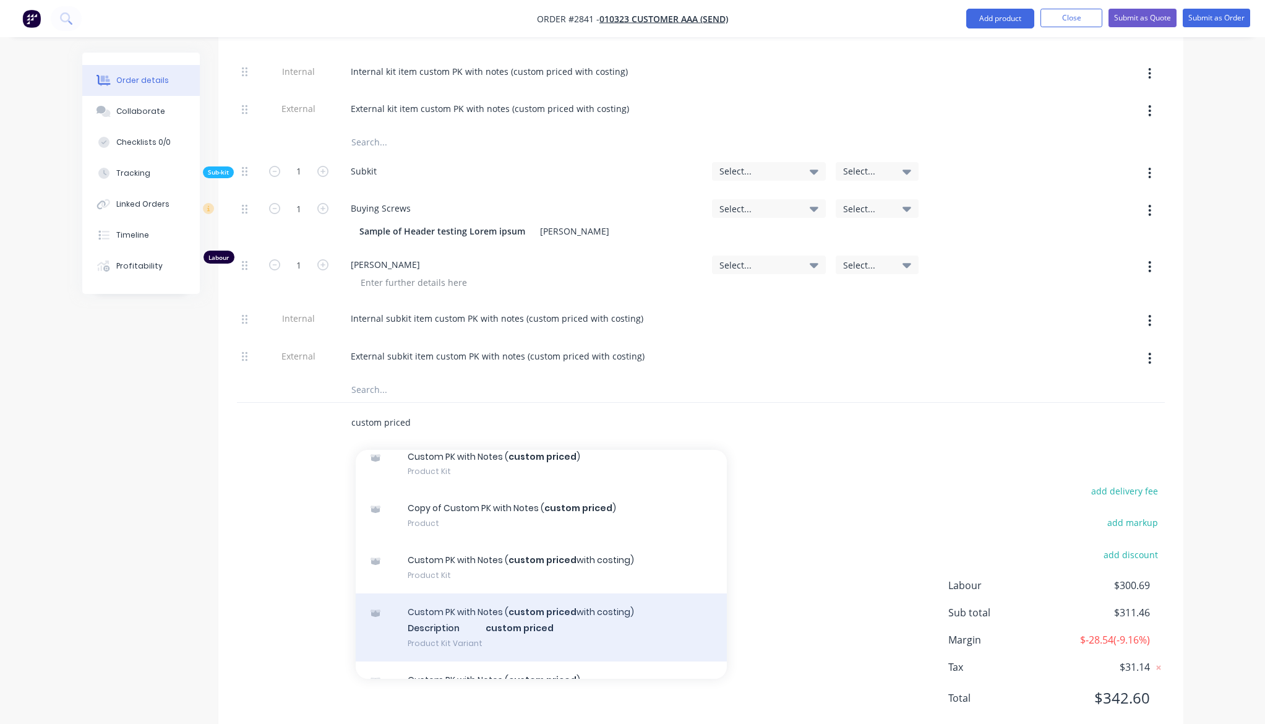
scroll to position [101, 0]
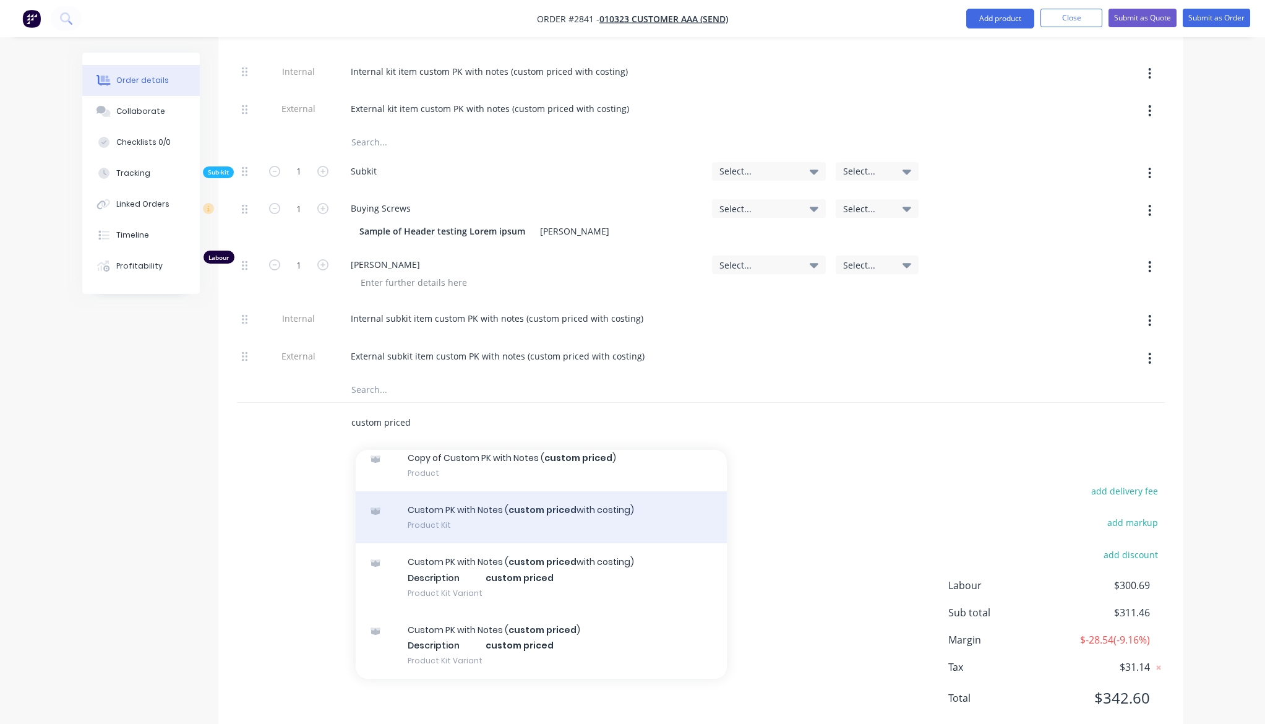
type input "custom priced"
click at [537, 494] on div "Custom PK with Notes ( custom priced with costing) Product Kit" at bounding box center [541, 517] width 371 height 52
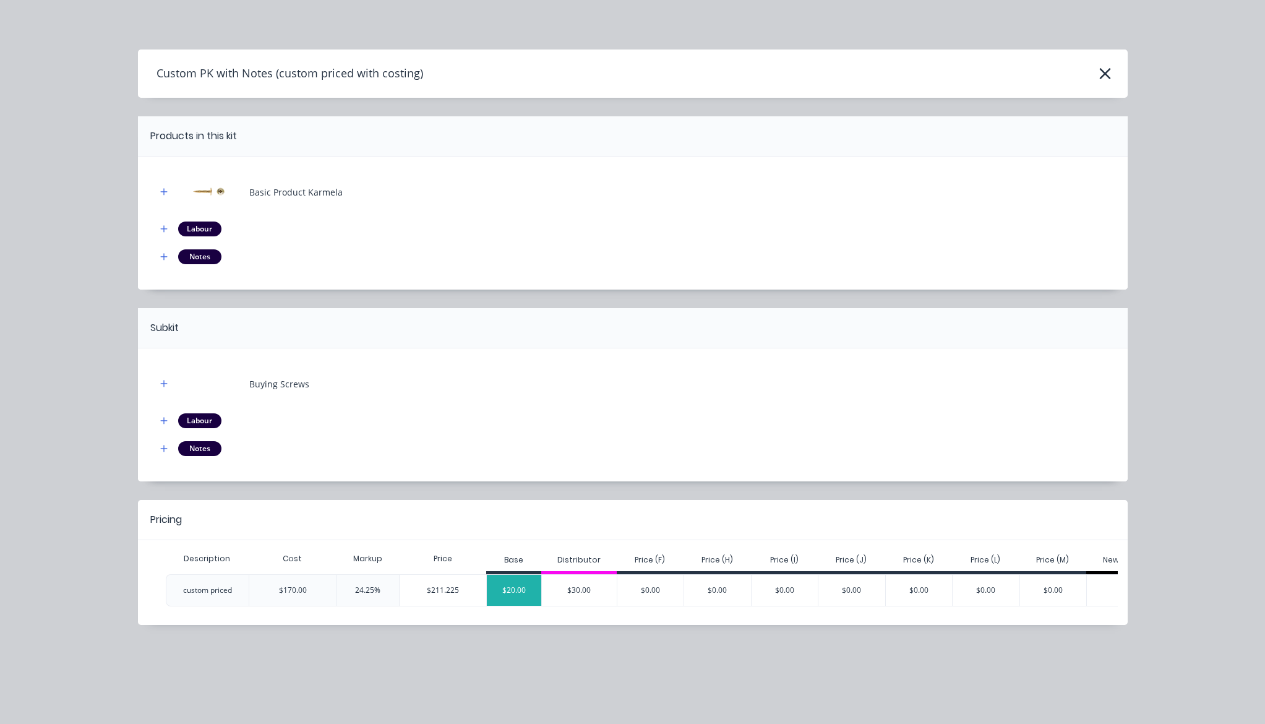
scroll to position [1843, 0]
click at [490, 585] on div "$20.00" at bounding box center [514, 590] width 54 height 31
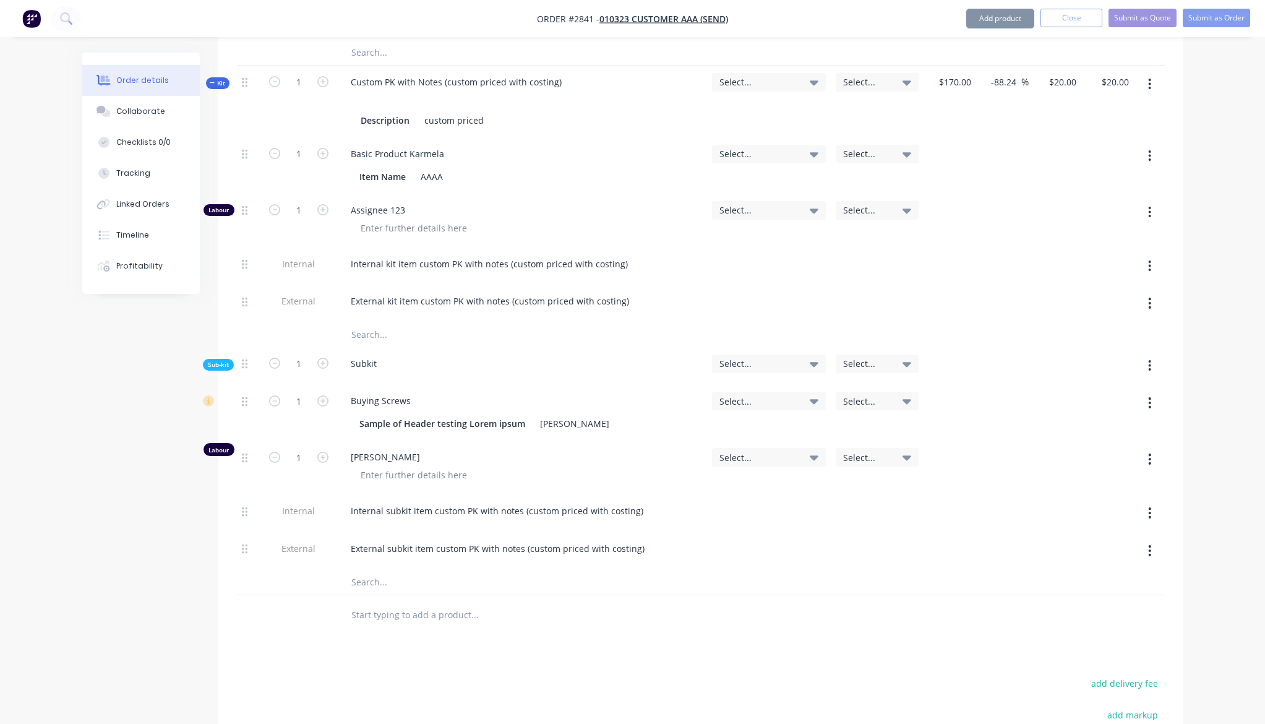
scroll to position [2355, 0]
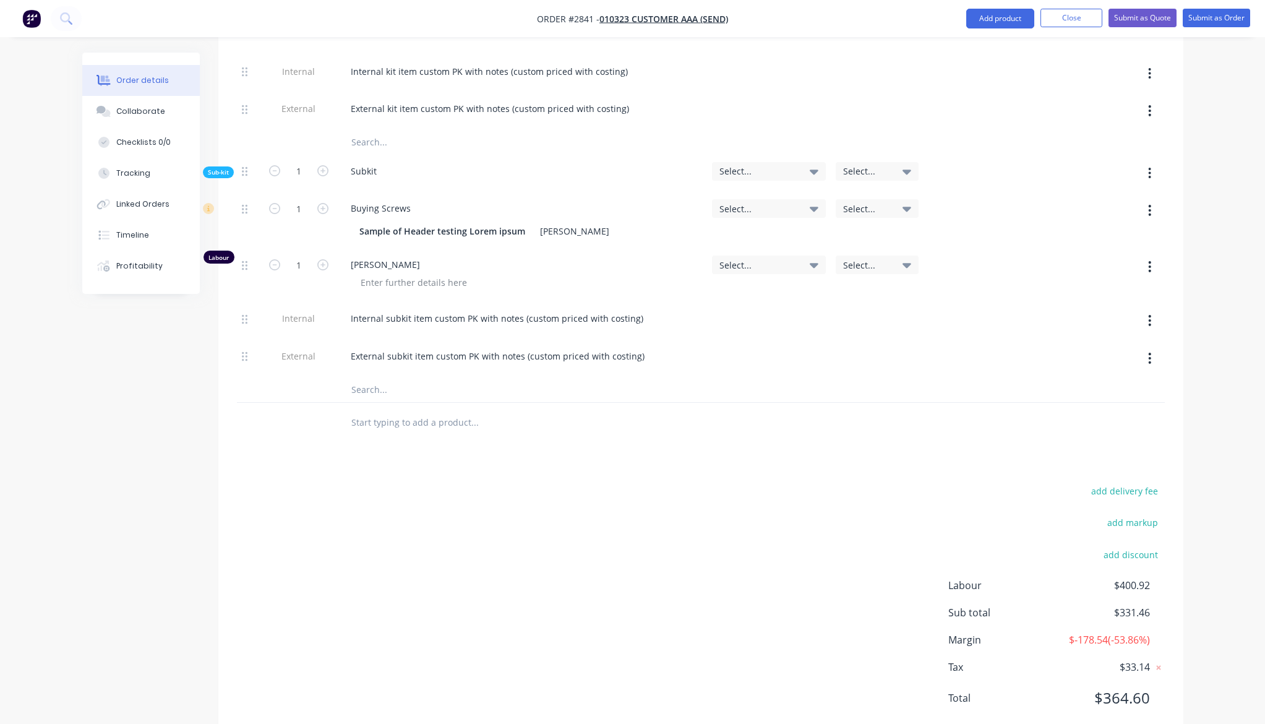
click at [420, 410] on input "text" at bounding box center [474, 422] width 247 height 25
click at [470, 403] on div at bounding box center [558, 423] width 445 height 40
click at [464, 410] on input "text" at bounding box center [474, 422] width 247 height 25
paste input "custom priced"
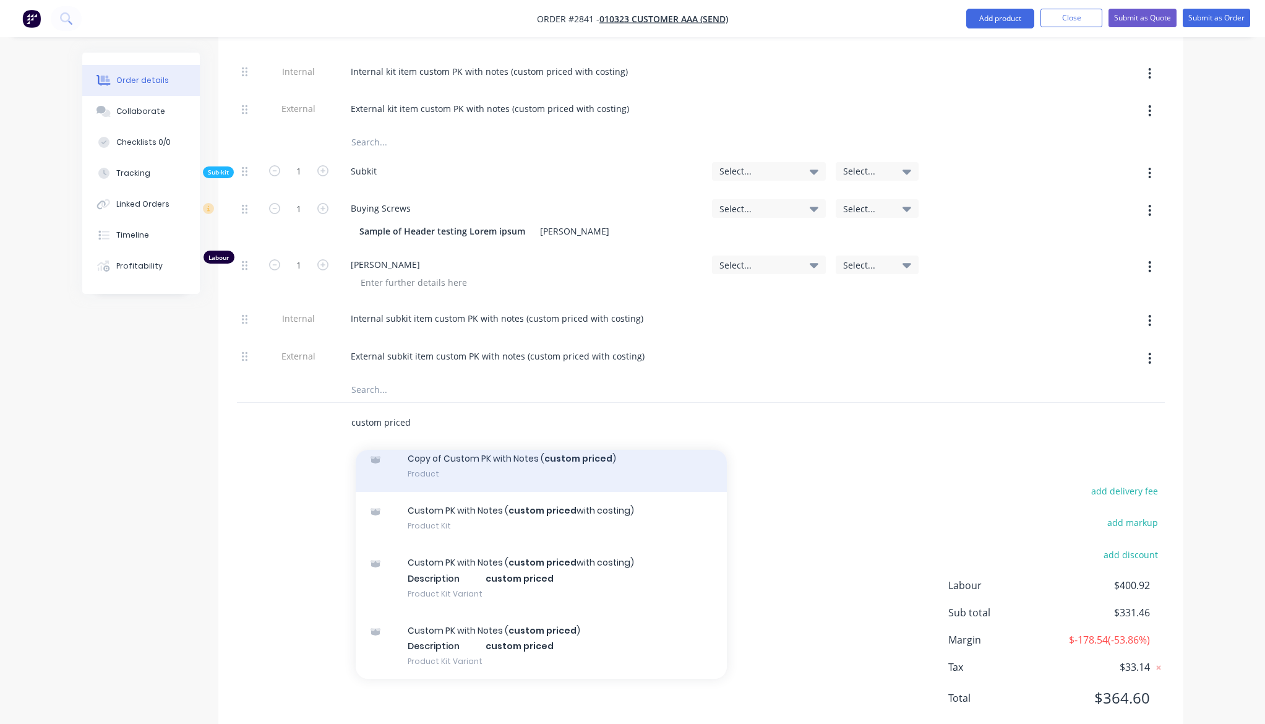
scroll to position [101, 0]
type input "custom priced"
click at [528, 439] on div "Copy of Custom PK with Notes ( custom priced ) Product" at bounding box center [541, 465] width 371 height 52
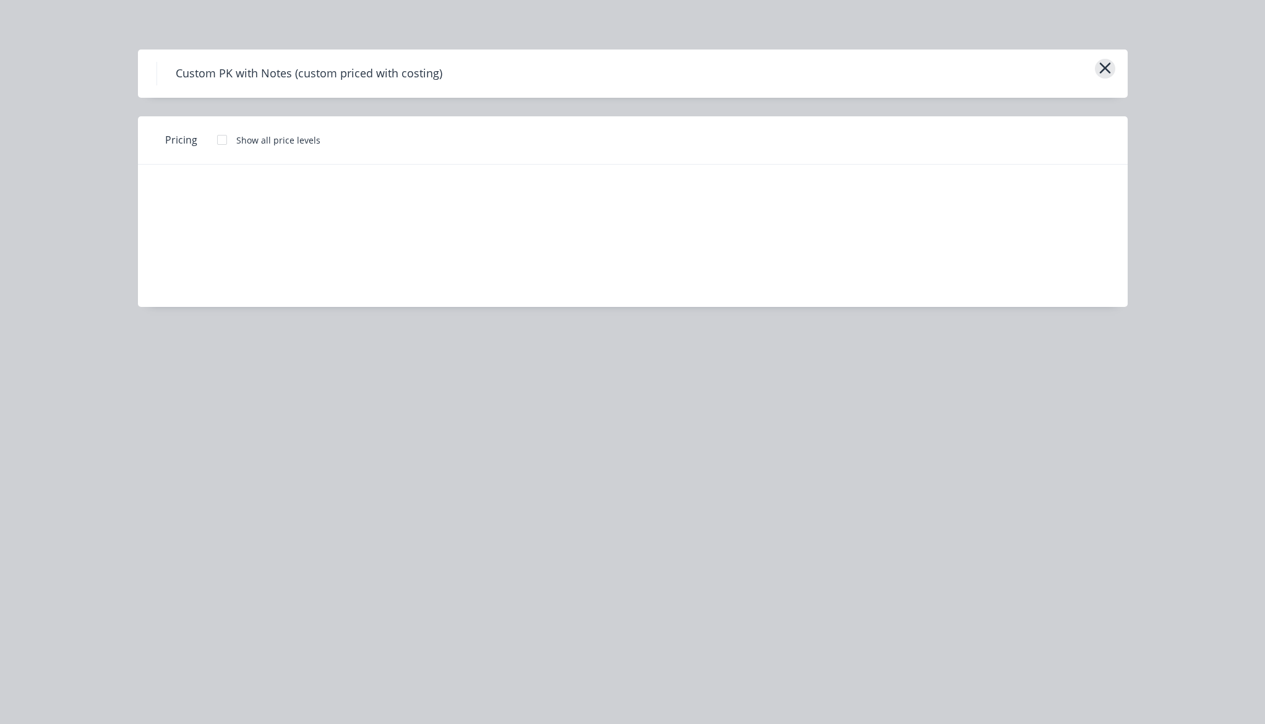
click at [1099, 64] on icon "button" at bounding box center [1105, 67] width 13 height 17
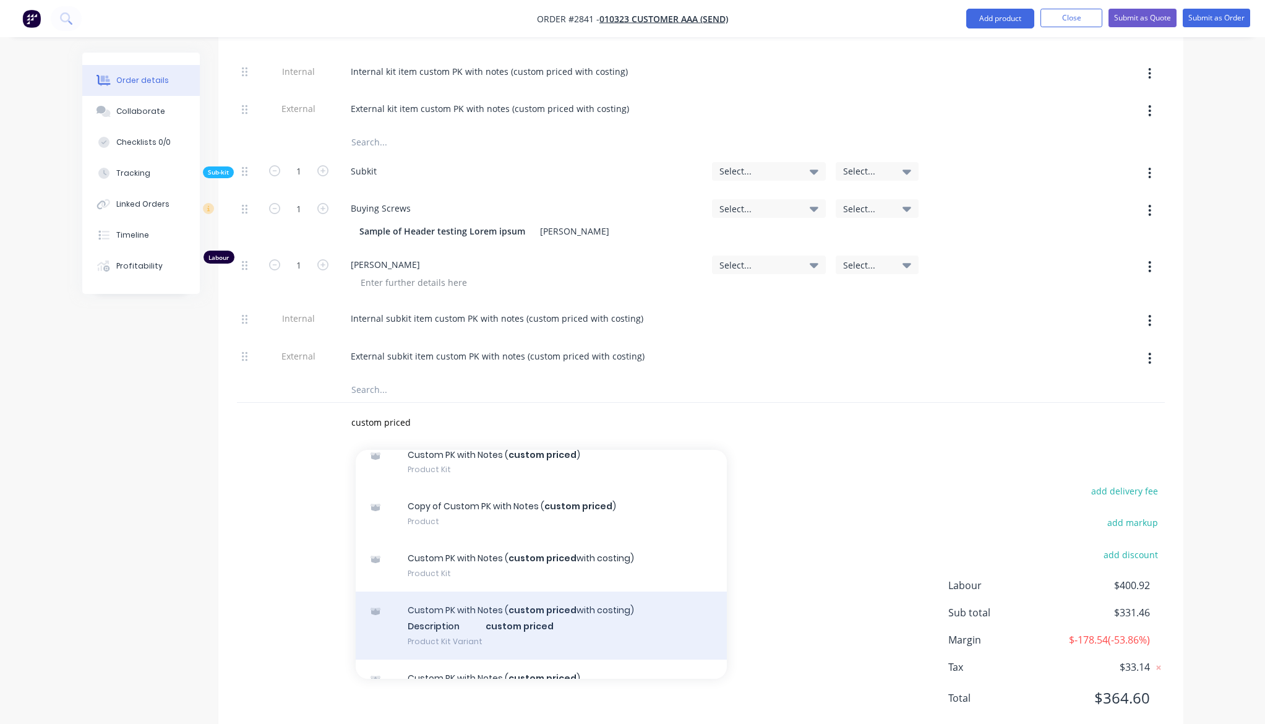
scroll to position [27, 0]
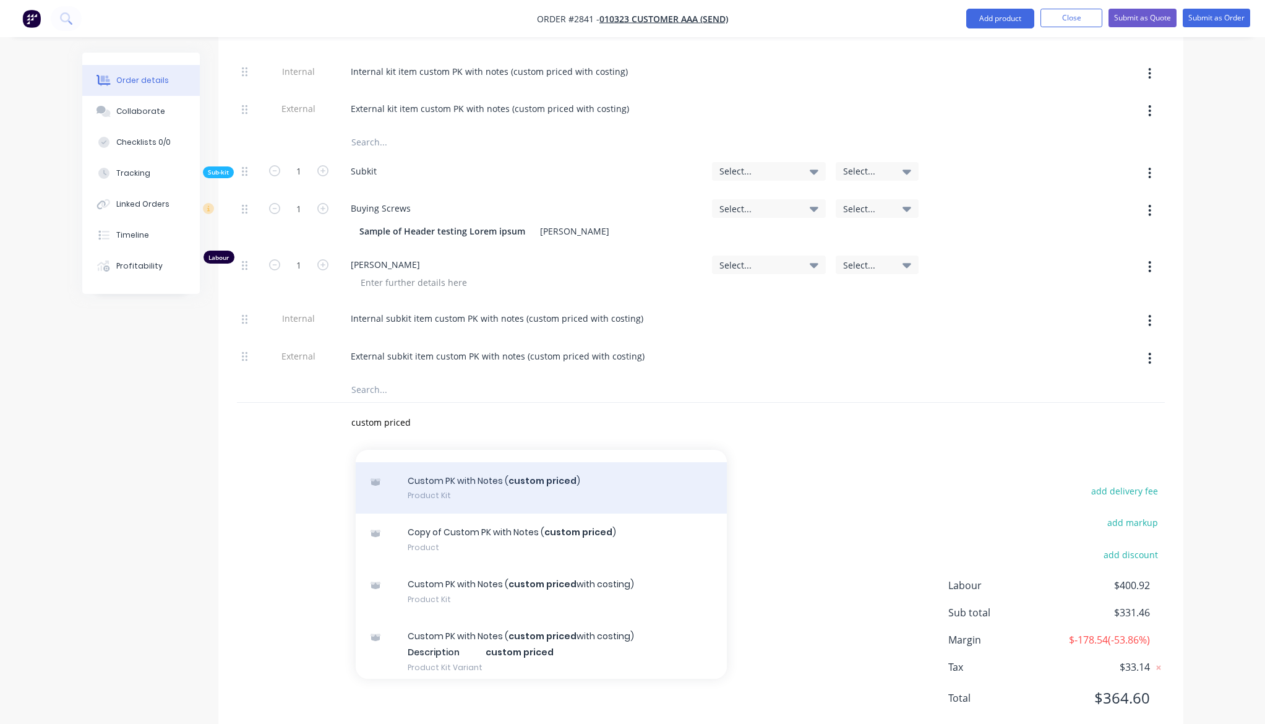
click at [572, 474] on div "Custom PK with Notes ( custom priced ) Product Kit" at bounding box center [541, 488] width 371 height 52
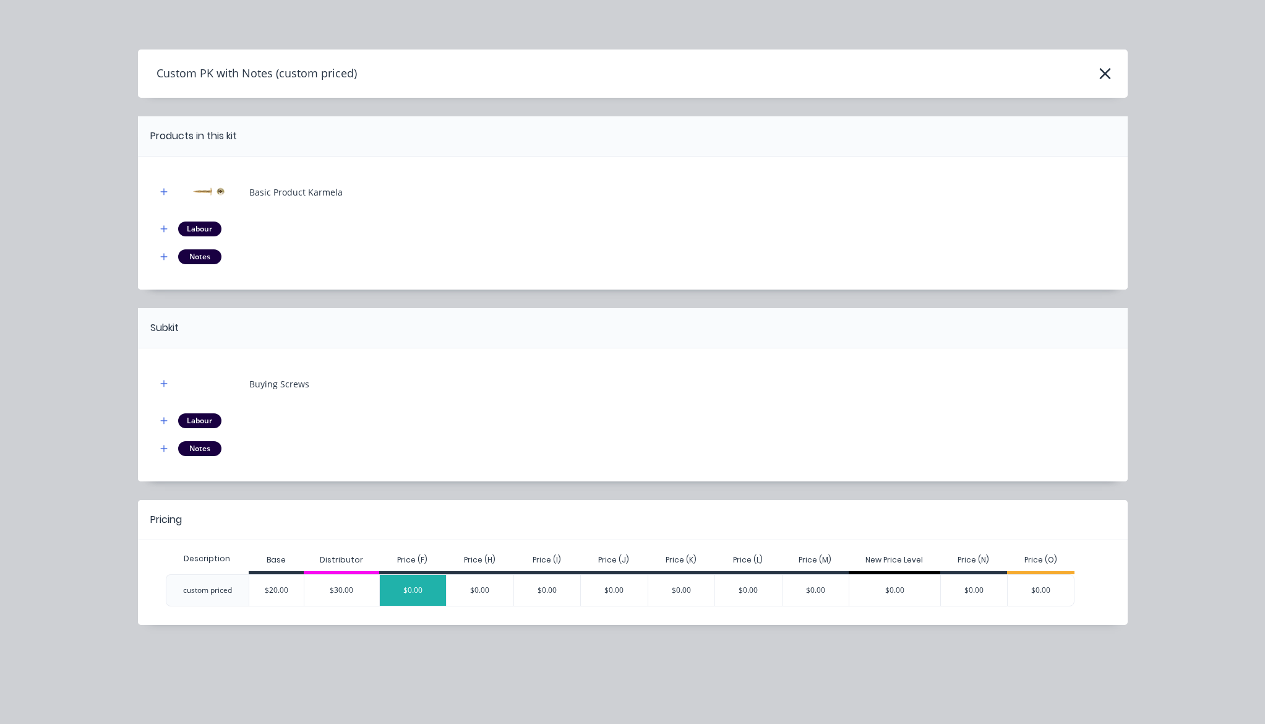
scroll to position [2373, 0]
click at [406, 585] on div "$0.00" at bounding box center [413, 590] width 67 height 31
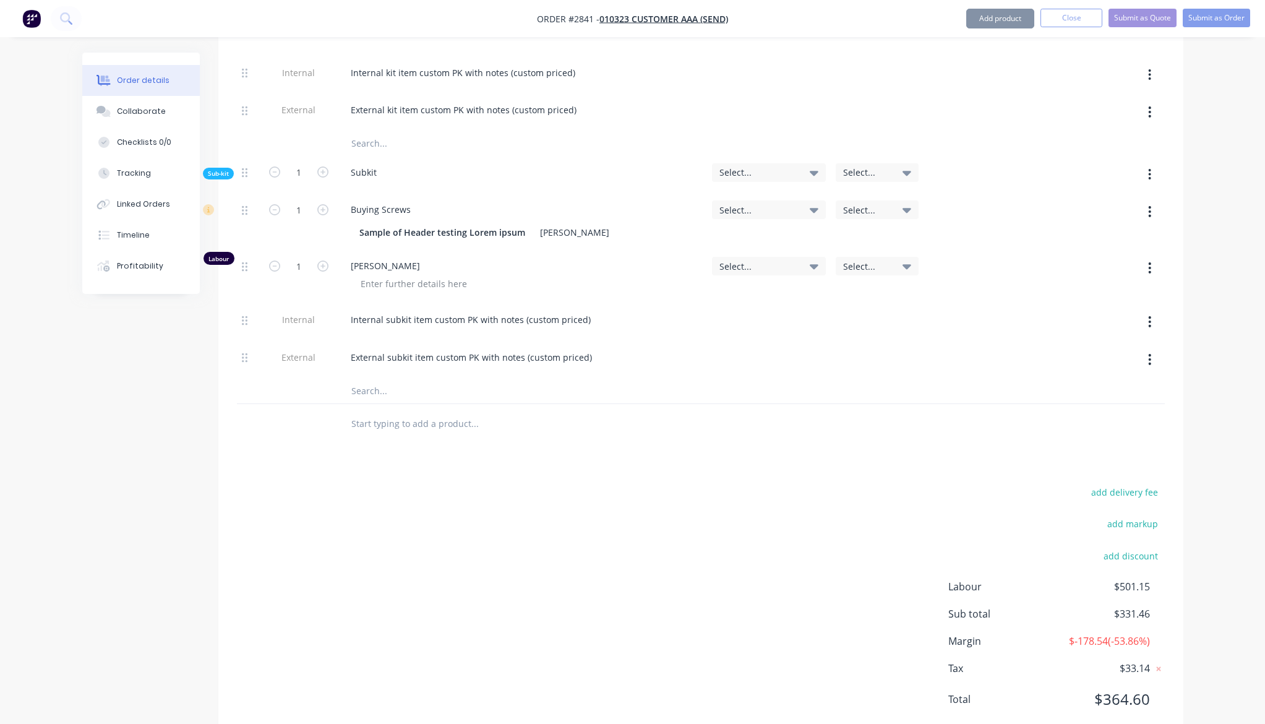
scroll to position [2884, 0]
click at [520, 537] on div "add delivery fee add markup add discount Labour $501.15 Sub total $331.46 Margi…" at bounding box center [701, 601] width 928 height 239
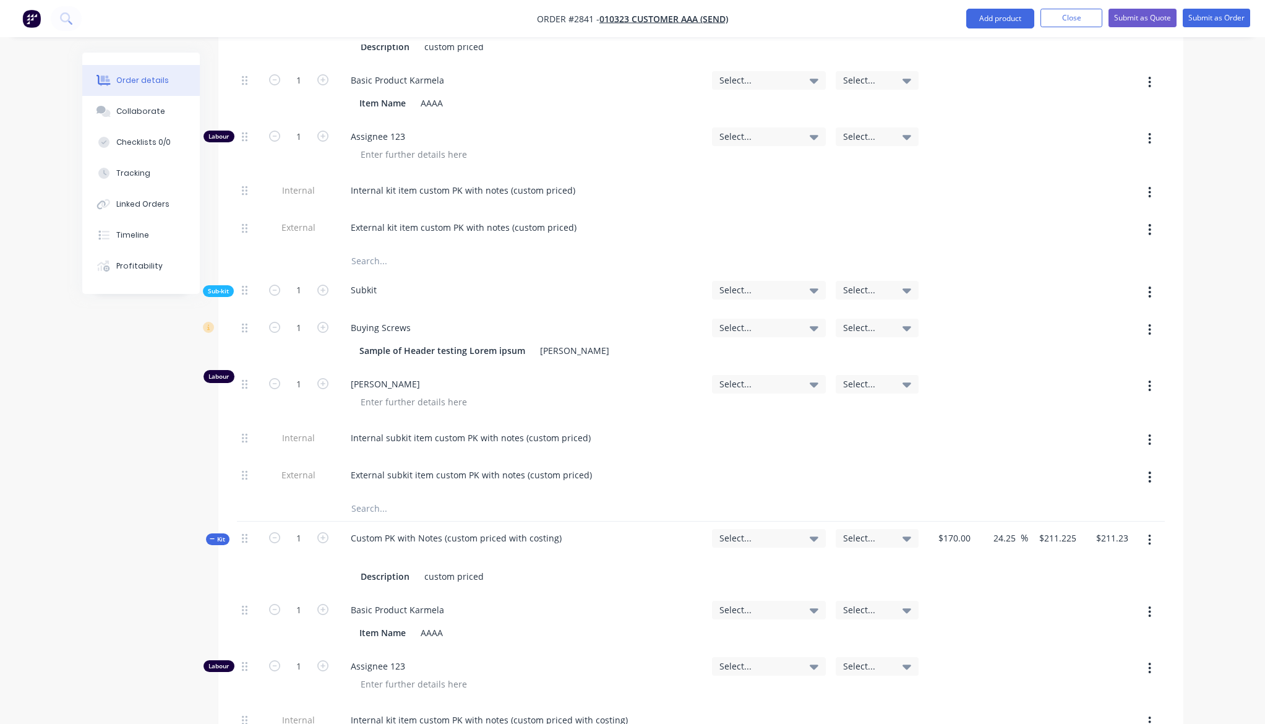
scroll to position [806, 0]
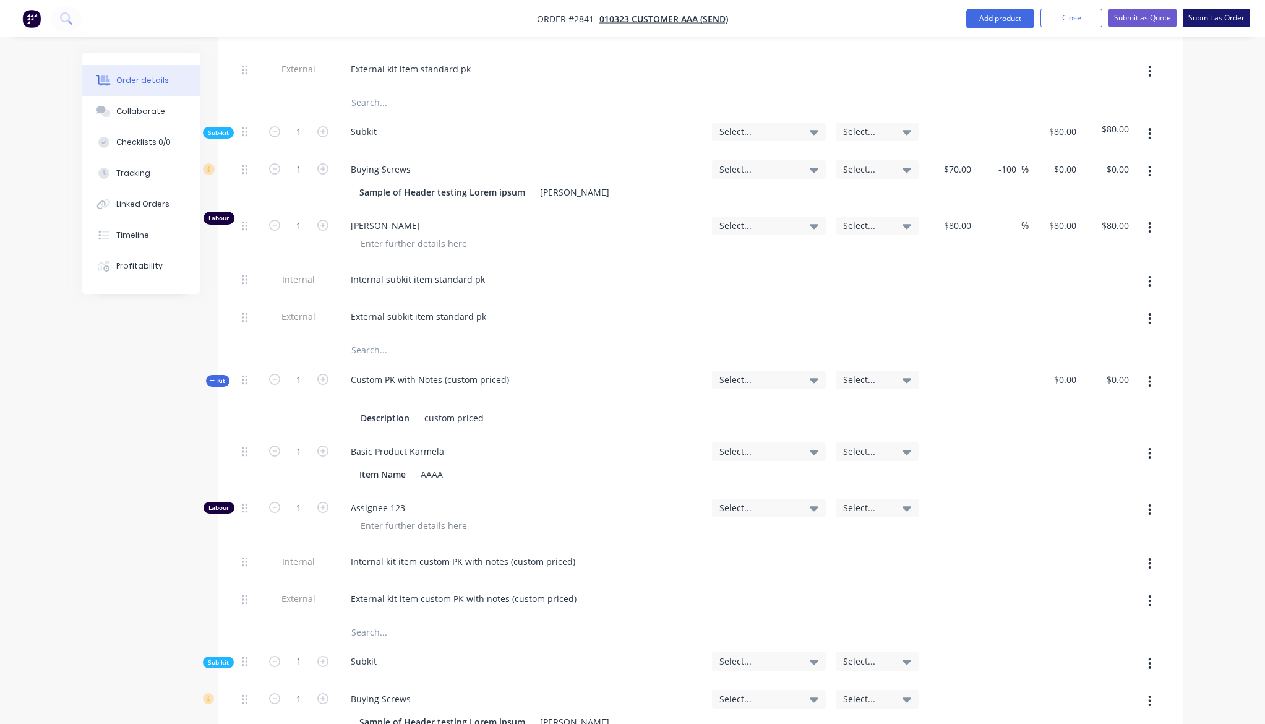
click at [1209, 23] on button "Submit as Order" at bounding box center [1216, 18] width 67 height 19
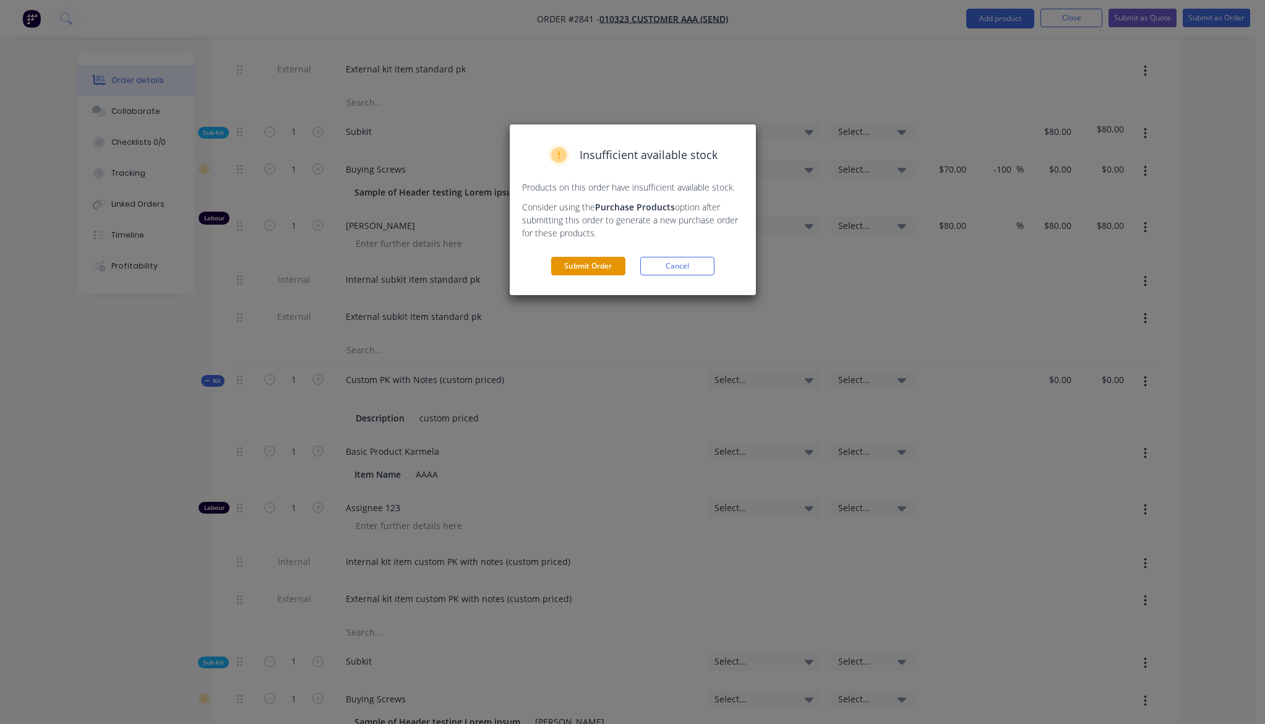
click at [583, 270] on button "Submit Order" at bounding box center [588, 266] width 74 height 19
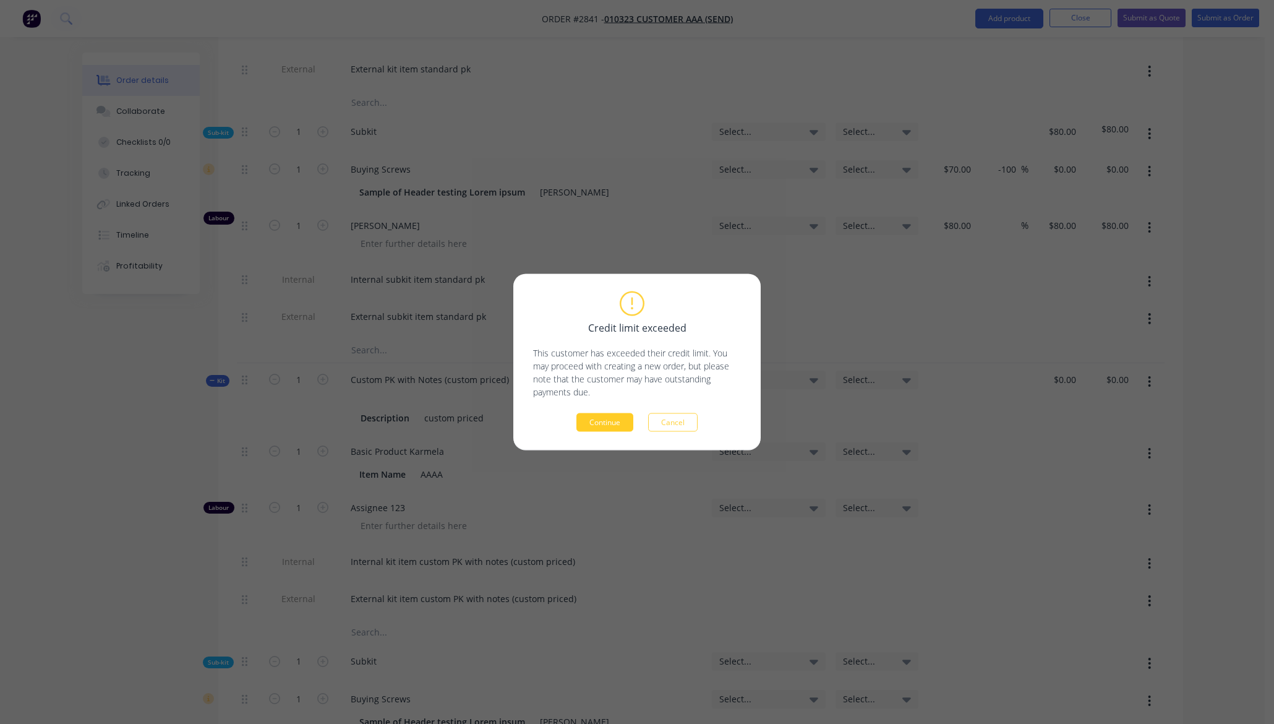
click at [603, 427] on button "Continue" at bounding box center [605, 422] width 57 height 19
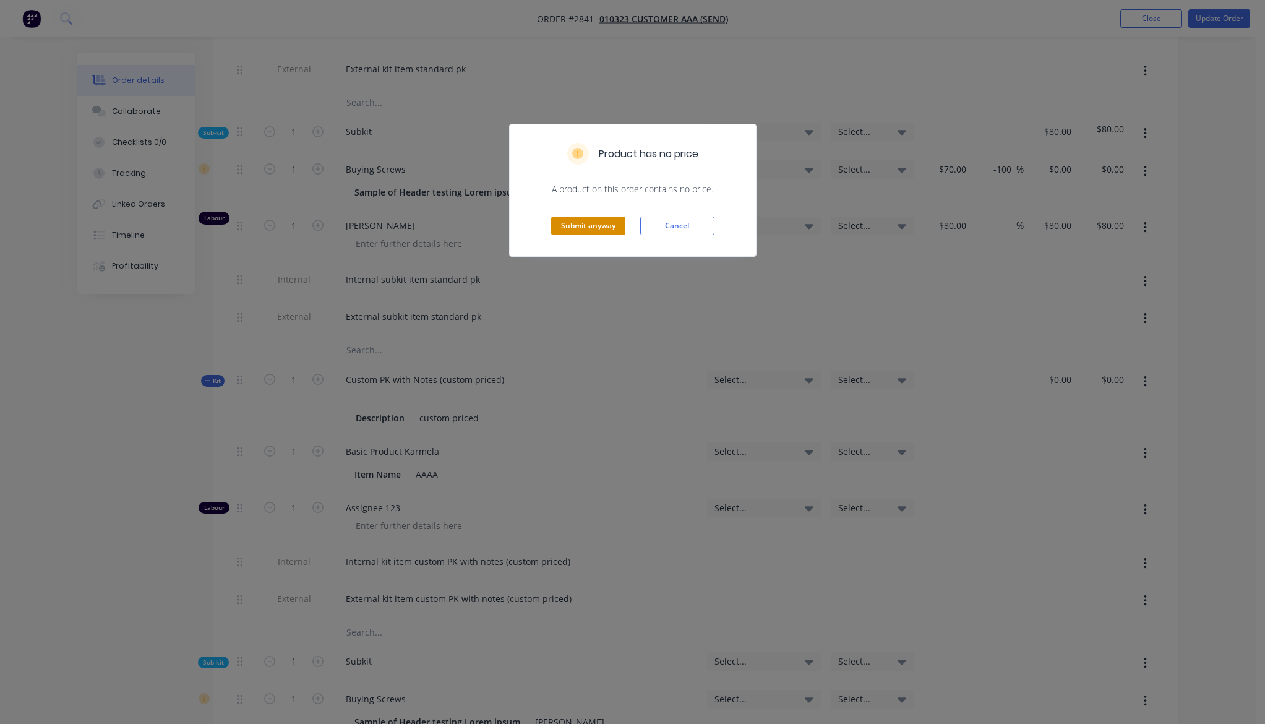
click at [596, 224] on button "Submit anyway" at bounding box center [588, 226] width 74 height 19
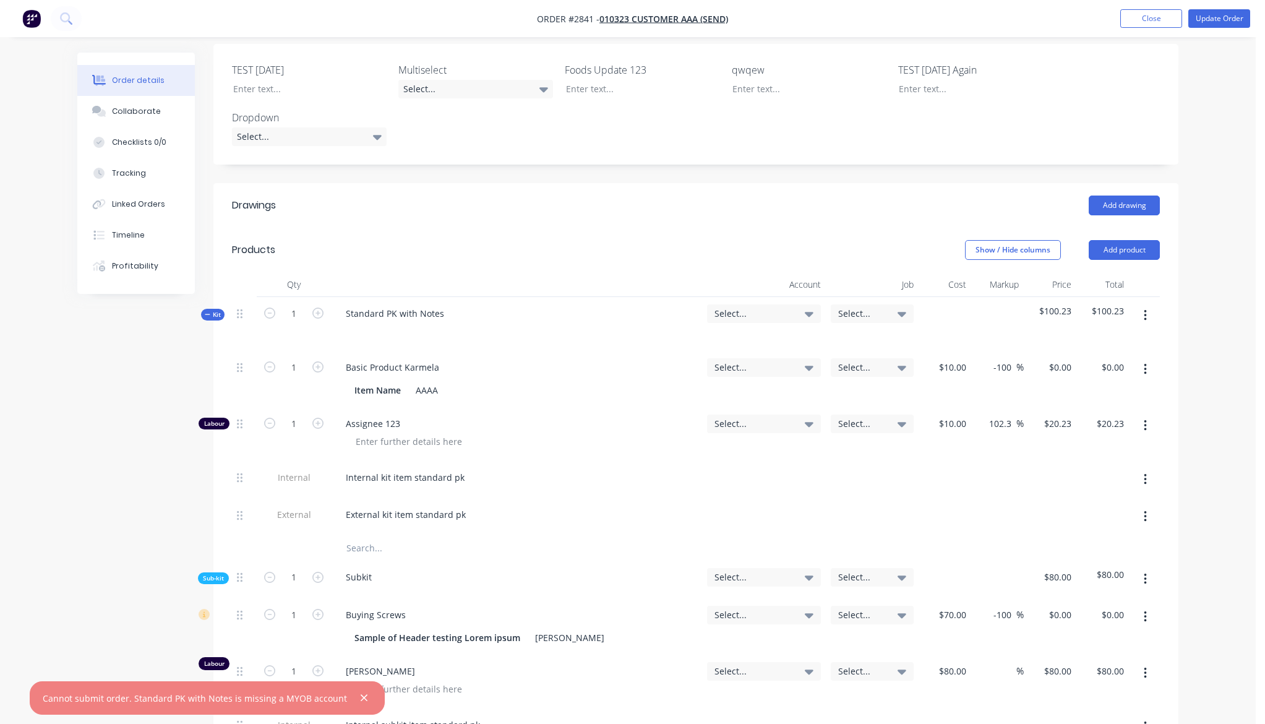
scroll to position [212, 0]
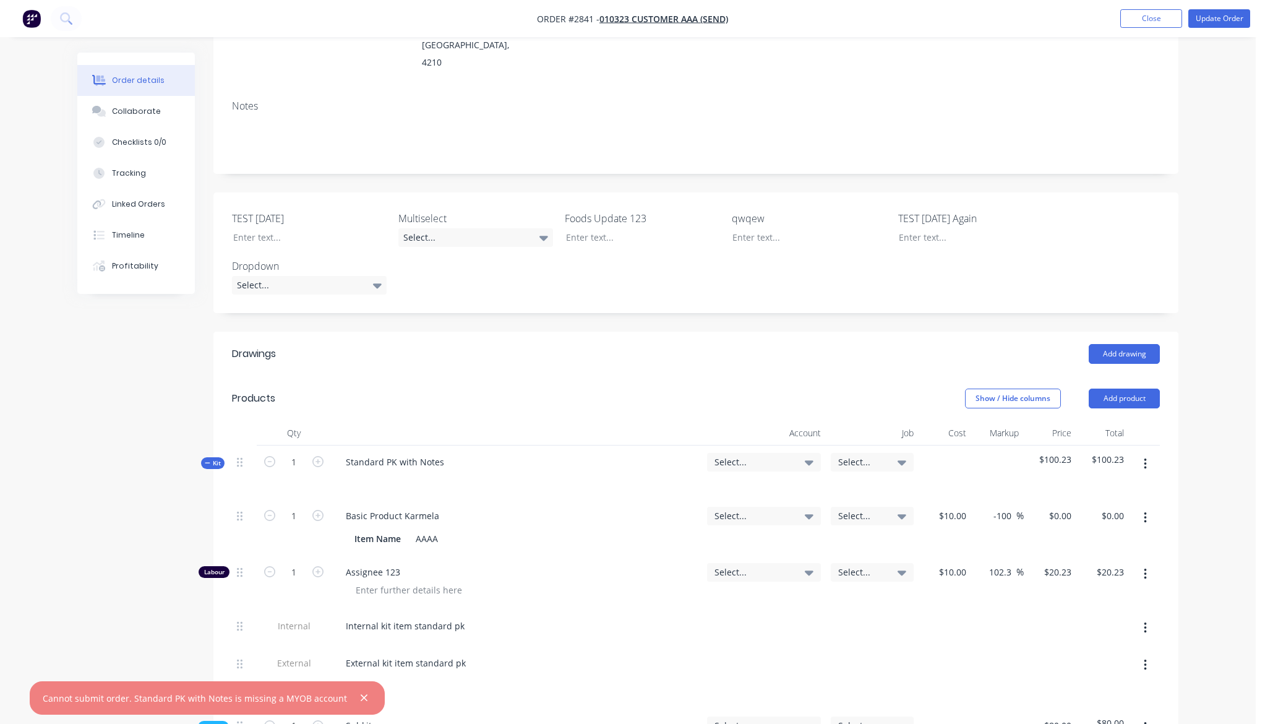
click at [745, 453] on div "Select..." at bounding box center [764, 462] width 114 height 19
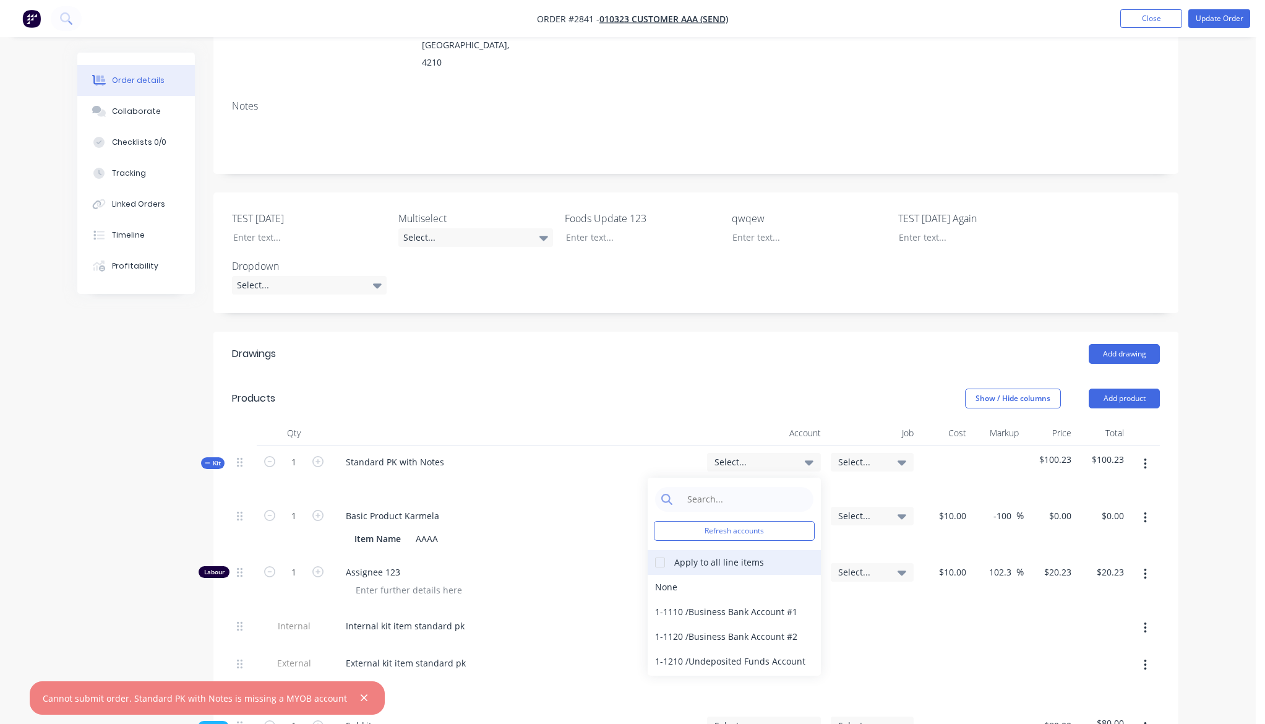
click at [661, 550] on div at bounding box center [660, 562] width 25 height 25
click at [686, 599] on div "1-1110 / Business Bank Account #1" at bounding box center [734, 611] width 173 height 25
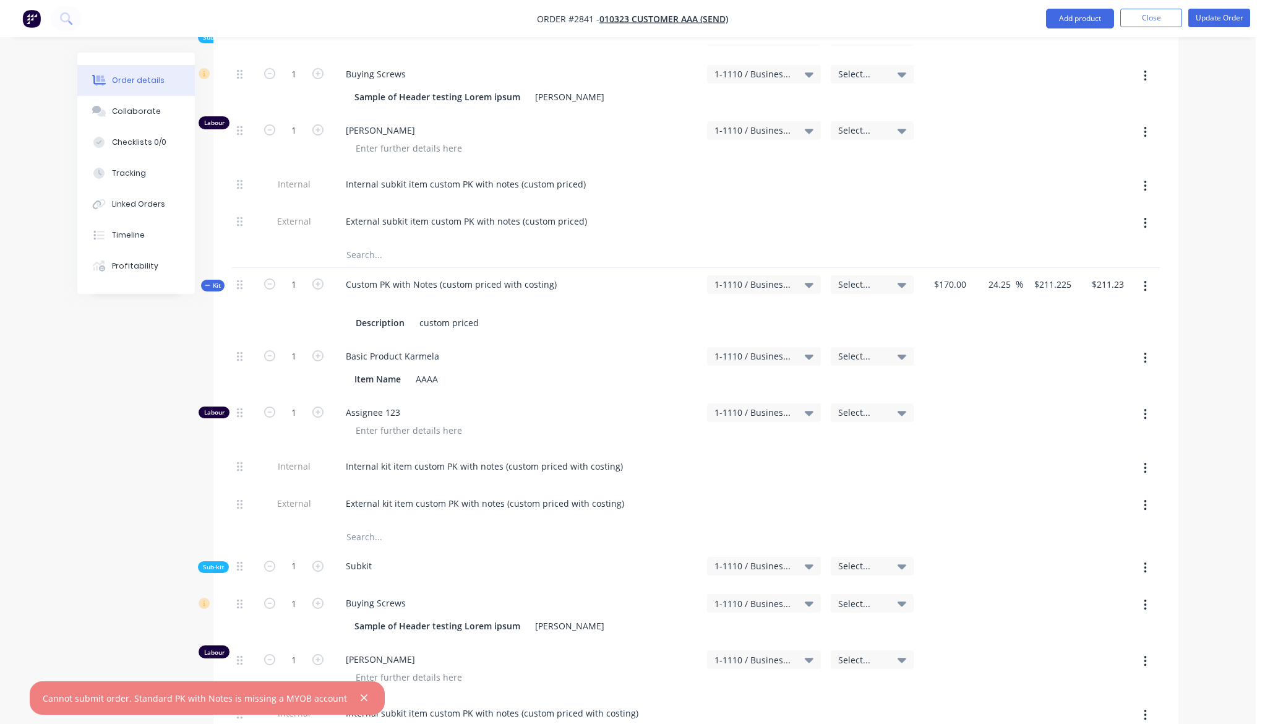
scroll to position [1474, 0]
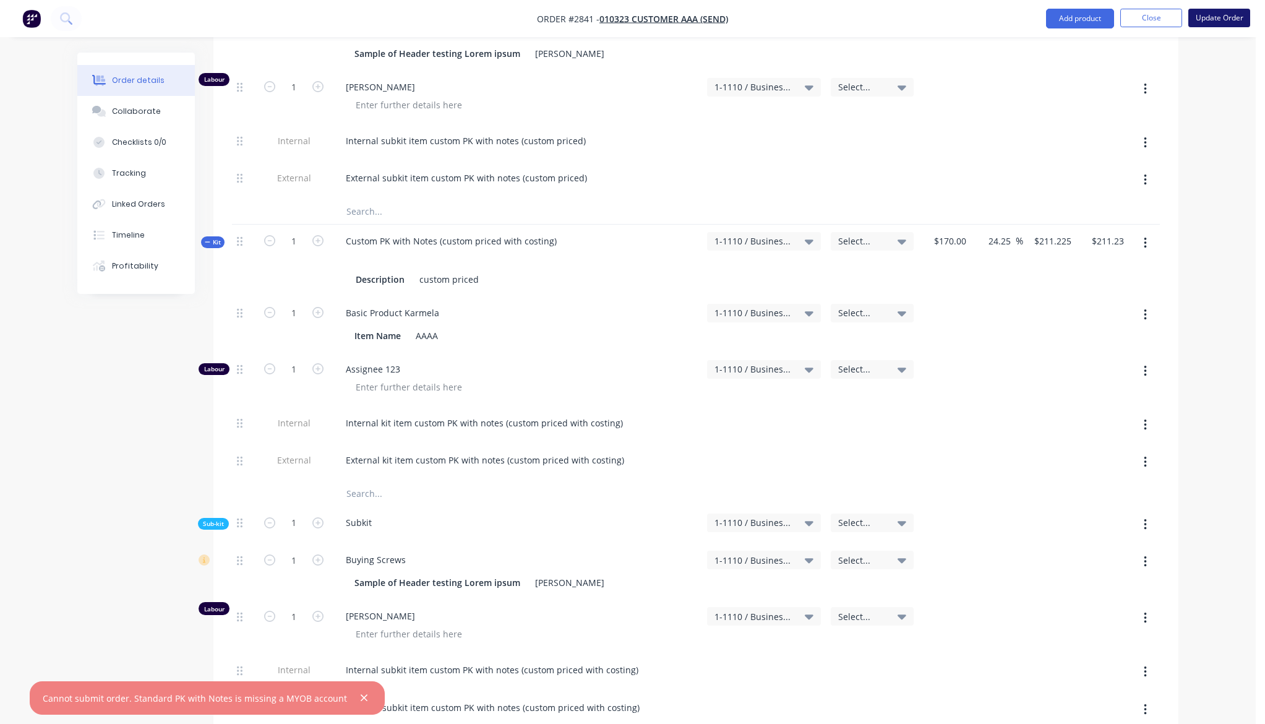
click at [1209, 14] on button "Update Order" at bounding box center [1219, 18] width 62 height 19
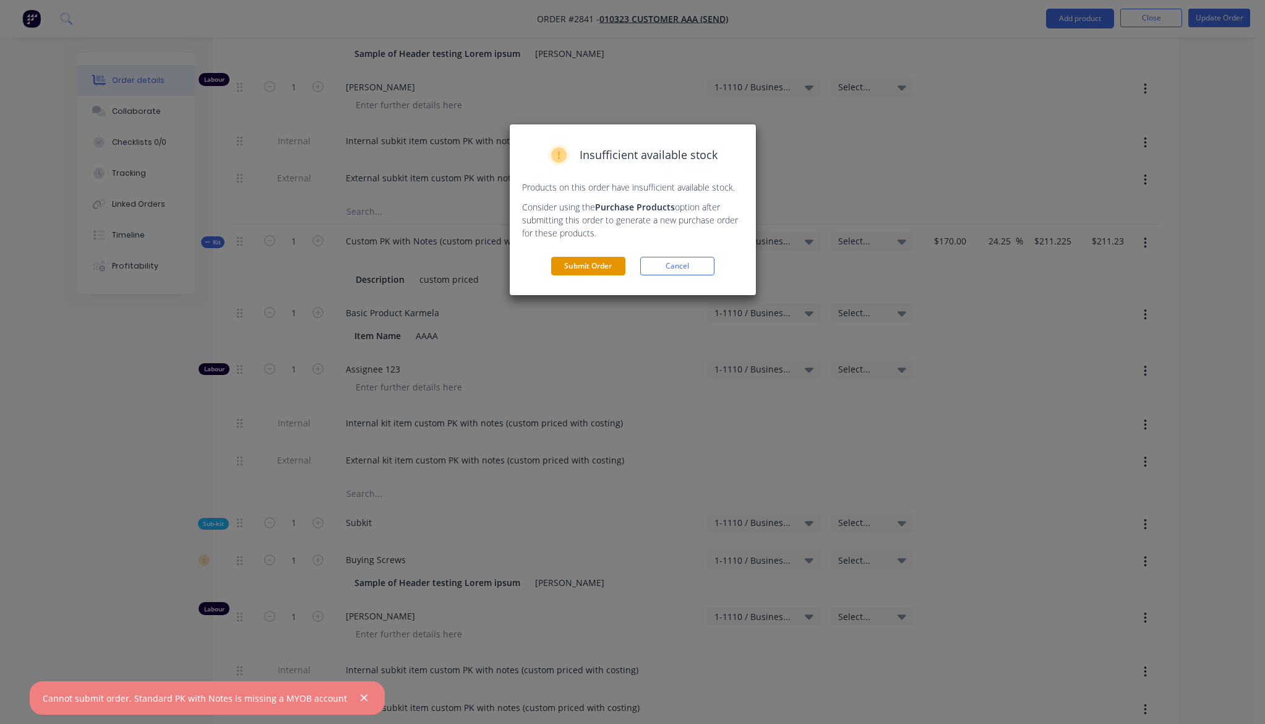
click at [593, 262] on button "Submit Order" at bounding box center [588, 266] width 74 height 19
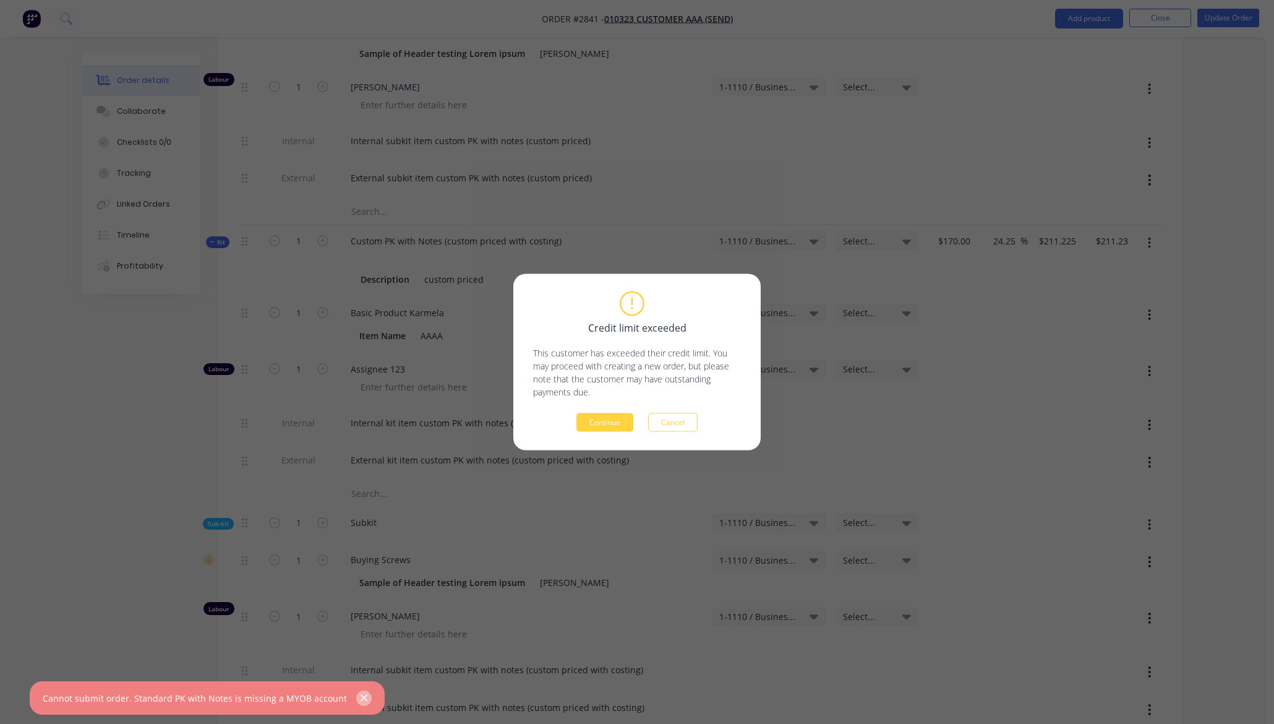
click at [356, 698] on button "button" at bounding box center [363, 697] width 15 height 15
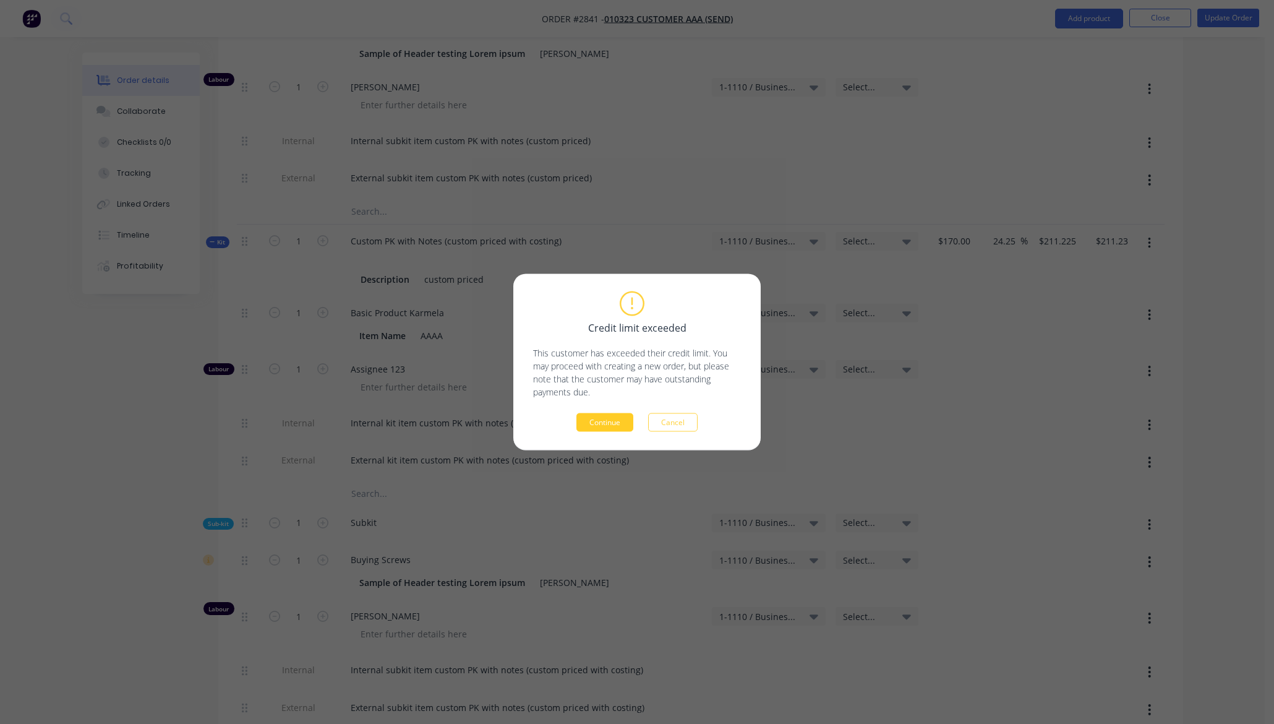
click at [600, 417] on button "Continue" at bounding box center [605, 422] width 57 height 19
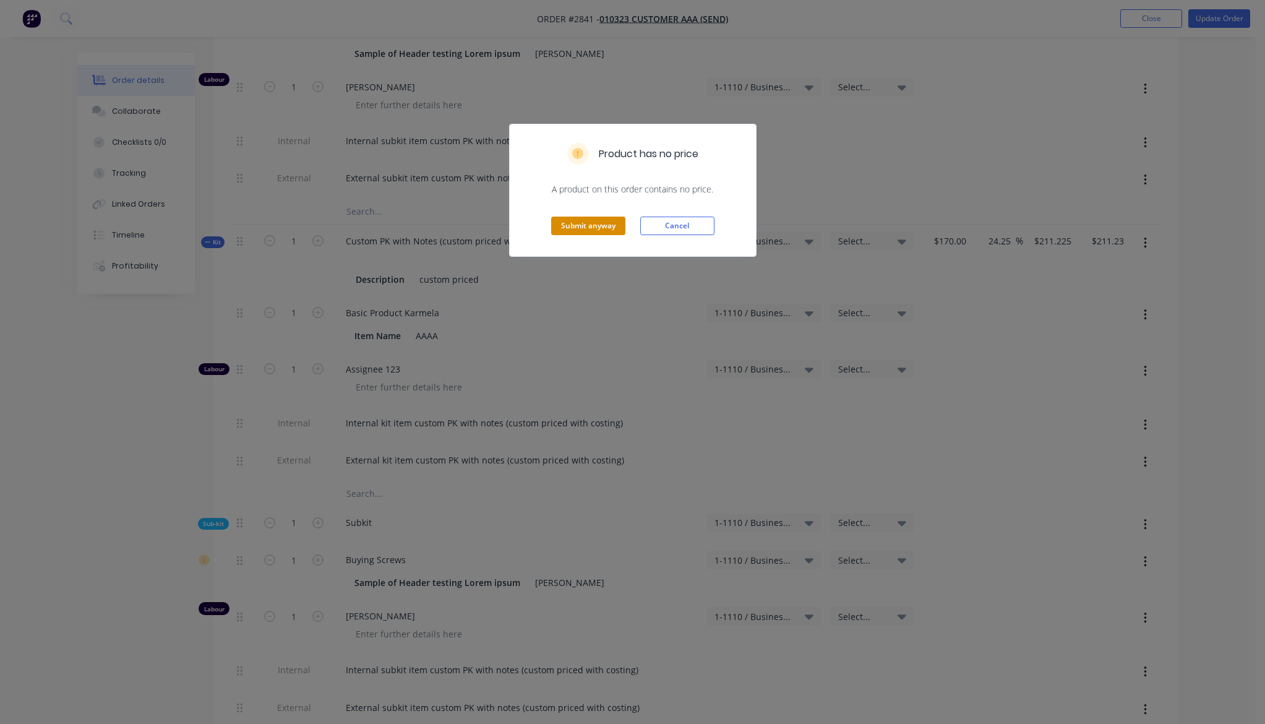
click at [606, 226] on button "Submit anyway" at bounding box center [588, 226] width 74 height 19
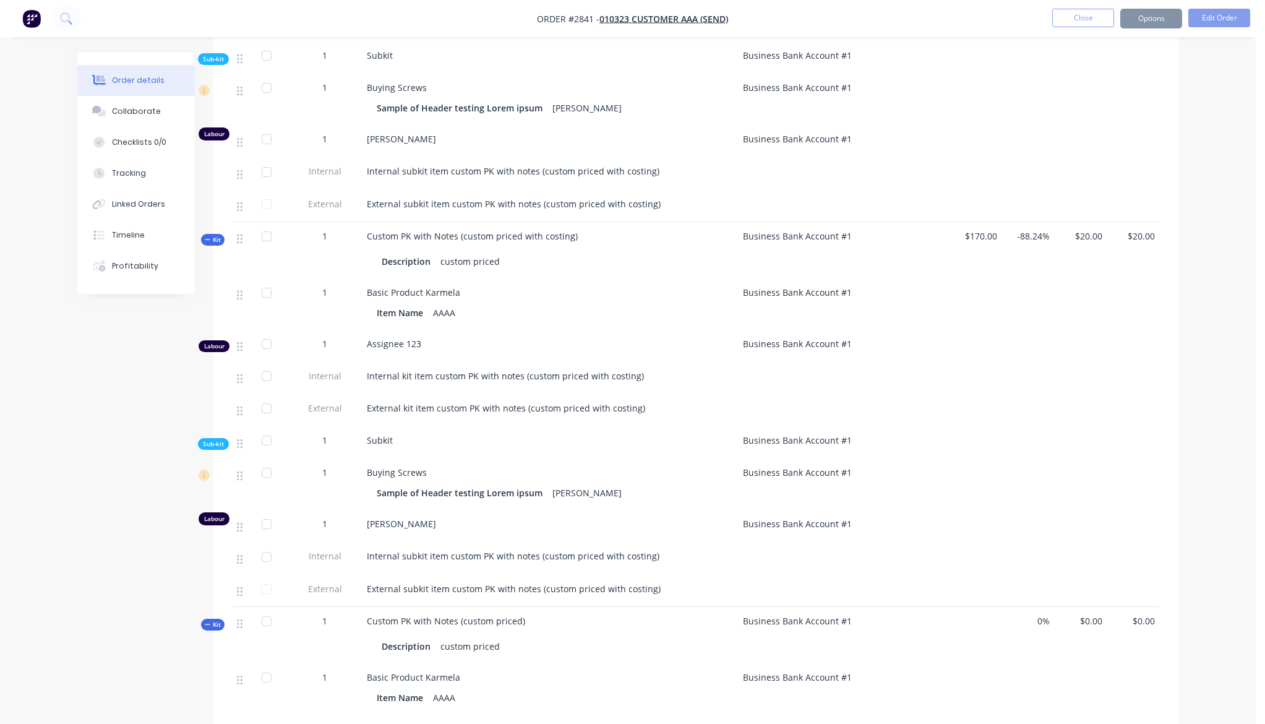
scroll to position [1411, 0]
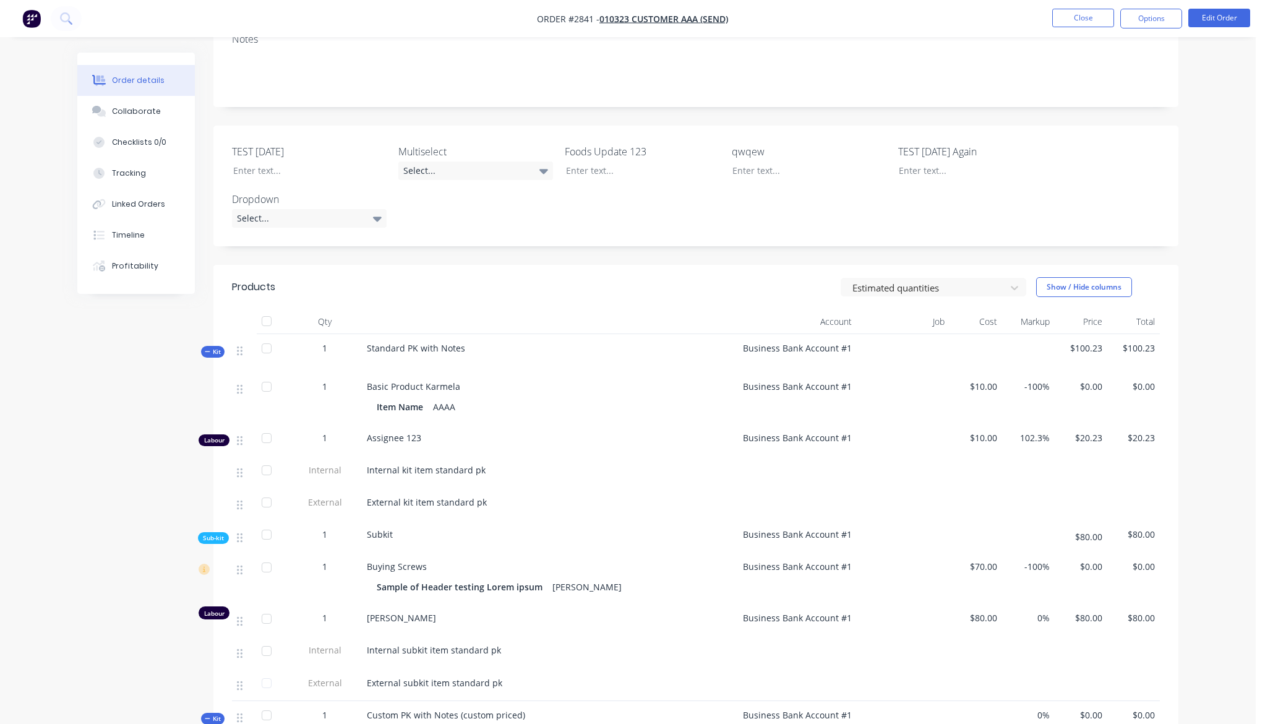
scroll to position [223, 0]
click at [395, 349] on span "Standard PK with Notes" at bounding box center [416, 351] width 98 height 12
drag, startPoint x: 371, startPoint y: 352, endPoint x: 508, endPoint y: 352, distance: 137.9
click at [523, 354] on div "Standard PK with Notes" at bounding box center [547, 356] width 371 height 38
copy span "Standard PK with Notes"
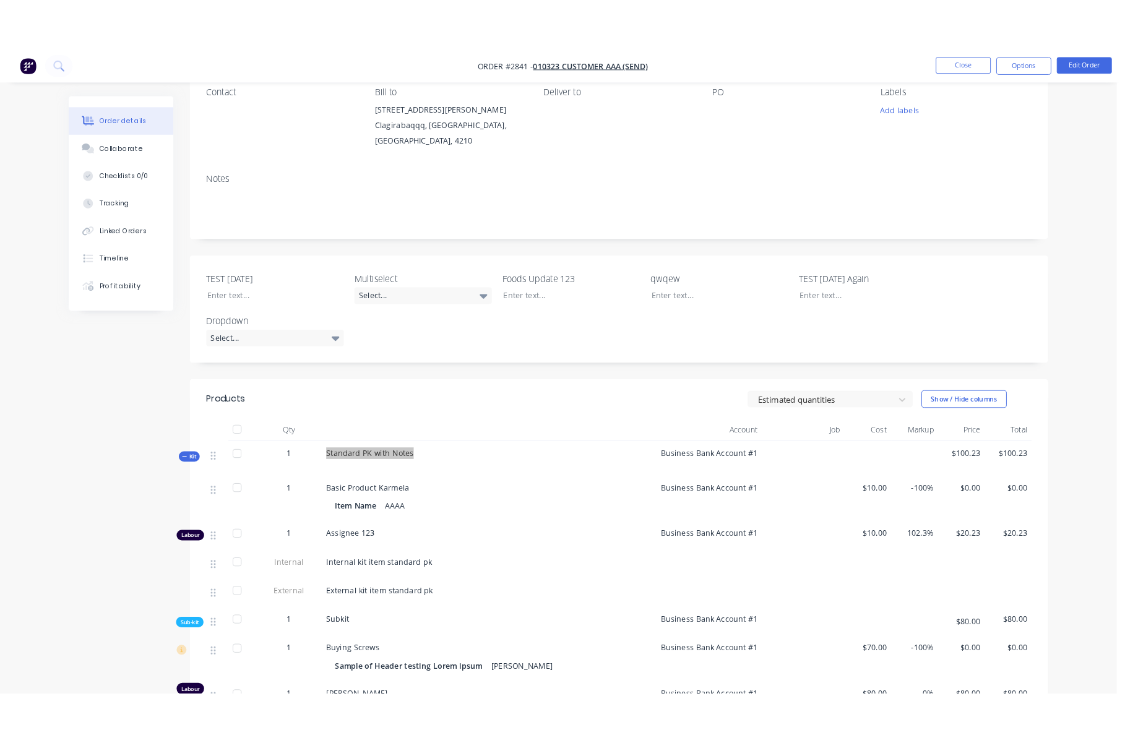
scroll to position [1, 0]
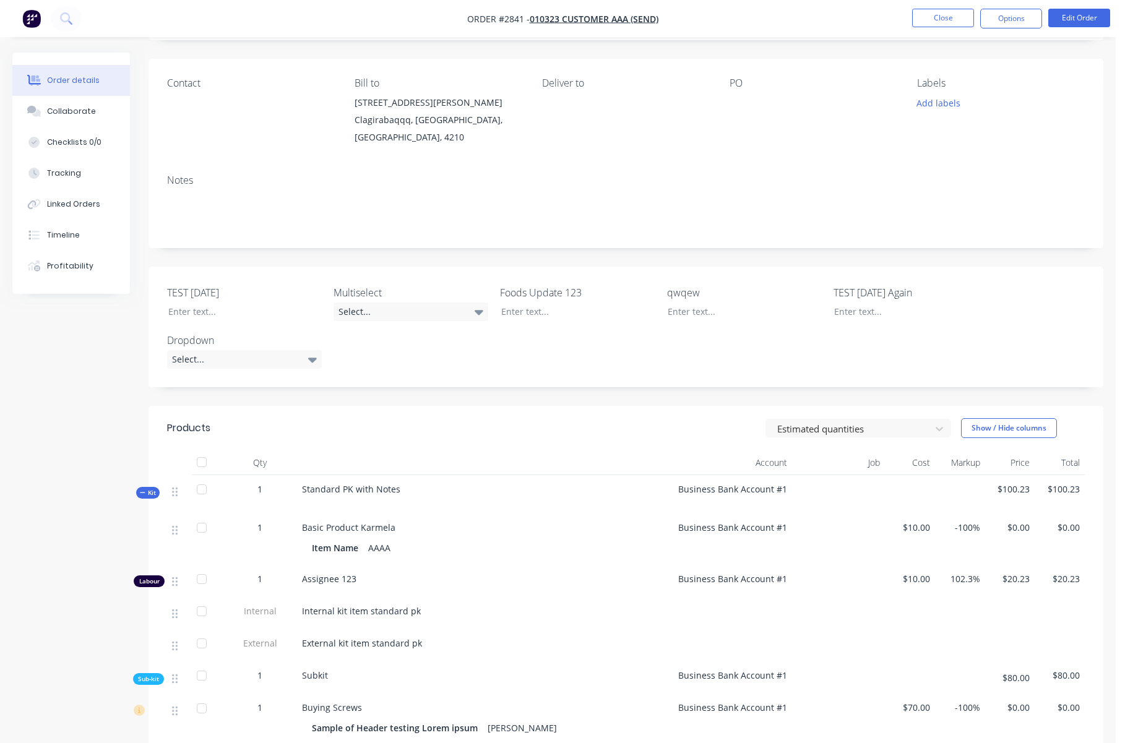
scroll to position [298, 0]
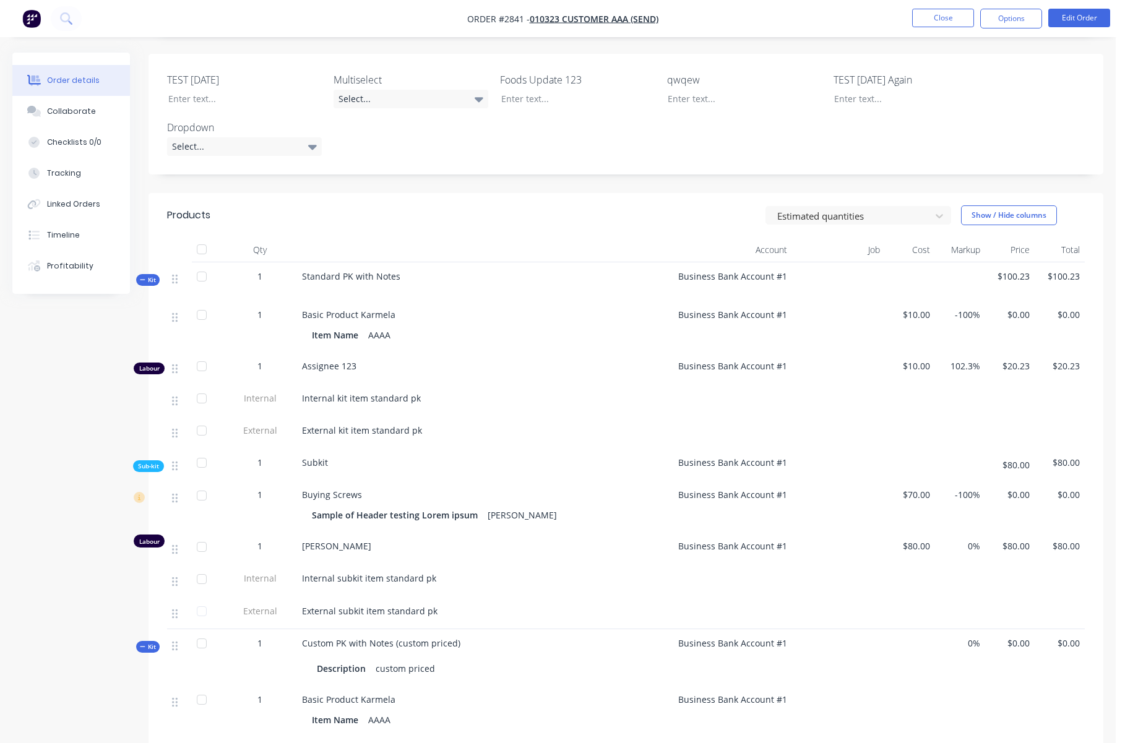
click at [152, 278] on span "Kit" at bounding box center [148, 279] width 16 height 9
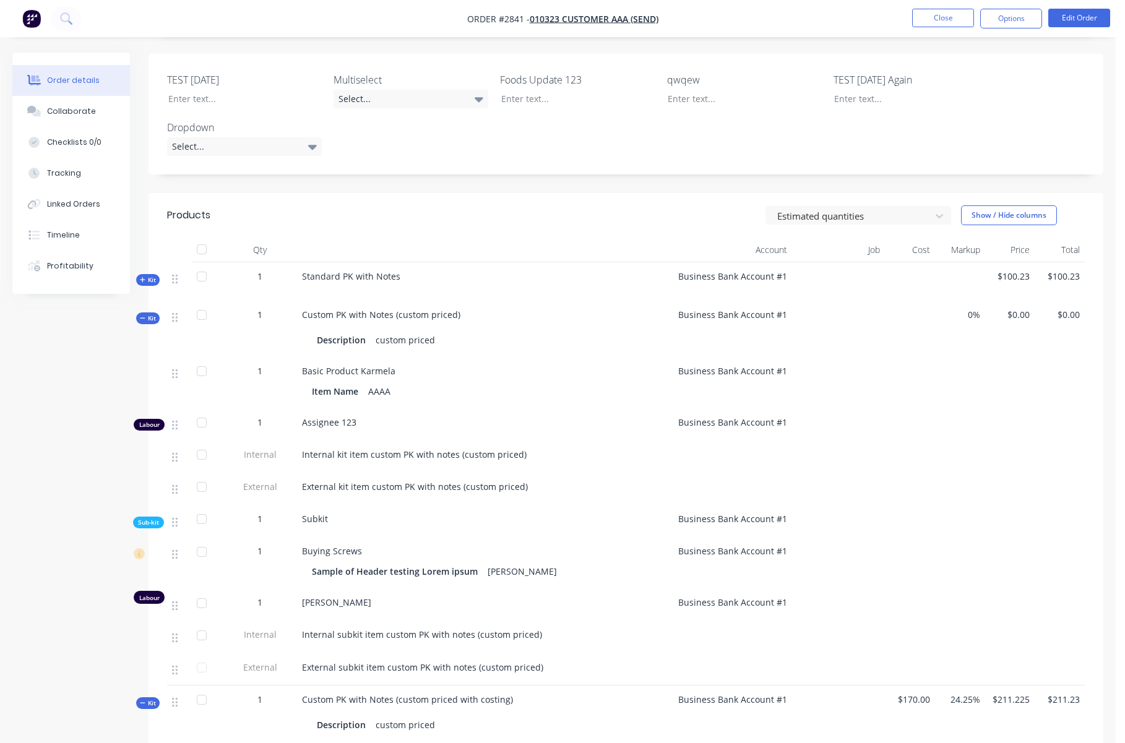
drag, startPoint x: 305, startPoint y: 317, endPoint x: 489, endPoint y: 313, distance: 184.4
click at [489, 313] on div "Custom PK with Notes (custom priced) Description custom priced" at bounding box center [482, 329] width 371 height 56
drag, startPoint x: 301, startPoint y: 313, endPoint x: 479, endPoint y: 309, distance: 178.2
click at [479, 309] on div "Custom PK with Notes (custom priced) Description custom priced" at bounding box center [482, 329] width 371 height 56
copy span "Custom PK with Notes (custom priced)"
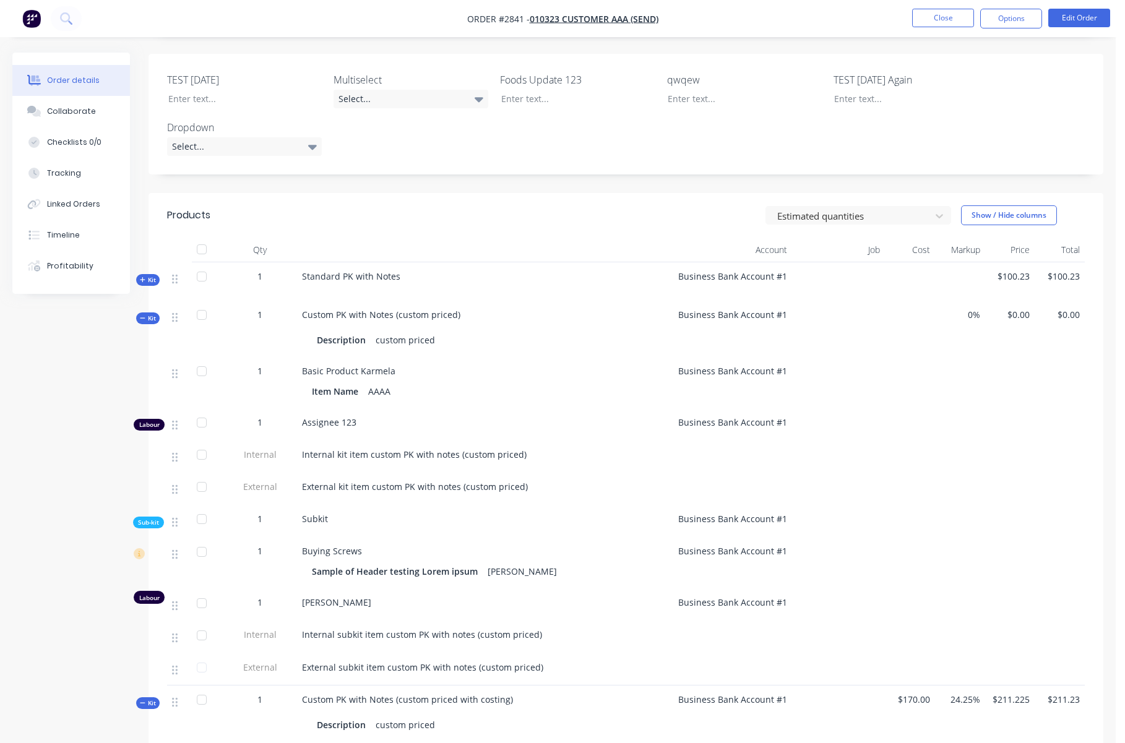
click at [150, 317] on span "Kit" at bounding box center [148, 318] width 16 height 9
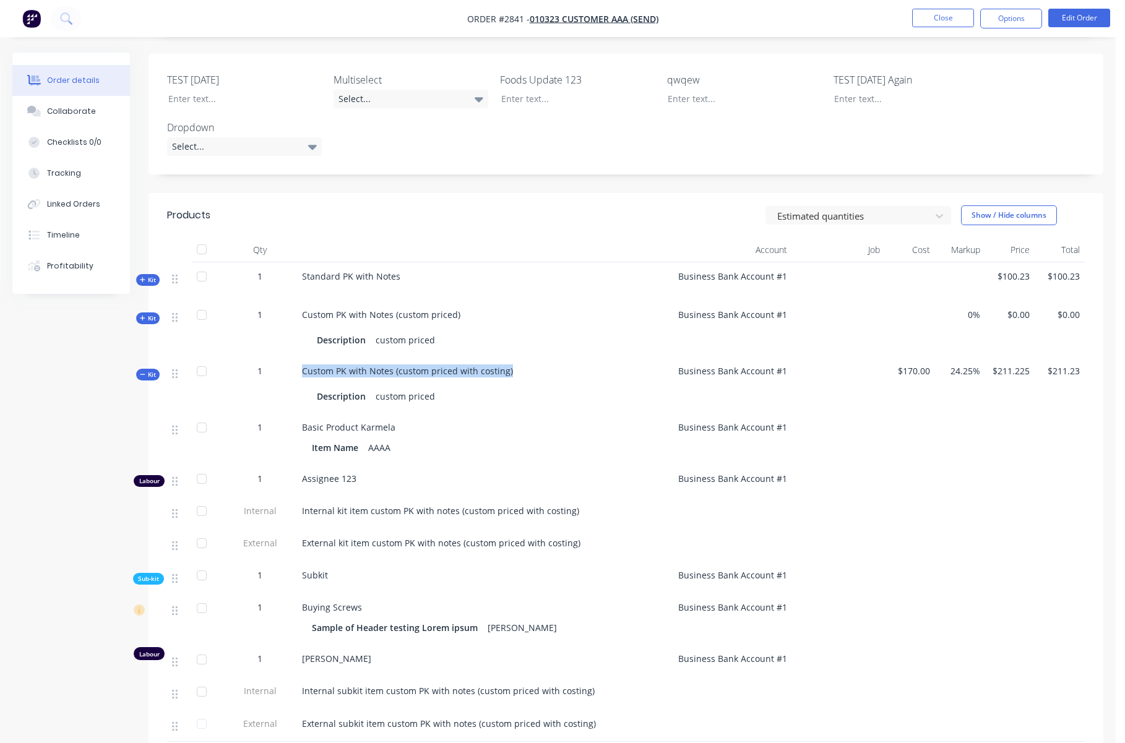
drag, startPoint x: 303, startPoint y: 372, endPoint x: 544, endPoint y: 369, distance: 241.3
click at [544, 369] on div "Custom PK with Notes (custom priced with costing) Description custom priced" at bounding box center [482, 385] width 371 height 56
copy span "Custom PK with Notes (custom priced with costing)"
drag, startPoint x: 95, startPoint y: 416, endPoint x: 226, endPoint y: 471, distance: 142.5
click at [95, 416] on div "Created by Karmela (Factory) Created 14/10/25 Required 14/10/25 Assigned to Add…" at bounding box center [557, 743] width 1091 height 1976
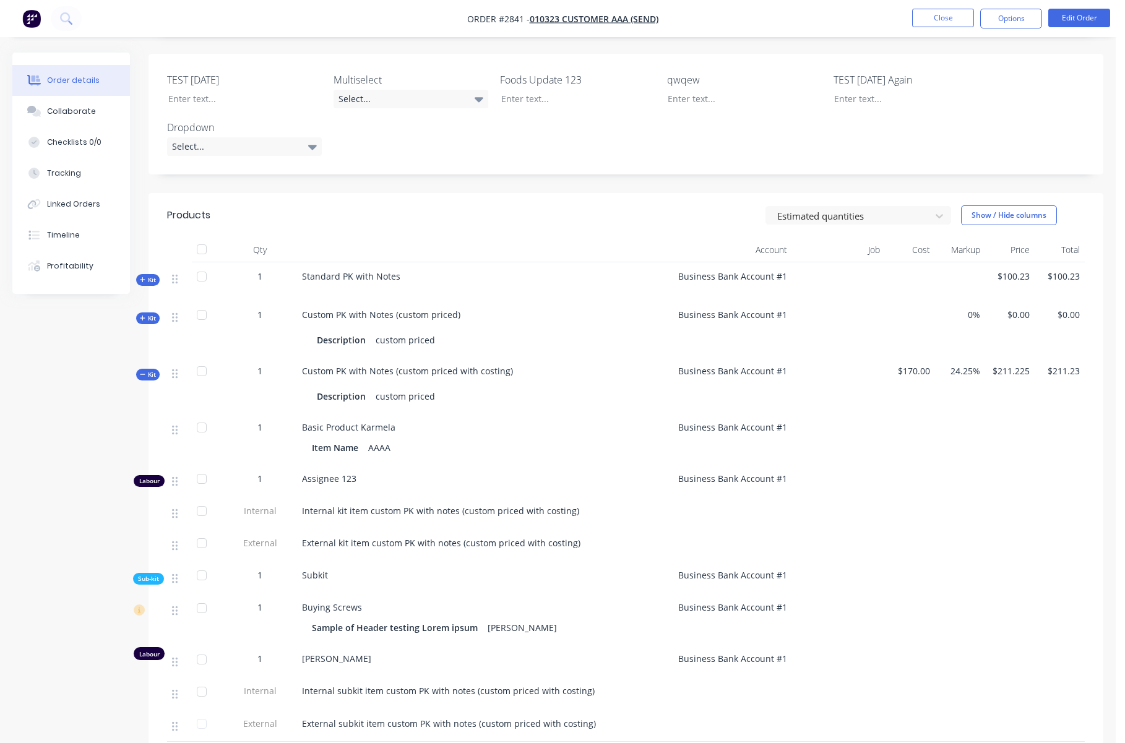
click at [150, 370] on span "Kit" at bounding box center [148, 374] width 16 height 9
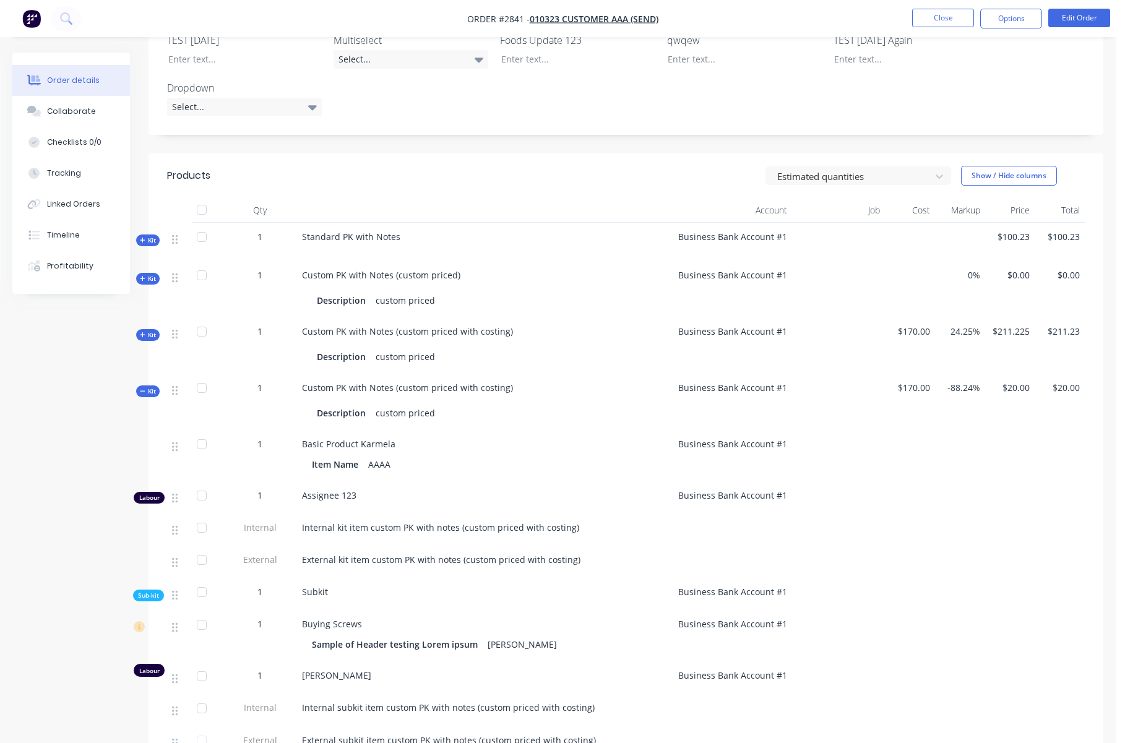
scroll to position [372, 0]
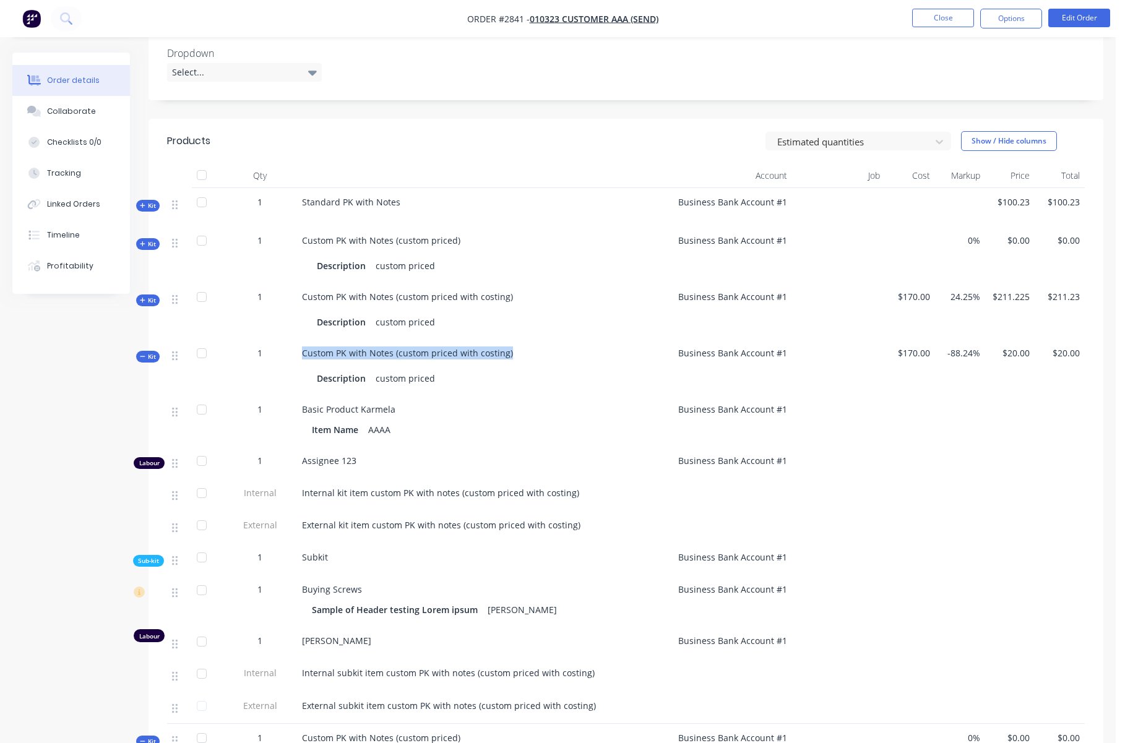
drag, startPoint x: 301, startPoint y: 354, endPoint x: 523, endPoint y: 351, distance: 222.7
click at [523, 351] on div "Custom PK with Notes (custom priced with costing) Description custom priced" at bounding box center [482, 367] width 371 height 56
copy span "Custom PK with Notes (custom priced with costing)"
click at [151, 358] on span "Kit" at bounding box center [148, 356] width 16 height 9
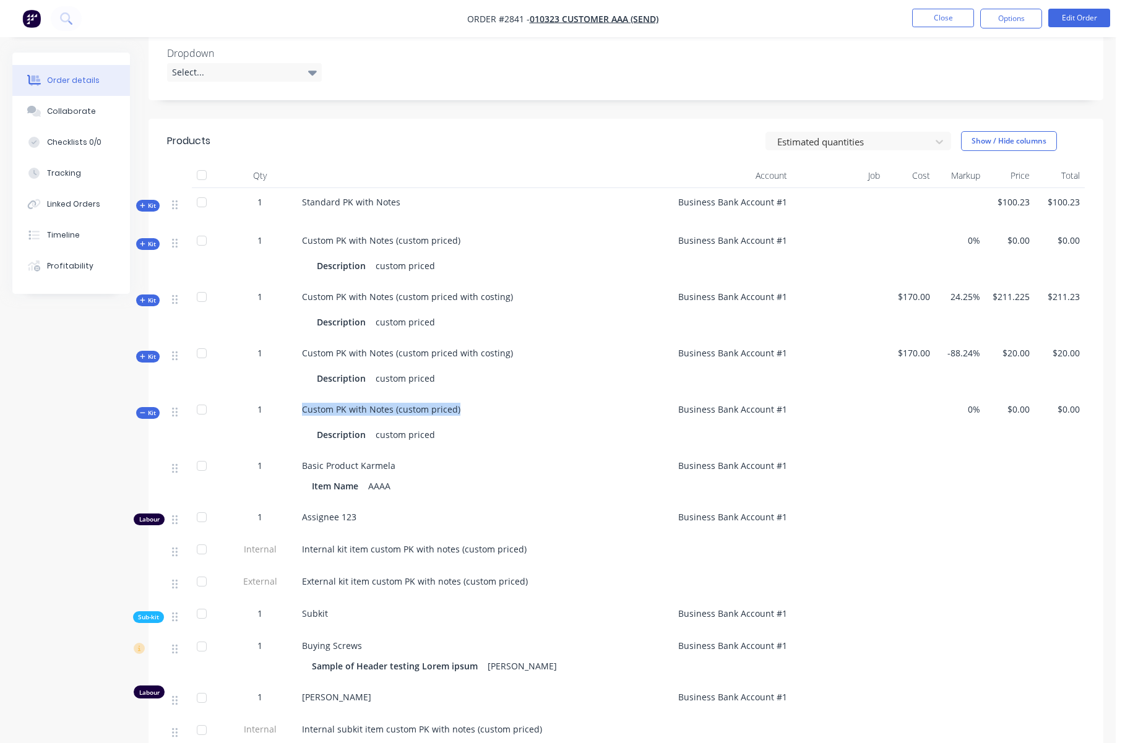
drag, startPoint x: 301, startPoint y: 408, endPoint x: 520, endPoint y: 409, distance: 218.4
click at [520, 409] on div "Custom PK with Notes (custom priced) Description custom priced" at bounding box center [482, 423] width 371 height 56
copy span "Custom PK with Notes (custom priced)"
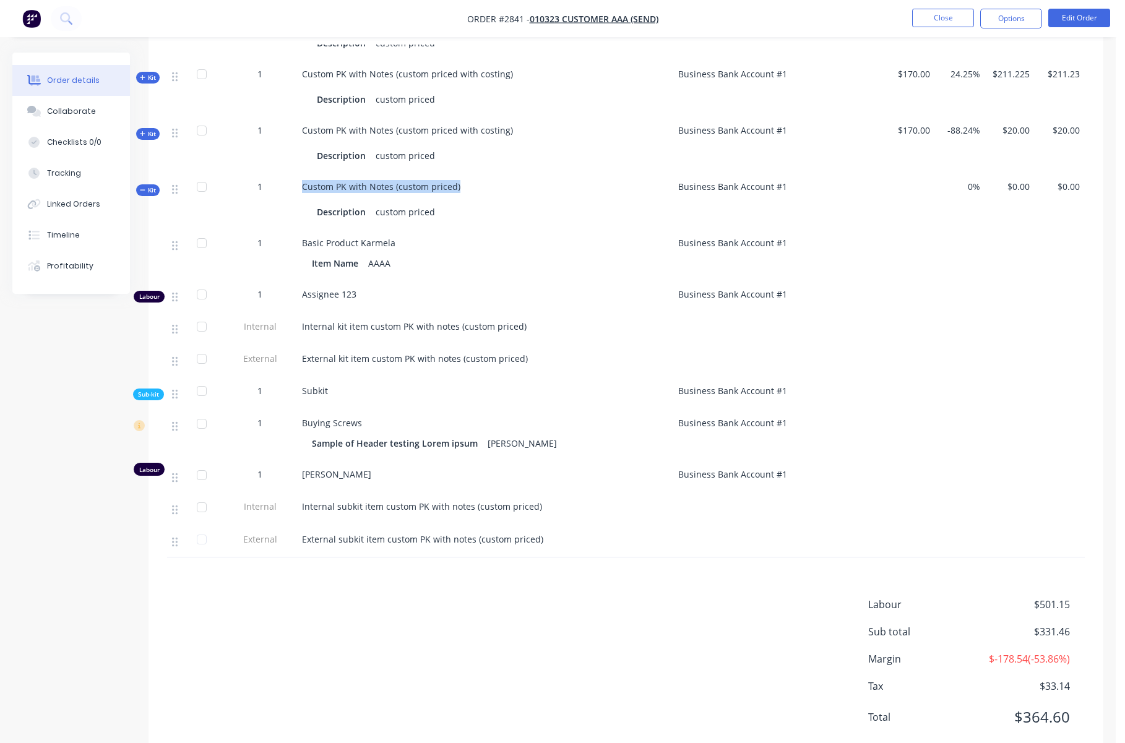
click at [149, 190] on span "Kit" at bounding box center [148, 190] width 16 height 9
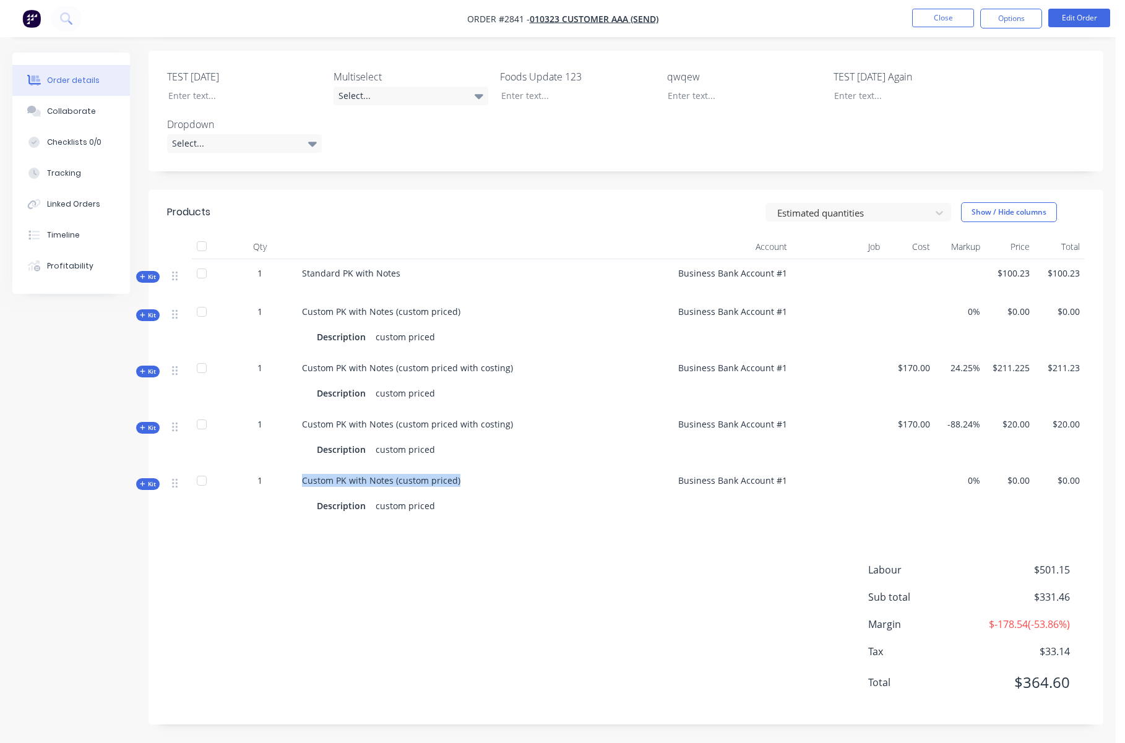
scroll to position [301, 0]
click at [74, 556] on div "Created by Karmela (Factory) Created 14/10/25 Required 14/10/25 Assigned to Add…" at bounding box center [557, 247] width 1091 height 991
